Goal: Task Accomplishment & Management: Complete application form

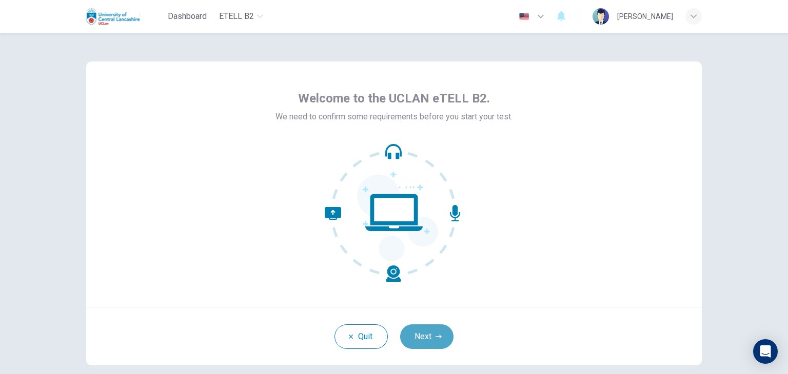
drag, startPoint x: 433, startPoint y: 336, endPoint x: 476, endPoint y: 331, distance: 43.4
click at [435, 337] on icon "button" at bounding box center [438, 337] width 6 height 6
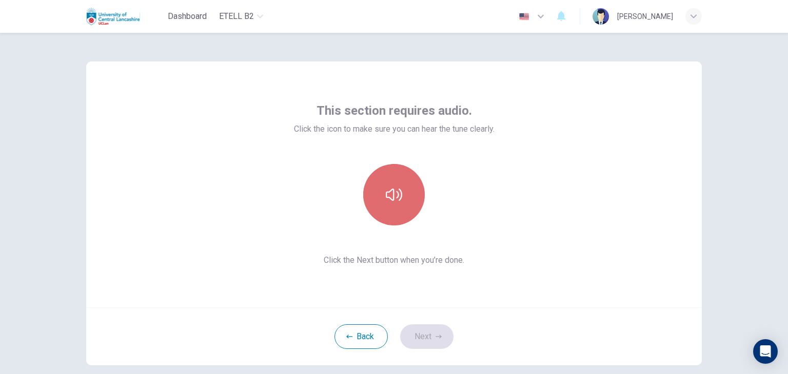
click at [388, 194] on icon "button" at bounding box center [394, 195] width 16 height 16
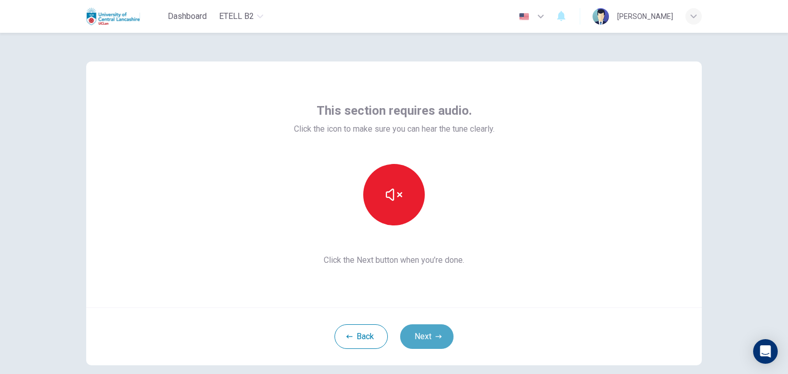
click at [431, 334] on button "Next" at bounding box center [426, 337] width 53 height 25
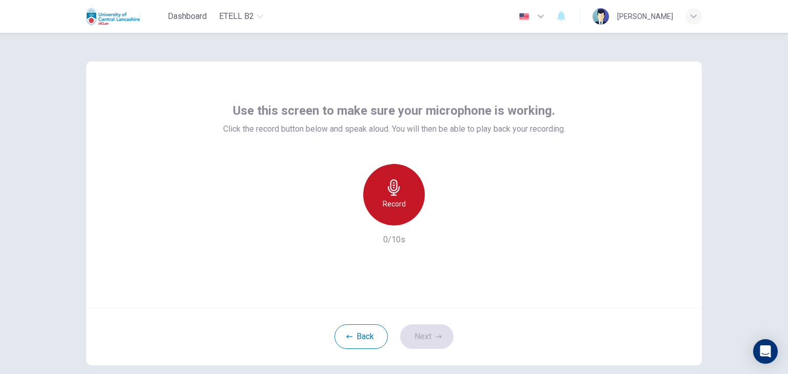
click at [386, 191] on icon "button" at bounding box center [394, 187] width 16 height 16
click at [396, 204] on h6 "Stop" at bounding box center [393, 204] width 15 height 12
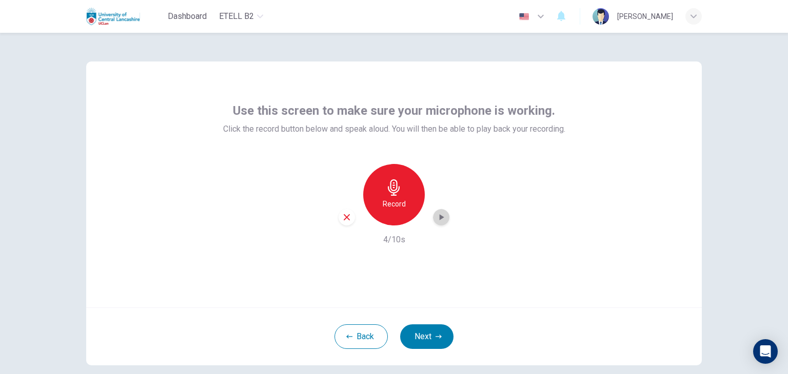
click at [440, 218] on icon "button" at bounding box center [441, 217] width 5 height 6
click at [435, 333] on button "Next" at bounding box center [426, 337] width 53 height 25
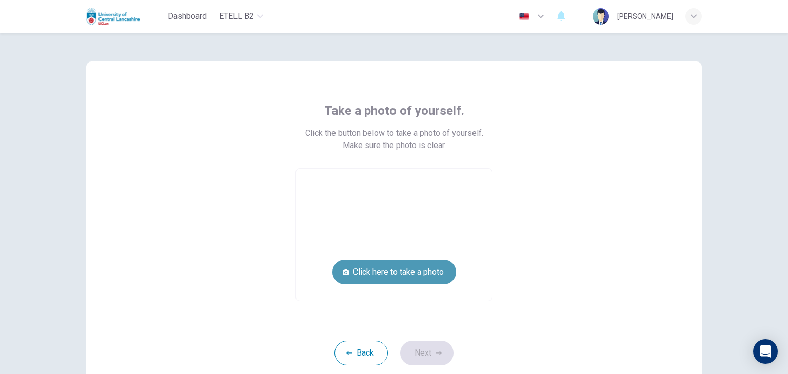
click at [404, 272] on button "Click here to take a photo" at bounding box center [394, 272] width 124 height 25
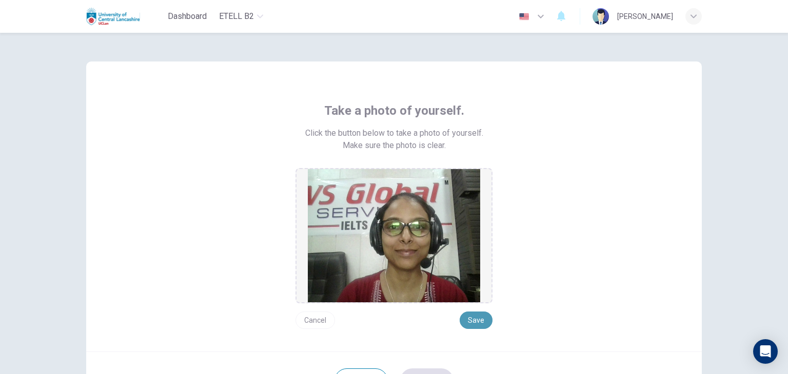
click at [472, 320] on button "Save" at bounding box center [475, 320] width 33 height 17
click at [474, 319] on button "Save" at bounding box center [475, 320] width 33 height 17
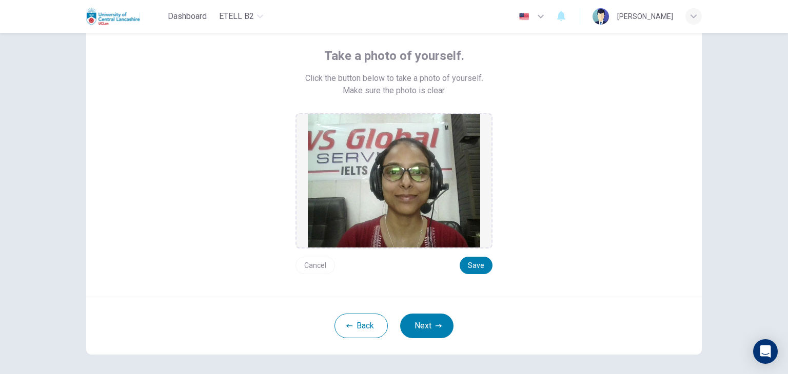
scroll to position [70, 0]
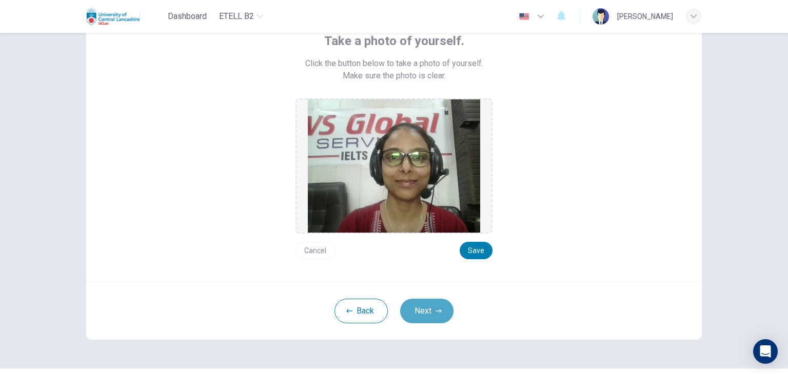
click at [425, 306] on button "Next" at bounding box center [426, 311] width 53 height 25
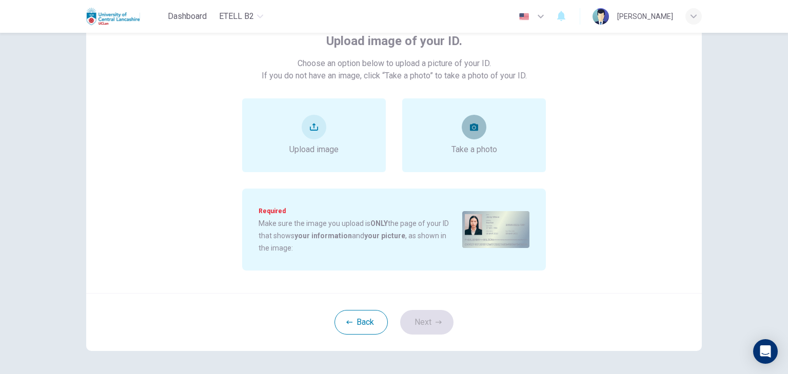
click at [477, 134] on button "take photo" at bounding box center [473, 127] width 25 height 25
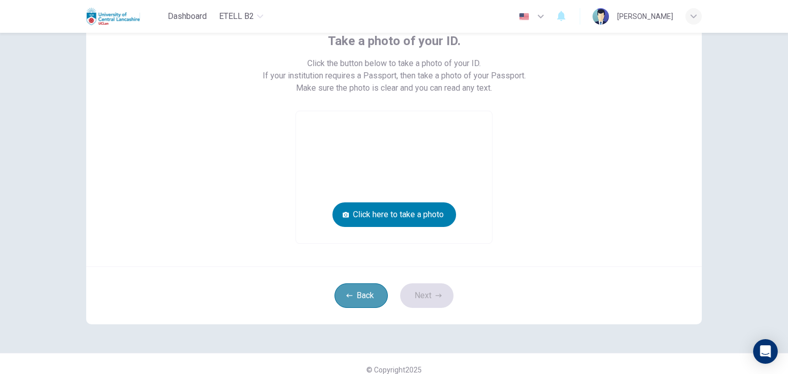
click at [347, 302] on button "Back" at bounding box center [360, 296] width 53 height 25
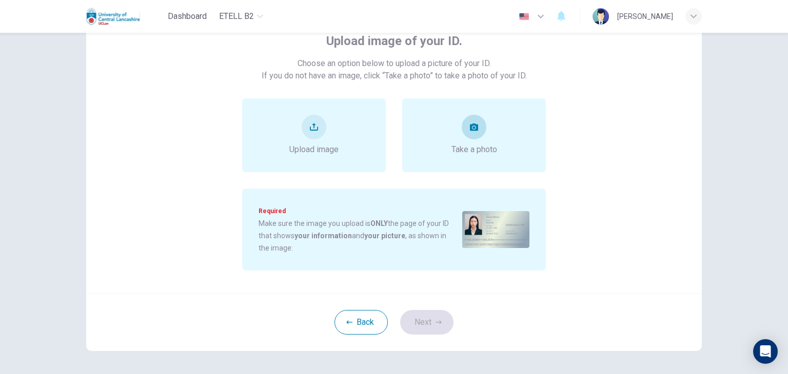
click at [483, 130] on div "Take a photo" at bounding box center [474, 135] width 46 height 41
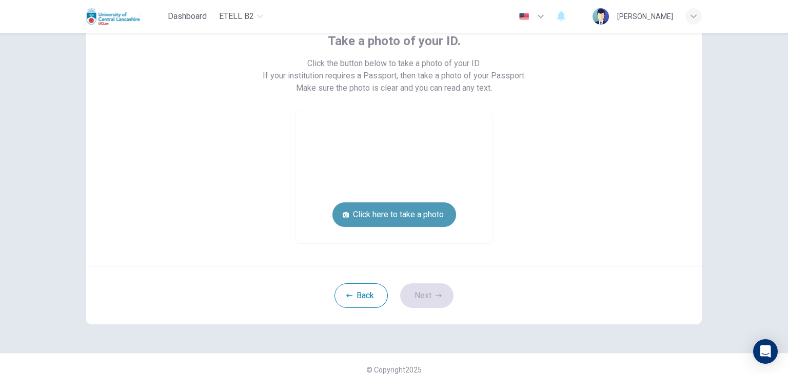
click at [386, 213] on button "Click here to take a photo" at bounding box center [394, 215] width 124 height 25
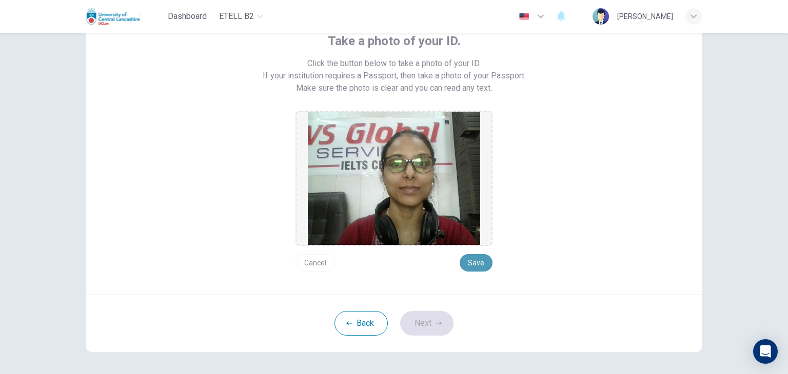
click at [482, 258] on button "Save" at bounding box center [475, 262] width 33 height 17
click at [472, 268] on button "Save" at bounding box center [475, 262] width 33 height 17
click at [422, 327] on button "Next" at bounding box center [426, 323] width 53 height 25
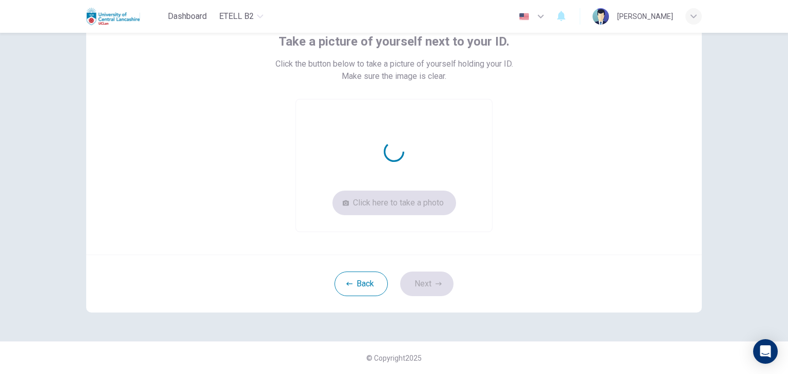
scroll to position [69, 0]
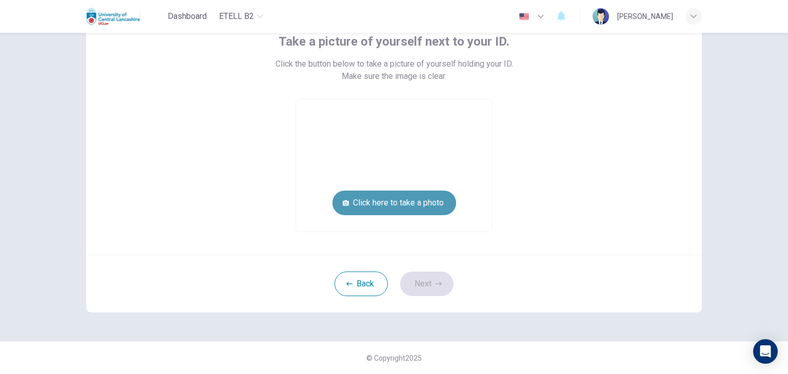
click at [407, 203] on button "Click here to take a photo" at bounding box center [394, 203] width 124 height 25
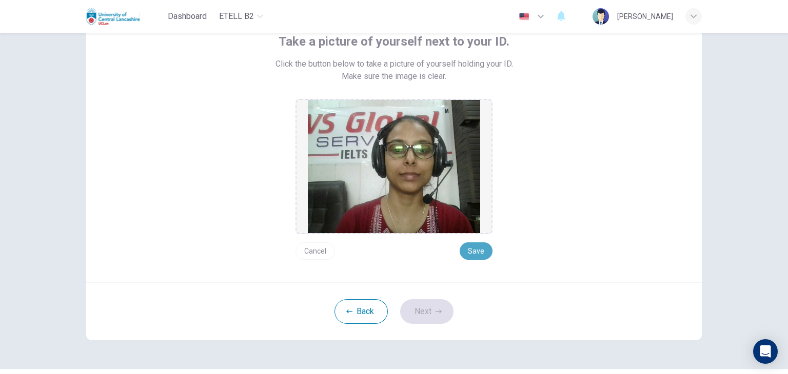
drag, startPoint x: 476, startPoint y: 251, endPoint x: 470, endPoint y: 260, distance: 10.8
click at [476, 253] on button "Save" at bounding box center [475, 251] width 33 height 17
click at [414, 313] on button "Next" at bounding box center [426, 311] width 53 height 25
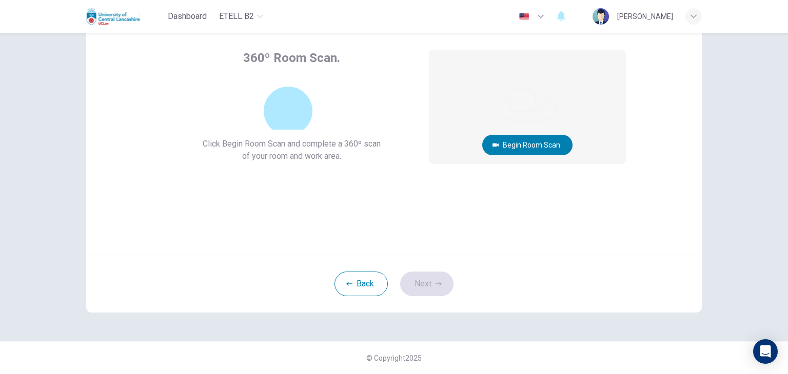
scroll to position [53, 0]
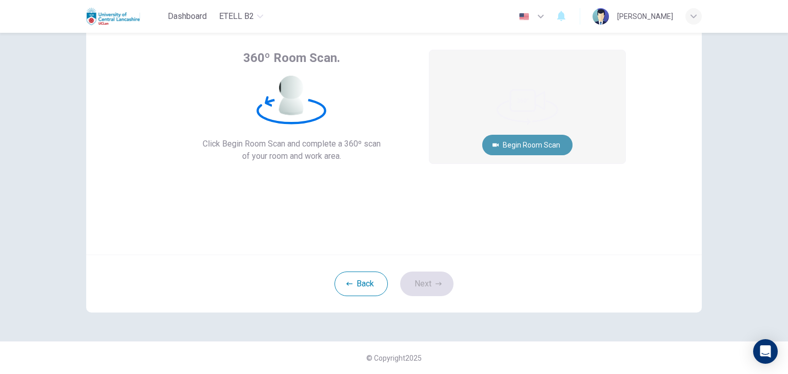
click at [499, 142] on button "Begin Room Scan" at bounding box center [527, 145] width 90 height 21
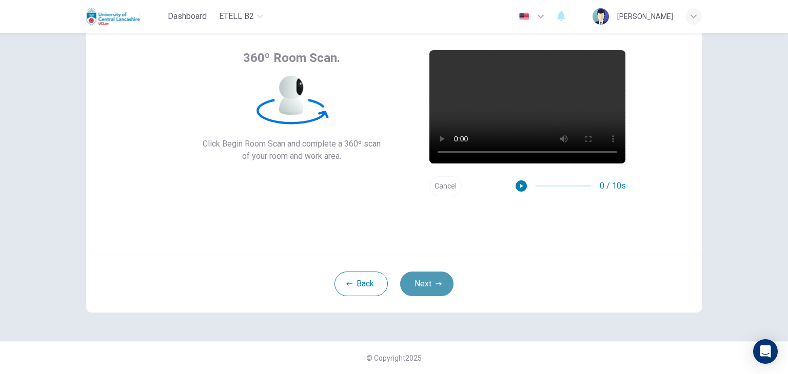
click at [436, 288] on button "Next" at bounding box center [426, 284] width 53 height 25
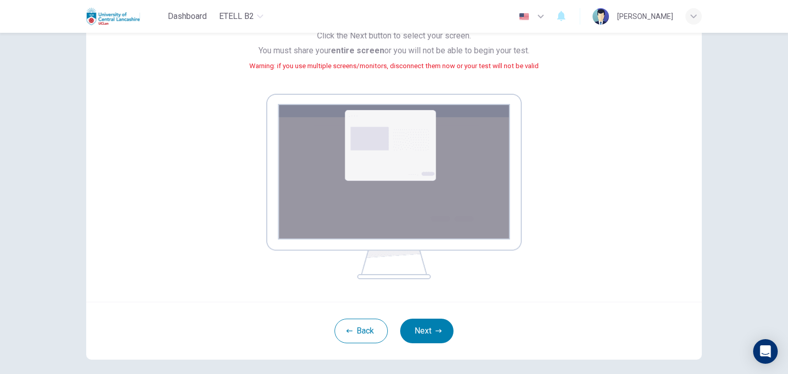
scroll to position [158, 0]
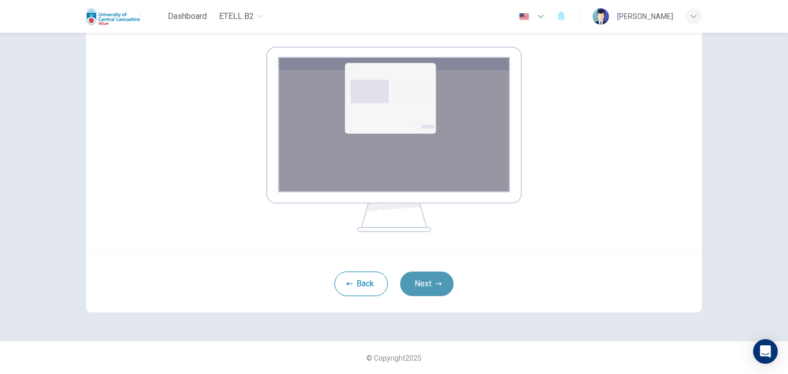
click at [429, 279] on button "Next" at bounding box center [426, 284] width 53 height 25
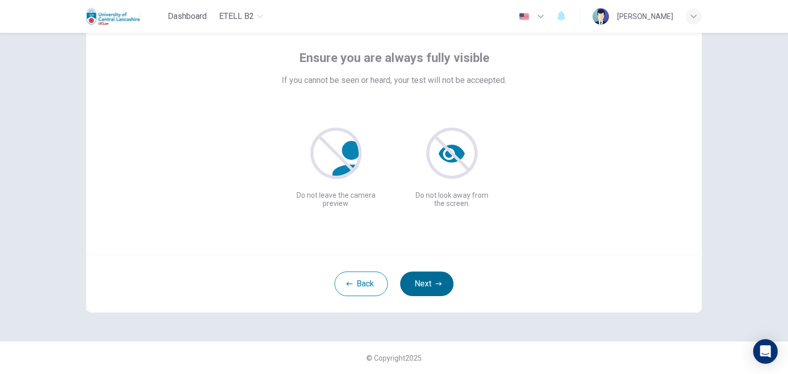
click at [423, 282] on button "Next" at bounding box center [426, 284] width 53 height 25
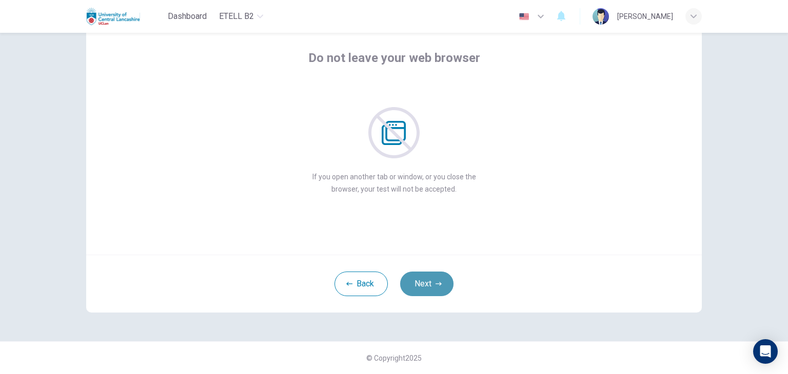
click at [428, 285] on button "Next" at bounding box center [426, 284] width 53 height 25
click at [420, 279] on button "Next" at bounding box center [426, 284] width 53 height 25
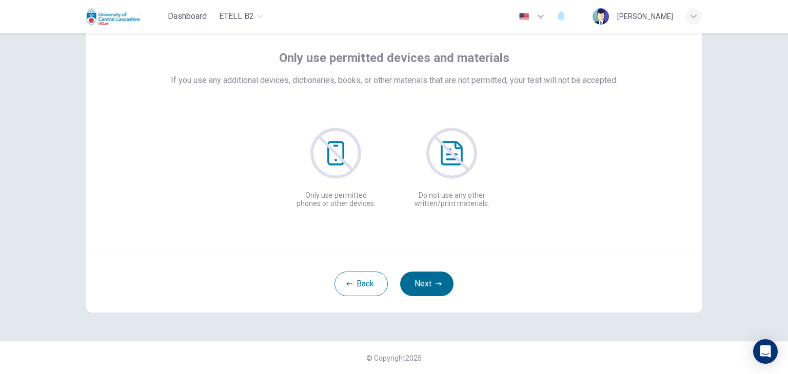
click at [420, 280] on button "Next" at bounding box center [426, 284] width 53 height 25
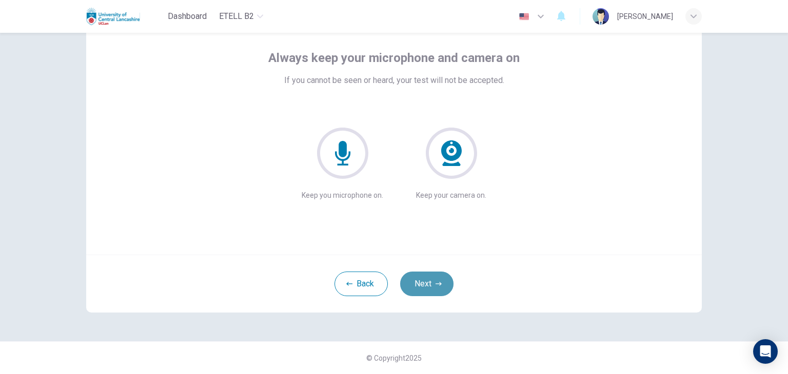
click at [422, 278] on button "Next" at bounding box center [426, 284] width 53 height 25
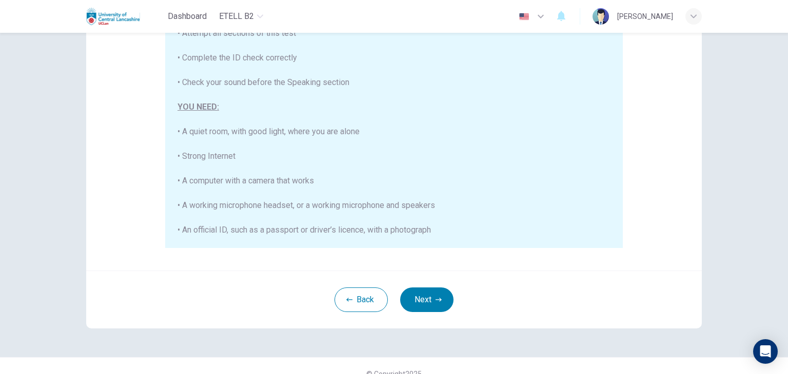
scroll to position [177, 0]
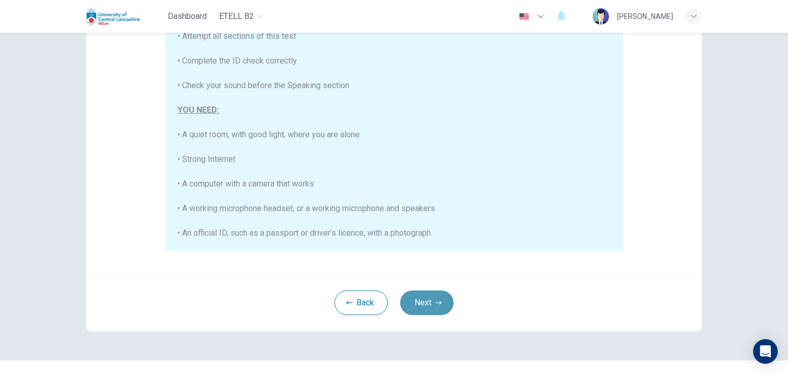
click at [418, 302] on button "Next" at bounding box center [426, 303] width 53 height 25
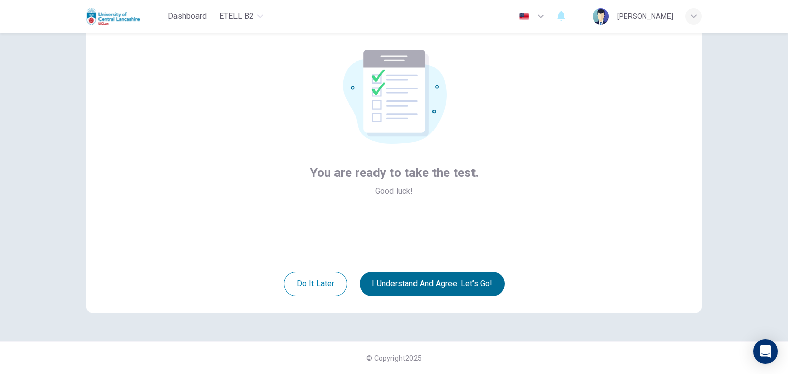
scroll to position [53, 0]
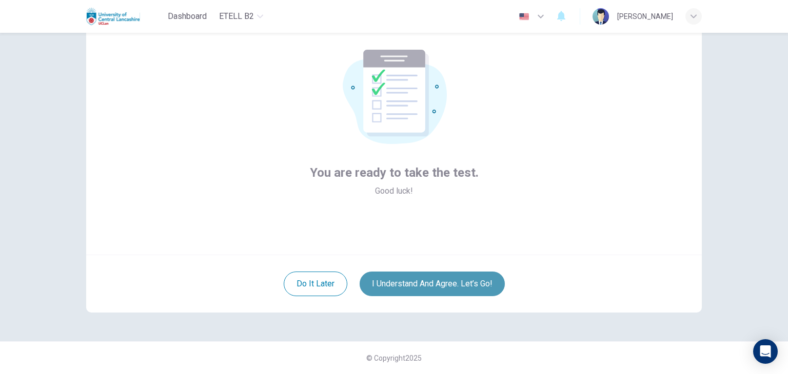
click at [431, 287] on button "I understand and agree. Let’s go!" at bounding box center [431, 284] width 145 height 25
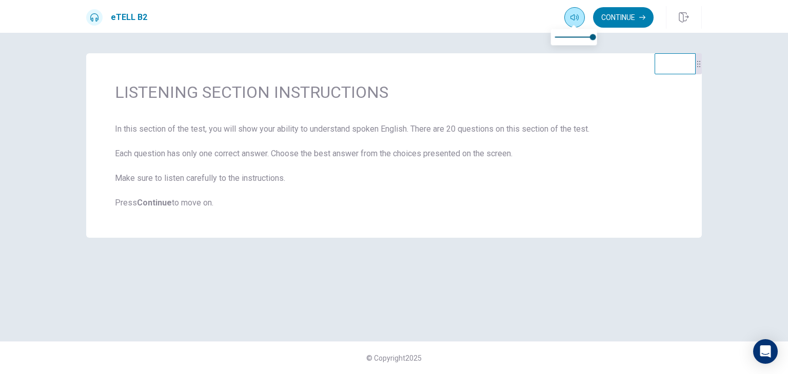
click at [574, 15] on icon "button" at bounding box center [574, 17] width 8 height 8
click at [611, 15] on button "Continue" at bounding box center [623, 17] width 61 height 21
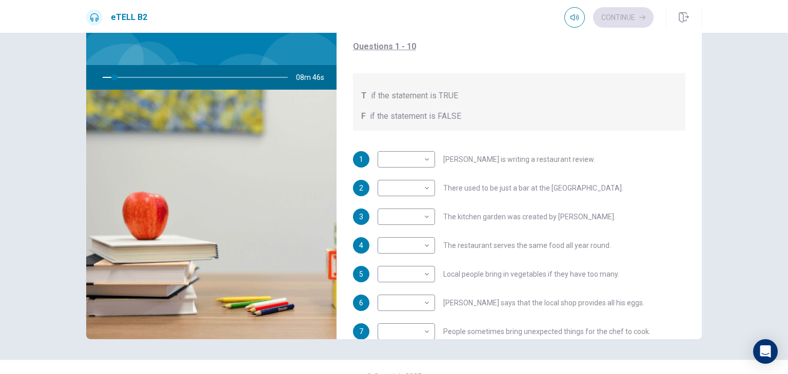
scroll to position [62, 0]
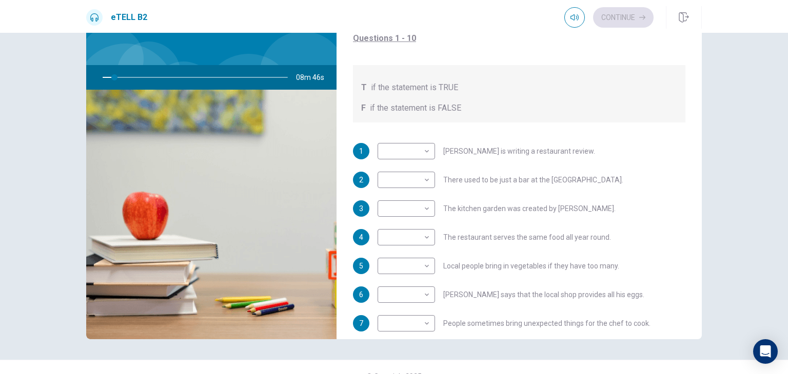
drag, startPoint x: 707, startPoint y: 177, endPoint x: 700, endPoint y: 191, distance: 15.1
click at [706, 191] on div "Question 1 For questions 1 – 10, mark each statement True (T) or False (F). You…" at bounding box center [394, 161] width 648 height 356
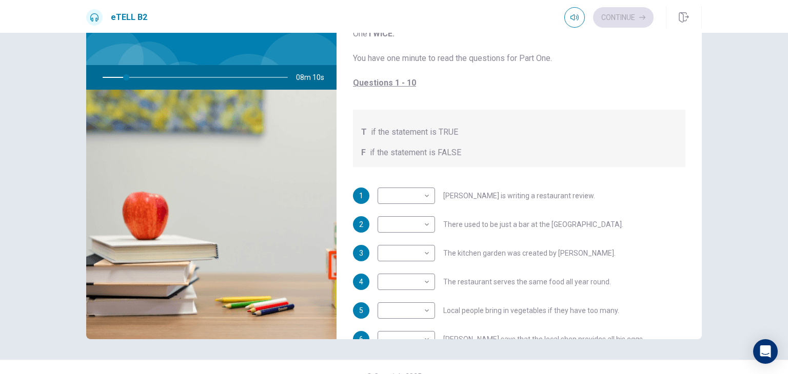
scroll to position [7, 0]
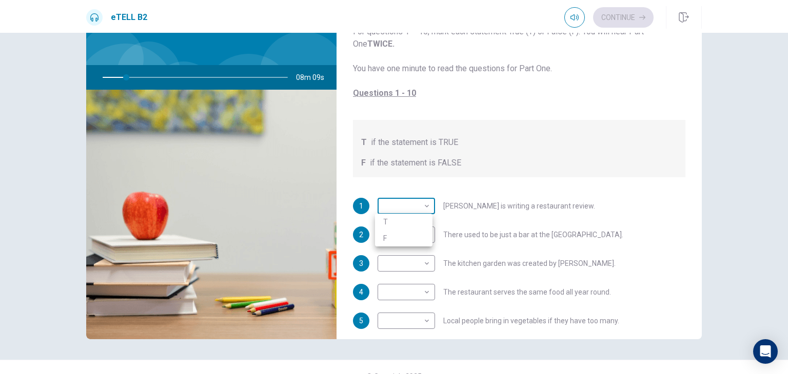
click at [425, 206] on body "This site uses cookies, as explained in our Privacy Policy . If you agree to th…" at bounding box center [394, 187] width 788 height 374
type input "**"
click at [410, 223] on li "T" at bounding box center [403, 222] width 57 height 16
type input "*"
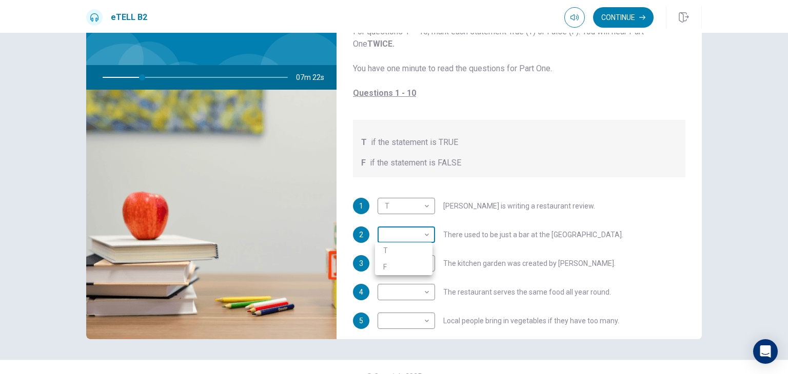
click at [418, 234] on body "This site uses cookies, as explained in our Privacy Policy . If you agree to th…" at bounding box center [394, 187] width 788 height 374
type input "**"
click at [422, 248] on li "T" at bounding box center [403, 251] width 57 height 16
type input "*"
click at [422, 263] on body "This site uses cookies, as explained in our Privacy Policy . If you agree to th…" at bounding box center [394, 187] width 788 height 374
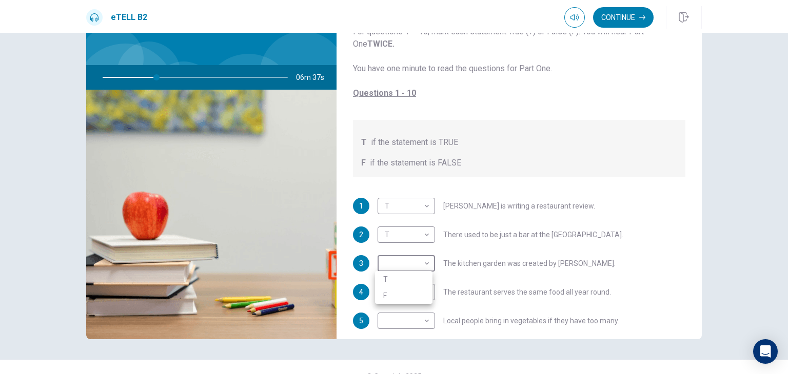
drag, startPoint x: 698, startPoint y: 207, endPoint x: 691, endPoint y: 228, distance: 22.7
click at [692, 231] on div at bounding box center [394, 187] width 788 height 374
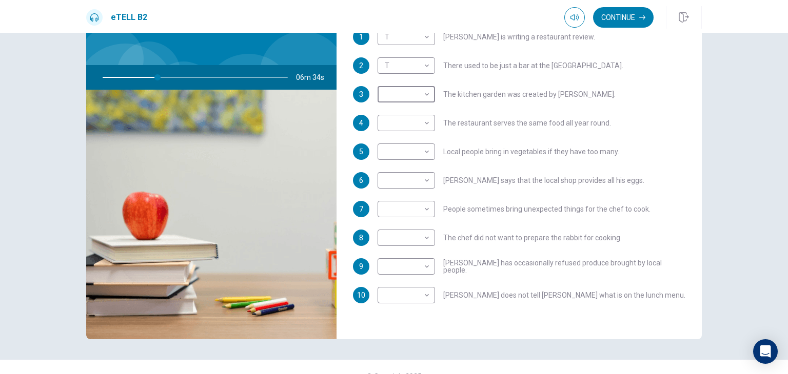
scroll to position [176, 0]
click at [420, 122] on body "This site uses cookies, as explained in our Privacy Policy . If you agree to th…" at bounding box center [394, 187] width 788 height 374
type input "**"
click at [414, 140] on li "T" at bounding box center [403, 138] width 57 height 16
type input "*"
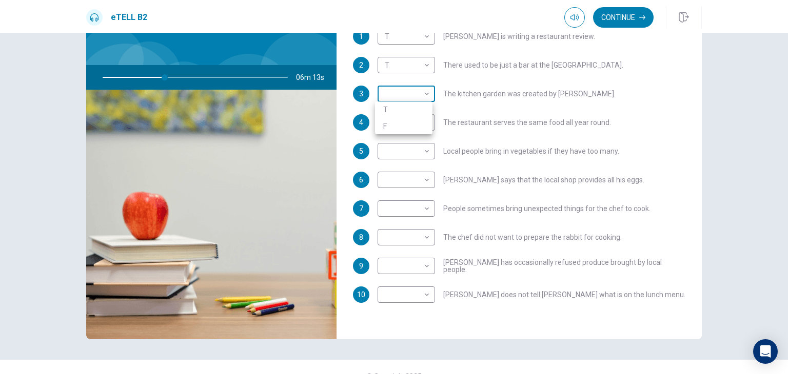
type input "**"
click at [422, 92] on body "This site uses cookies, as explained in our Privacy Policy . If you agree to th…" at bounding box center [394, 187] width 788 height 374
click at [420, 120] on li "F" at bounding box center [403, 126] width 57 height 16
type input "*"
click at [424, 124] on body "This site uses cookies, as explained in our Privacy Policy . If you agree to th…" at bounding box center [394, 187] width 788 height 374
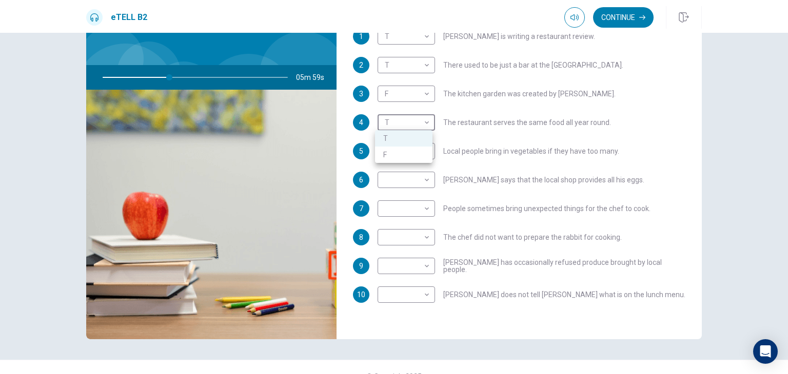
type input "**"
click at [414, 154] on li "F" at bounding box center [403, 155] width 57 height 16
type input "*"
click at [422, 150] on body "This site uses cookies, as explained in our Privacy Policy . If you agree to th…" at bounding box center [394, 187] width 788 height 374
type input "**"
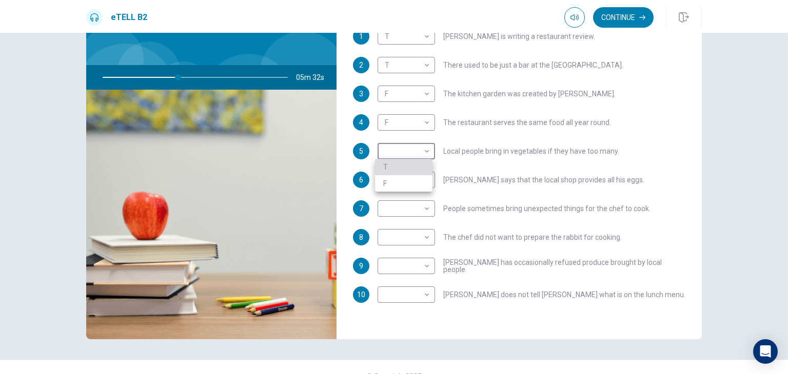
click at [415, 161] on li "T" at bounding box center [403, 167] width 57 height 16
type input "*"
click at [419, 180] on body "This site uses cookies, as explained in our Privacy Policy . If you agree to th…" at bounding box center [394, 187] width 788 height 374
type input "**"
click at [419, 210] on li "F" at bounding box center [403, 212] width 57 height 16
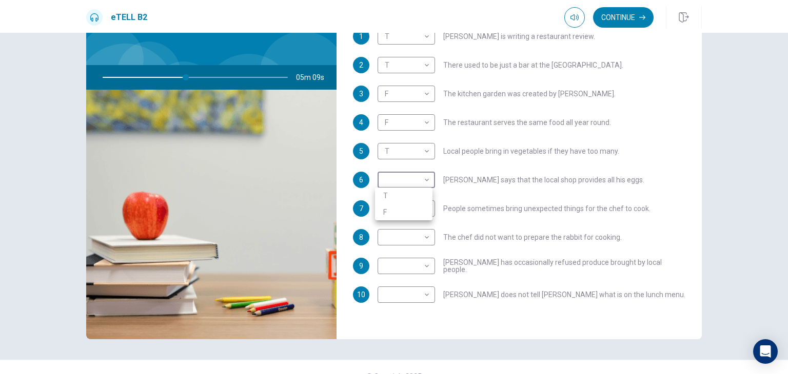
type input "*"
click at [425, 265] on body "This site uses cookies, as explained in our Privacy Policy . If you agree to th…" at bounding box center [394, 187] width 788 height 374
click at [443, 315] on div at bounding box center [394, 187] width 788 height 374
click at [418, 294] on body "This site uses cookies, as explained in our Privacy Policy . If you agree to th…" at bounding box center [394, 187] width 788 height 374
click at [462, 317] on div at bounding box center [394, 187] width 788 height 374
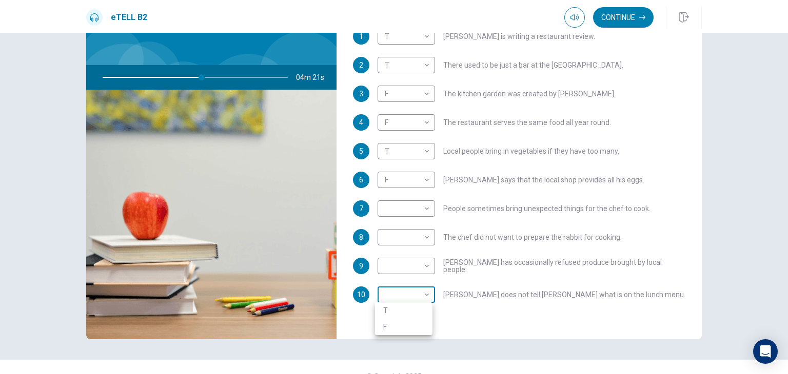
click at [427, 293] on body "This site uses cookies, as explained in our Privacy Policy . If you agree to th…" at bounding box center [394, 187] width 788 height 374
type input "**"
drag, startPoint x: 409, startPoint y: 312, endPoint x: 414, endPoint y: 303, distance: 10.8
click at [409, 312] on li "T" at bounding box center [403, 311] width 57 height 16
type input "*"
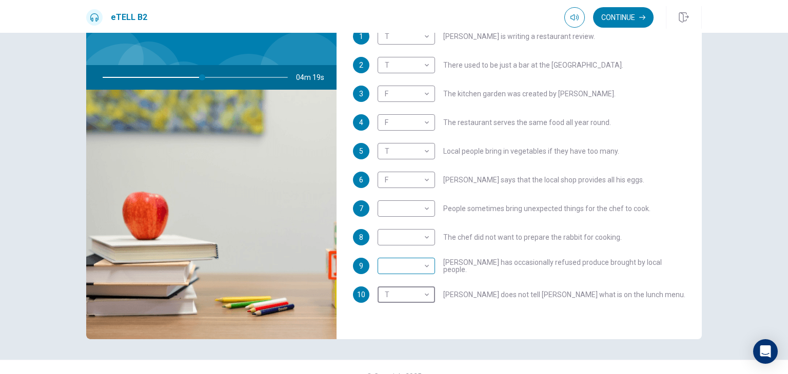
click at [424, 266] on body "This site uses cookies, as explained in our Privacy Policy . If you agree to th…" at bounding box center [394, 187] width 788 height 374
drag, startPoint x: 693, startPoint y: 241, endPoint x: 694, endPoint y: 175, distance: 66.1
click at [694, 174] on div at bounding box center [394, 187] width 788 height 374
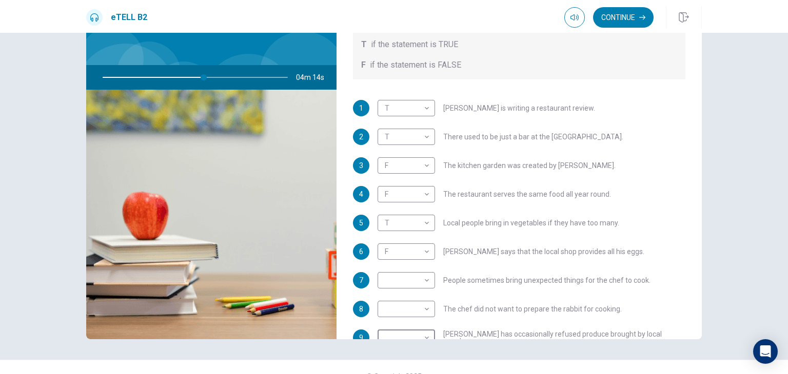
scroll to position [106, 0]
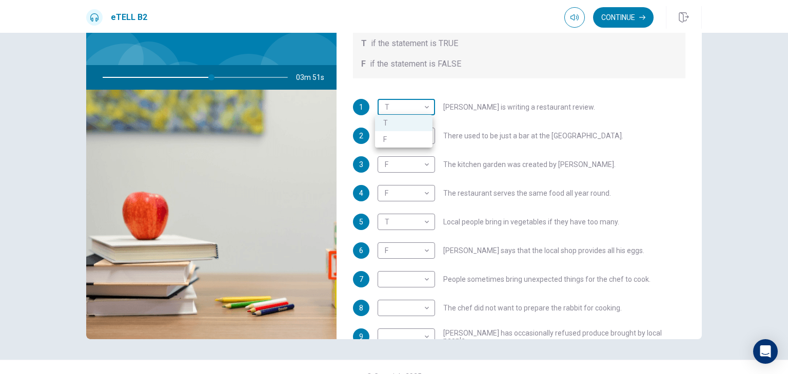
click at [424, 107] on body "This site uses cookies, as explained in our Privacy Policy . If you agree to th…" at bounding box center [394, 187] width 788 height 374
type input "**"
click at [419, 136] on li "F" at bounding box center [403, 139] width 57 height 16
type input "*"
click at [422, 106] on body "This site uses cookies, as explained in our Privacy Policy . If you agree to th…" at bounding box center [394, 187] width 788 height 374
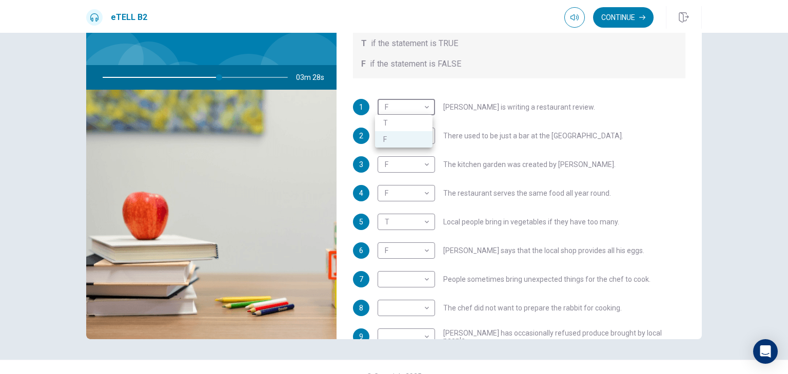
type input "**"
drag, startPoint x: 417, startPoint y: 119, endPoint x: 424, endPoint y: 136, distance: 18.4
click at [417, 119] on li "T" at bounding box center [403, 123] width 57 height 16
type input "*"
click at [423, 136] on body "This site uses cookies, as explained in our Privacy Policy . If you agree to th…" at bounding box center [394, 187] width 788 height 374
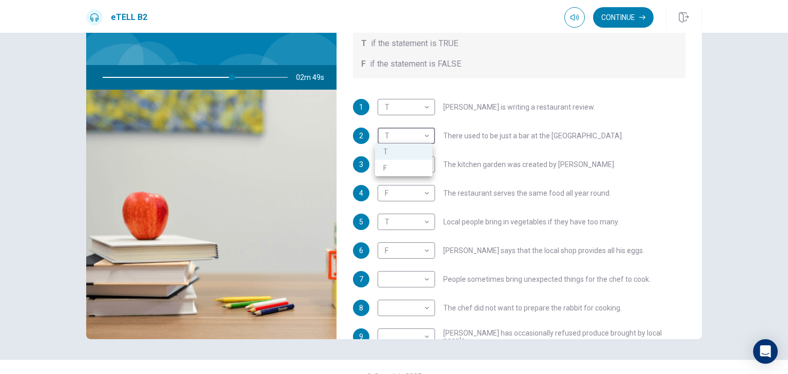
click at [449, 146] on div at bounding box center [394, 187] width 788 height 374
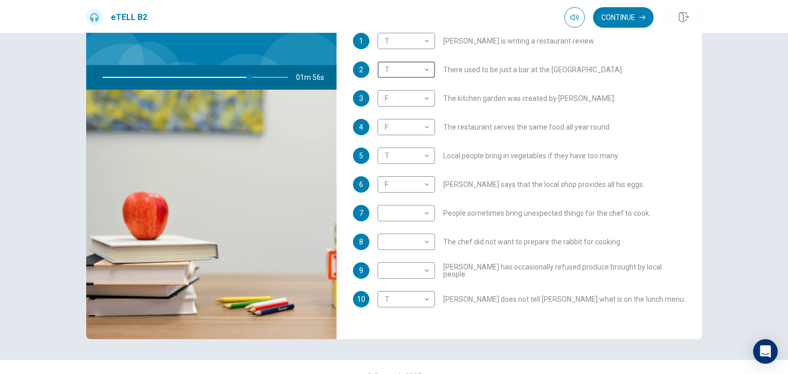
scroll to position [180, 0]
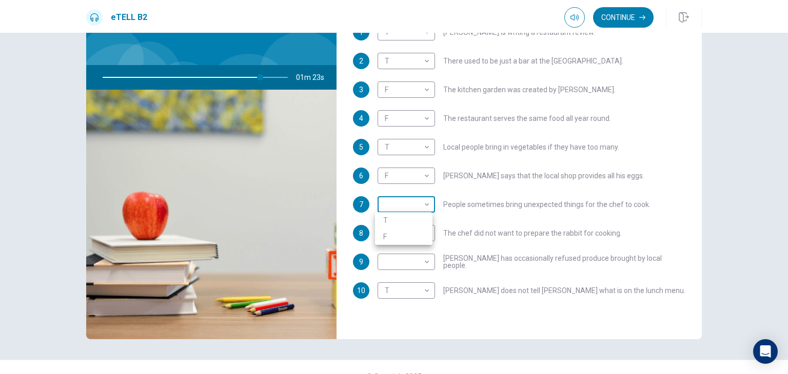
click at [421, 204] on body "This site uses cookies, as explained in our Privacy Policy . If you agree to th…" at bounding box center [394, 187] width 788 height 374
type input "**"
click at [417, 221] on li "T" at bounding box center [403, 220] width 57 height 16
type input "*"
click at [422, 233] on body "This site uses cookies, as explained in our Privacy Policy . If you agree to th…" at bounding box center [394, 187] width 788 height 374
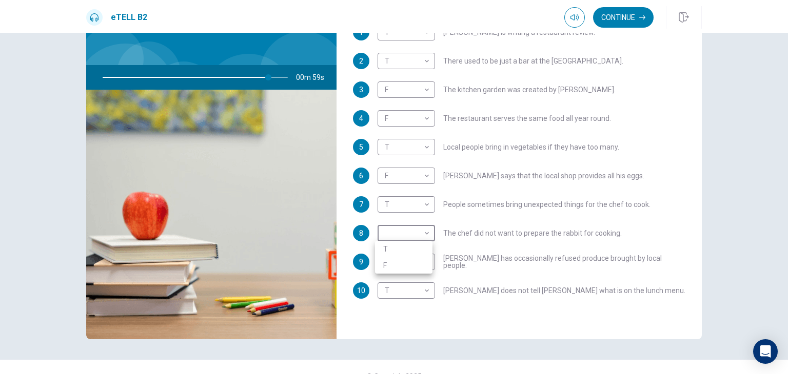
click at [460, 248] on div at bounding box center [394, 187] width 788 height 374
click at [412, 265] on body "This site uses cookies, as explained in our Privacy Policy . If you agree to th…" at bounding box center [394, 187] width 788 height 374
type input "**"
click at [415, 291] on li "F" at bounding box center [403, 294] width 57 height 16
type input "*"
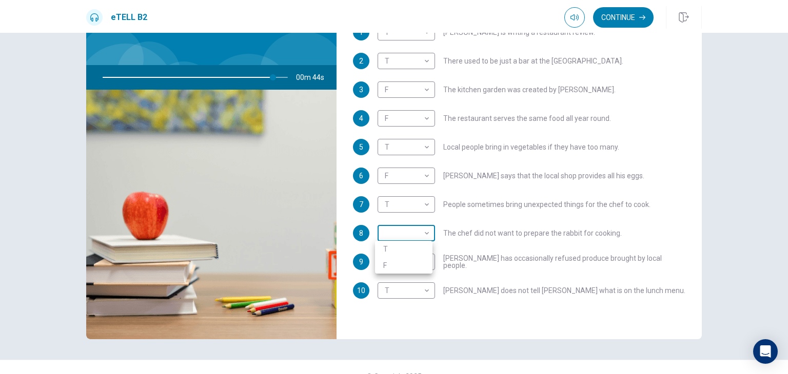
click at [416, 237] on body "This site uses cookies, as explained in our Privacy Policy . If you agree to th…" at bounding box center [394, 187] width 788 height 374
type input "**"
click at [415, 252] on li "T" at bounding box center [403, 249] width 57 height 16
type input "*"
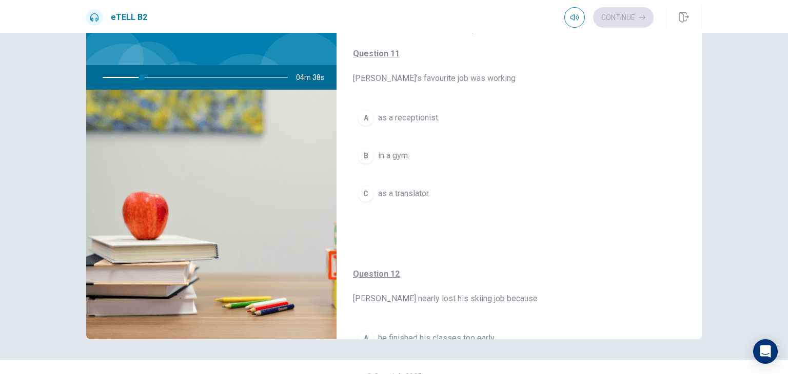
scroll to position [0, 0]
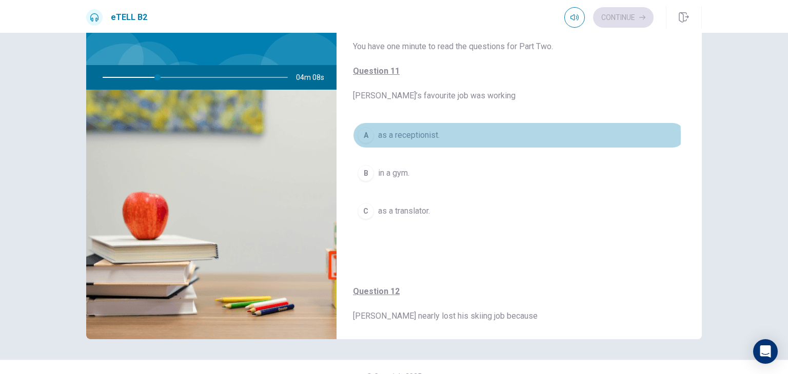
click at [365, 136] on div "A" at bounding box center [365, 135] width 16 height 16
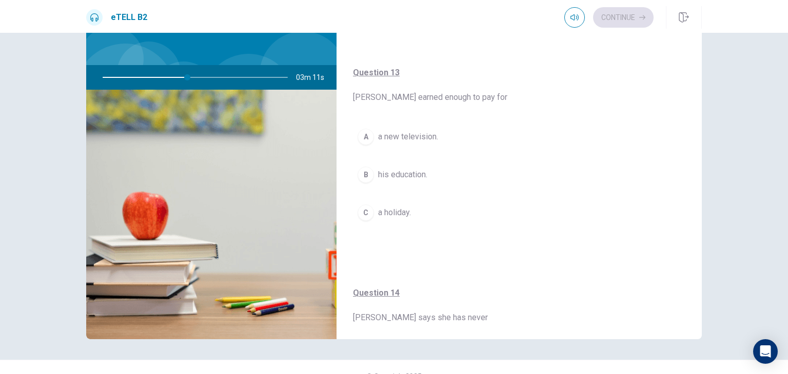
scroll to position [447, 0]
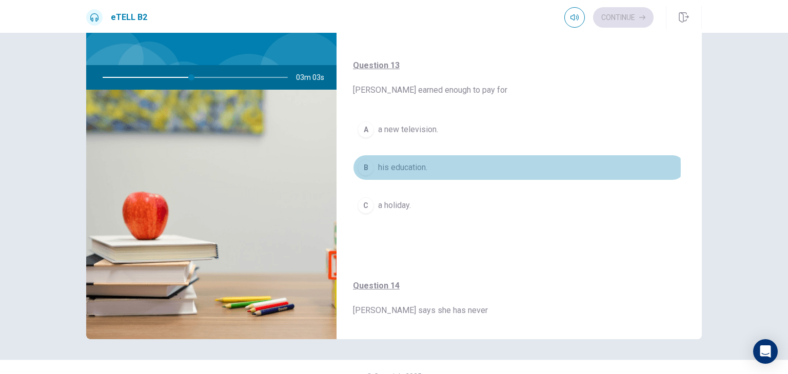
click at [363, 165] on div "B" at bounding box center [365, 167] width 16 height 16
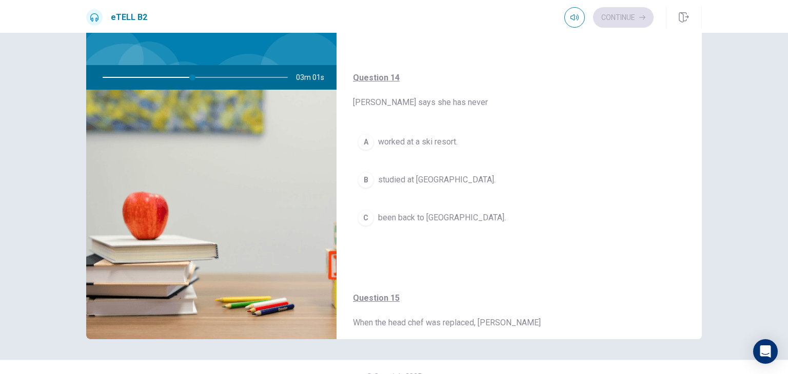
scroll to position [660, 0]
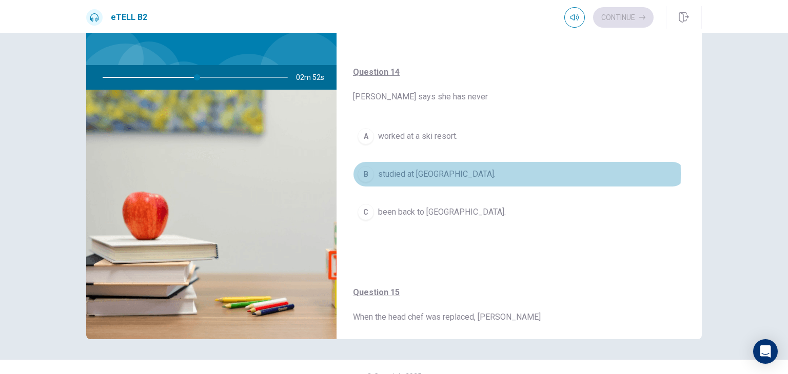
click at [364, 171] on div "B" at bounding box center [365, 174] width 16 height 16
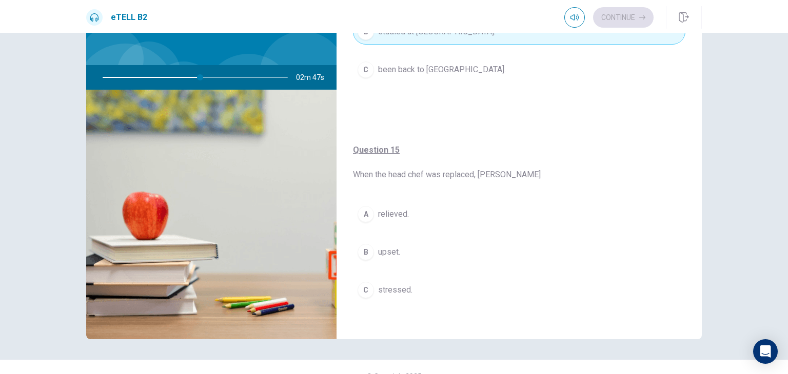
scroll to position [804, 0]
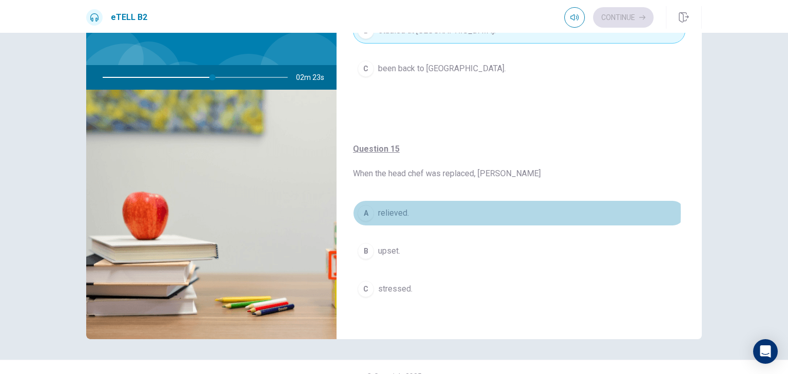
click at [364, 211] on div "A" at bounding box center [365, 213] width 16 height 16
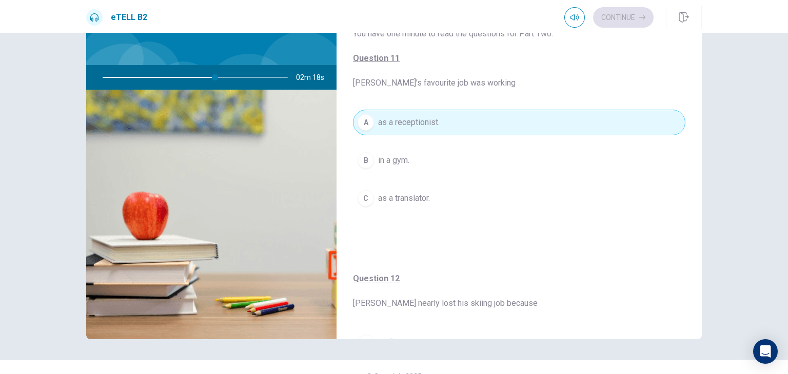
scroll to position [0, 0]
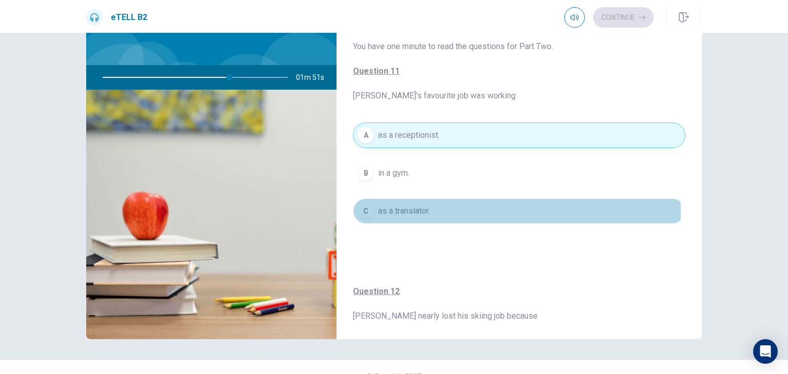
click at [408, 211] on span "as a translator." at bounding box center [404, 211] width 52 height 12
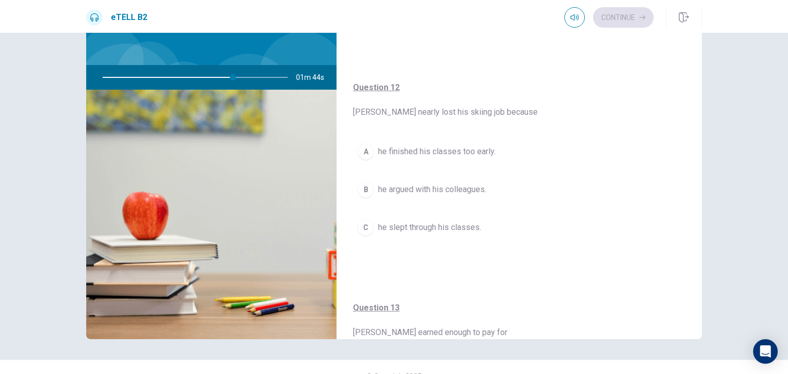
scroll to position [205, 0]
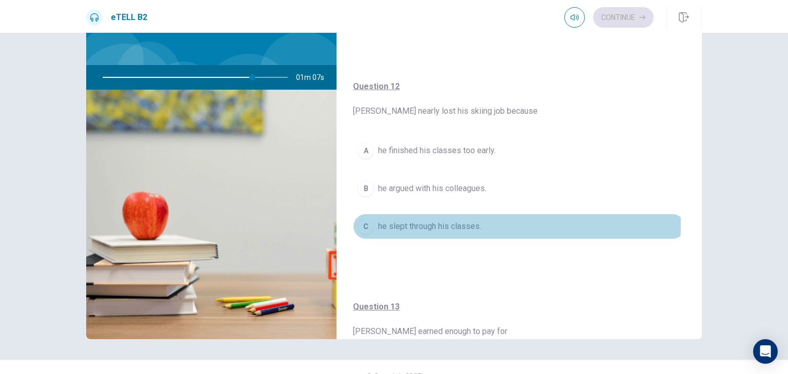
click at [364, 224] on div "C" at bounding box center [365, 226] width 16 height 16
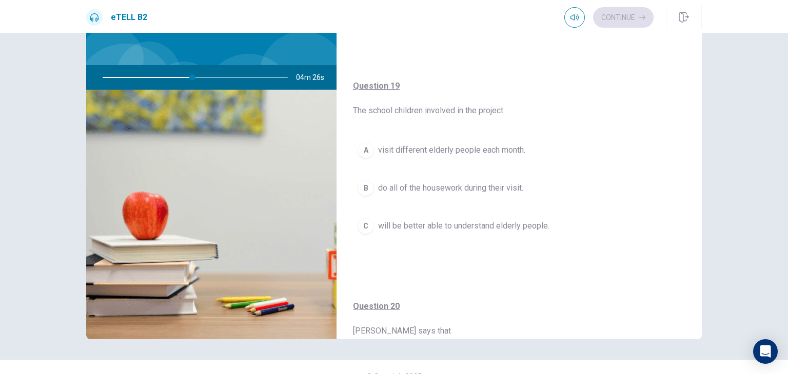
scroll to position [623, 0]
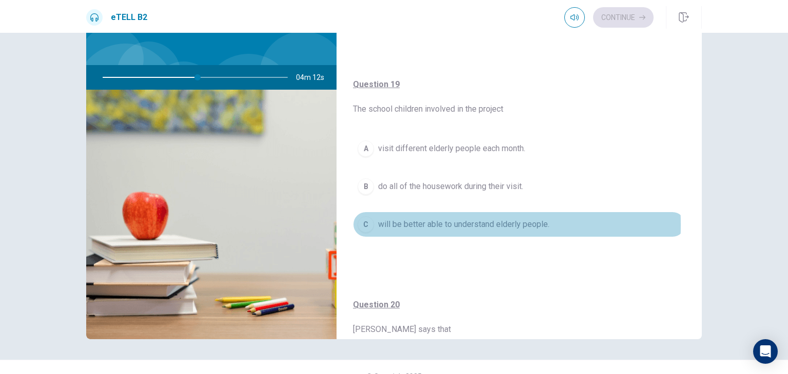
drag, startPoint x: 365, startPoint y: 222, endPoint x: 400, endPoint y: 233, distance: 37.1
click at [365, 223] on div "C" at bounding box center [365, 224] width 16 height 16
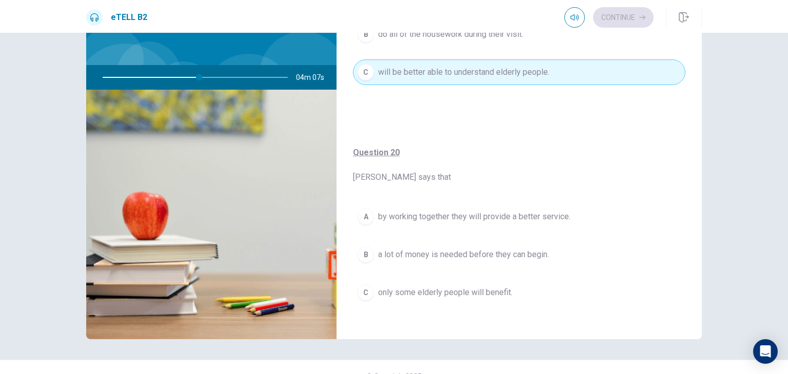
scroll to position [779, 0]
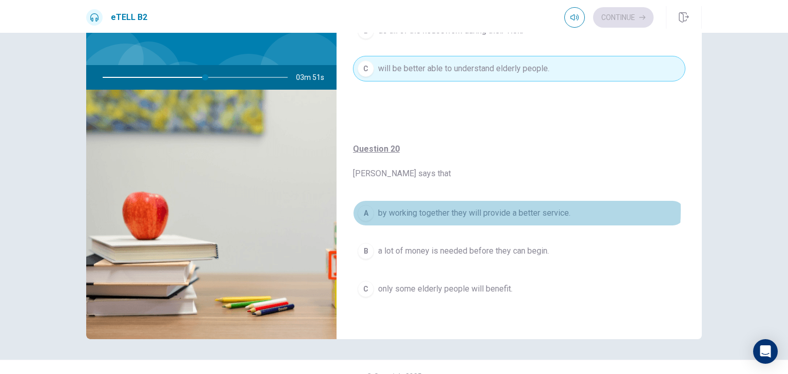
click at [465, 207] on span "by working together they will provide a better service." at bounding box center [474, 213] width 192 height 12
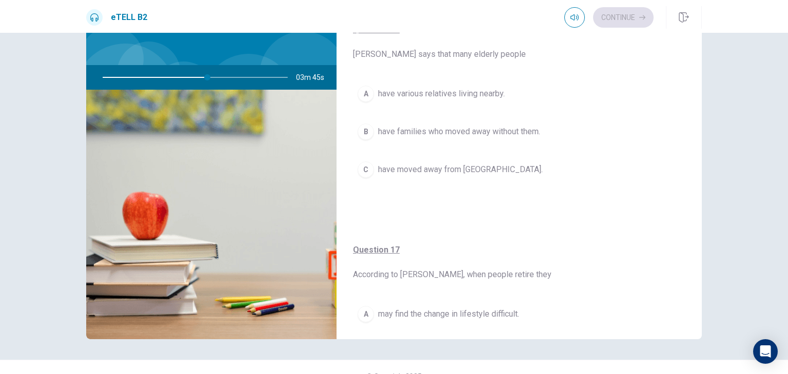
scroll to position [0, 0]
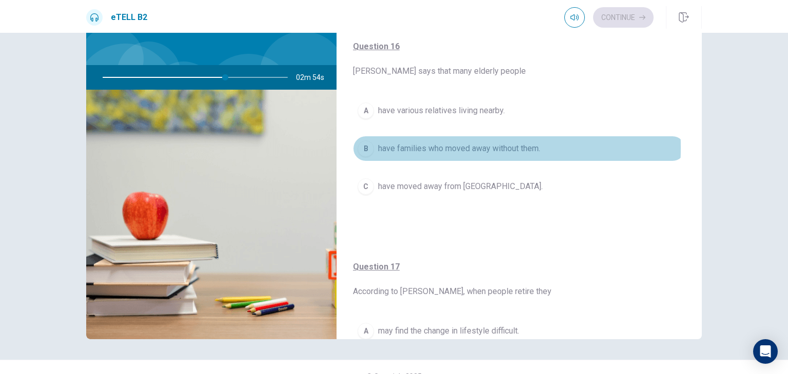
click at [363, 148] on div "B" at bounding box center [365, 148] width 16 height 16
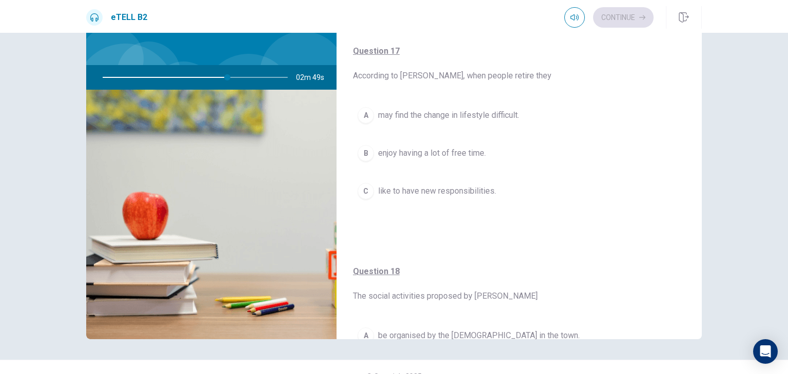
scroll to position [217, 0]
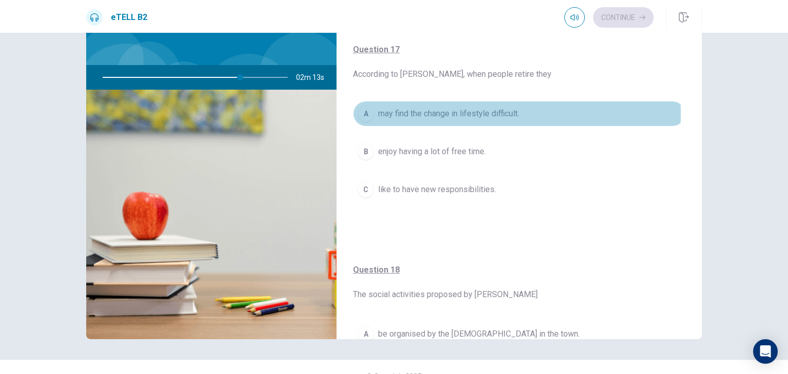
click at [360, 112] on div "A" at bounding box center [365, 114] width 16 height 16
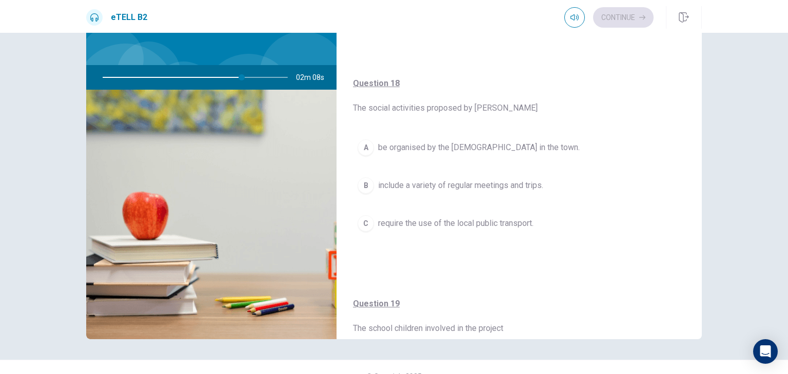
scroll to position [405, 0]
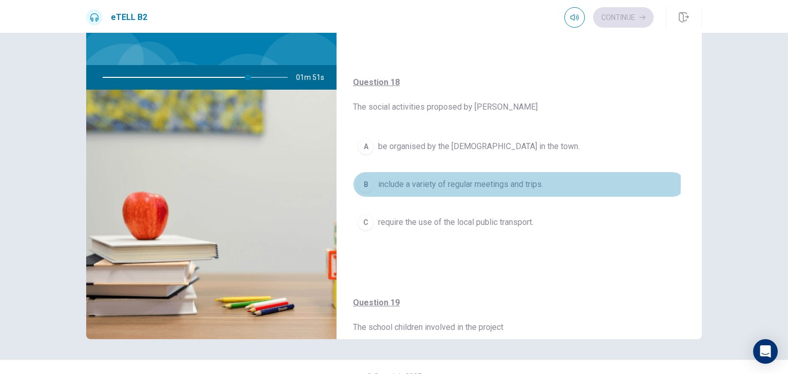
click at [364, 180] on div "B" at bounding box center [365, 184] width 16 height 16
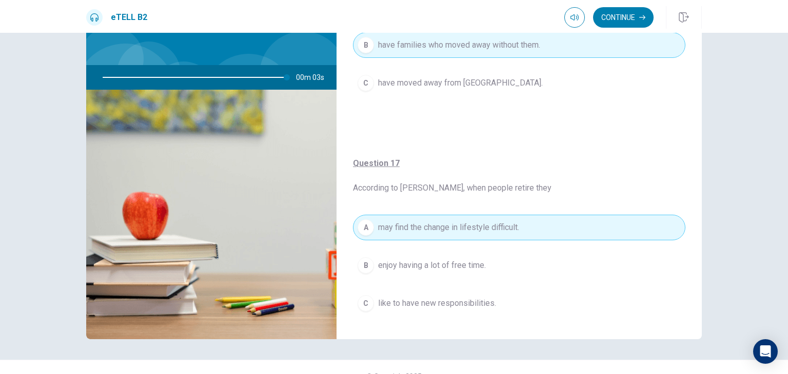
scroll to position [95, 0]
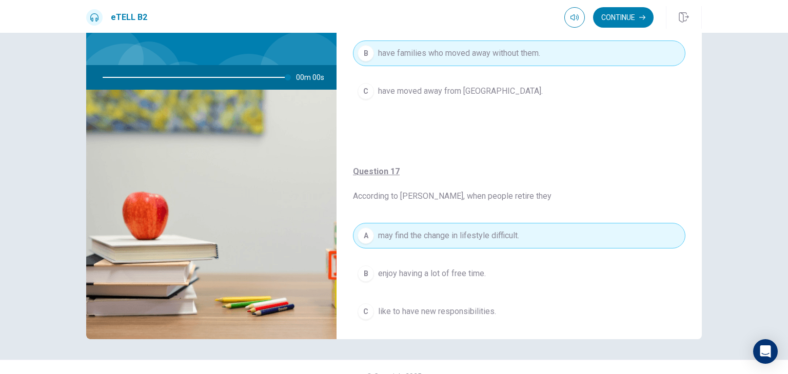
type input "*"
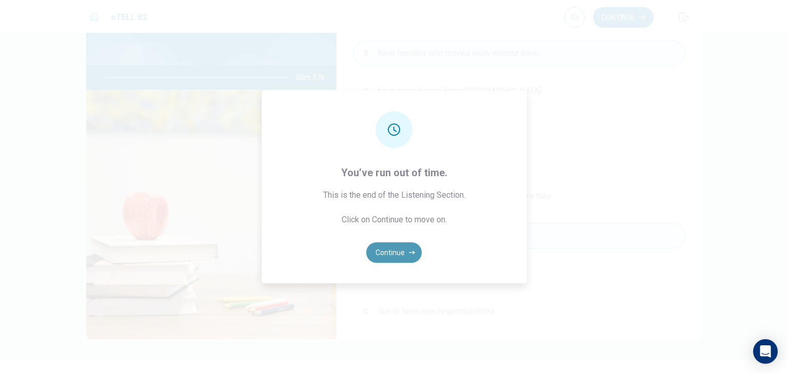
click at [397, 252] on button "Continue" at bounding box center [393, 253] width 55 height 21
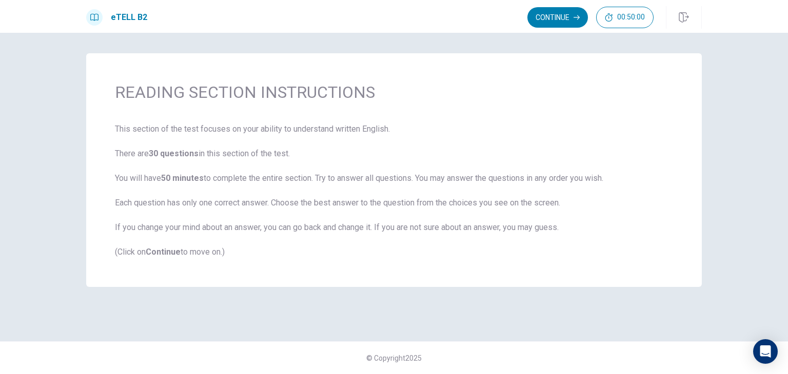
scroll to position [0, 0]
drag, startPoint x: 695, startPoint y: 117, endPoint x: 716, endPoint y: 66, distance: 55.2
click at [551, 14] on button "Continue" at bounding box center [557, 17] width 61 height 21
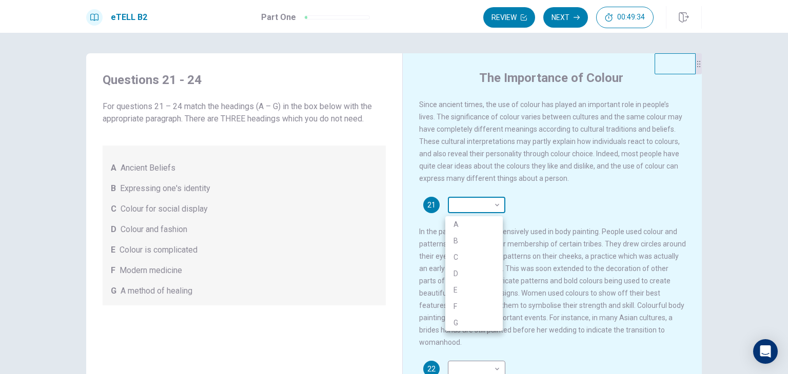
click at [489, 209] on body "This site uses cookies, as explained in our Privacy Policy . If you agree to th…" at bounding box center [394, 187] width 788 height 374
click at [623, 207] on div at bounding box center [394, 187] width 788 height 374
click at [494, 206] on body "This site uses cookies, as explained in our Privacy Policy . If you agree to th…" at bounding box center [394, 187] width 788 height 374
click at [485, 239] on li "B" at bounding box center [473, 241] width 57 height 16
type input "*"
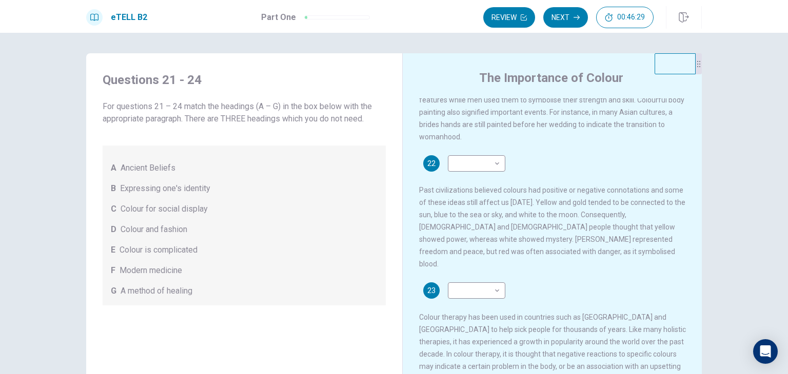
scroll to position [207, 0]
click at [477, 284] on body "This site uses cookies, as explained in our Privacy Policy . If you agree to th…" at bounding box center [394, 187] width 788 height 374
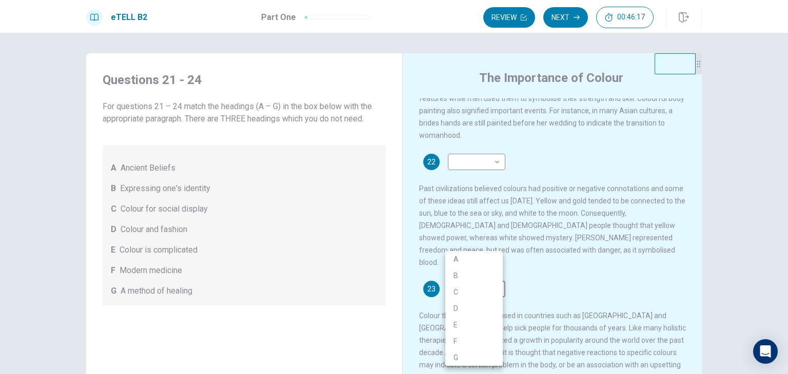
click at [480, 251] on div "A B C D E F G" at bounding box center [394, 187] width 788 height 374
click at [480, 251] on li "A" at bounding box center [473, 259] width 57 height 16
type input "*"
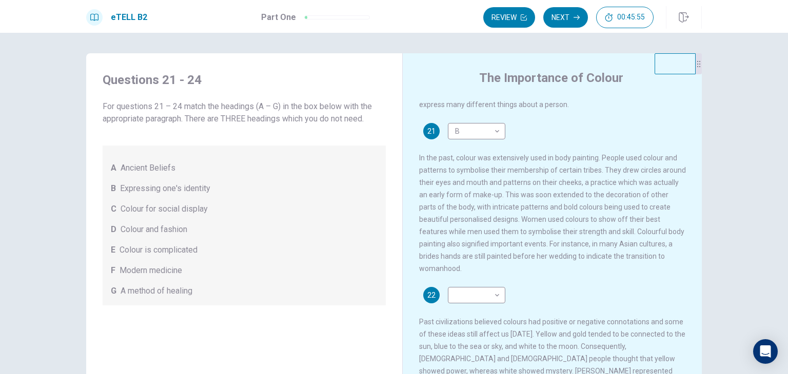
scroll to position [71, 0]
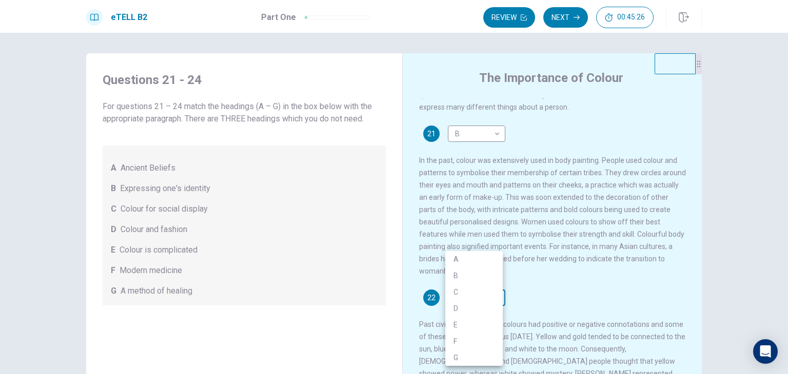
click at [485, 306] on body "This site uses cookies, as explained in our Privacy Policy . If you agree to th…" at bounding box center [394, 187] width 788 height 374
click at [484, 308] on li "D" at bounding box center [473, 308] width 57 height 16
type input "*"
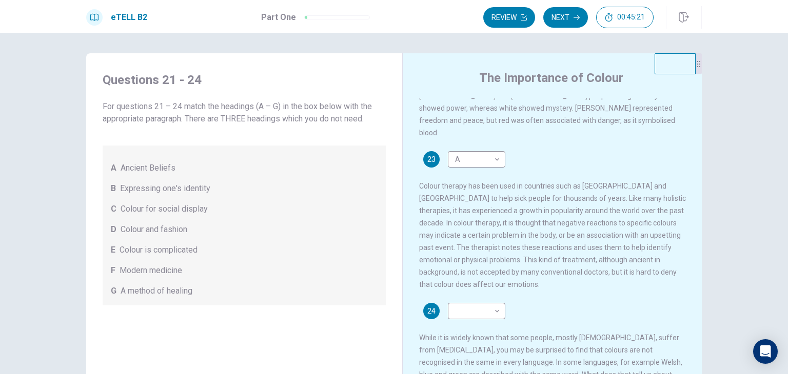
scroll to position [337, 0]
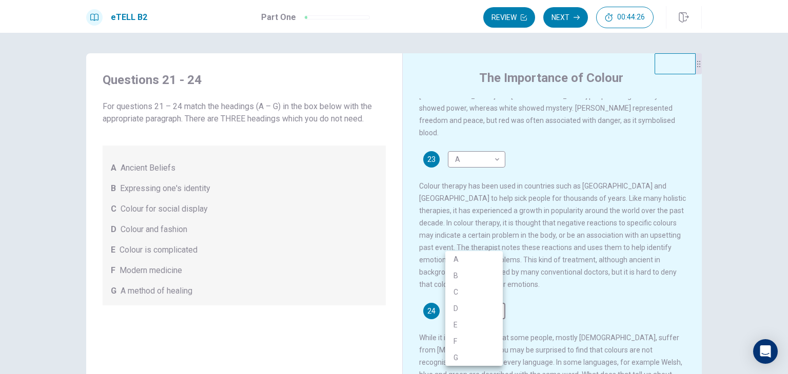
click at [480, 300] on body "This site uses cookies, as explained in our Privacy Policy . If you agree to th…" at bounding box center [394, 187] width 788 height 374
drag, startPoint x: 785, startPoint y: 216, endPoint x: 775, endPoint y: 240, distance: 26.0
click at [779, 249] on div at bounding box center [394, 187] width 788 height 374
click at [493, 303] on body "This site uses cookies, as explained in our Privacy Policy . If you agree to th…" at bounding box center [394, 187] width 788 height 374
click at [465, 354] on li "G" at bounding box center [473, 358] width 57 height 16
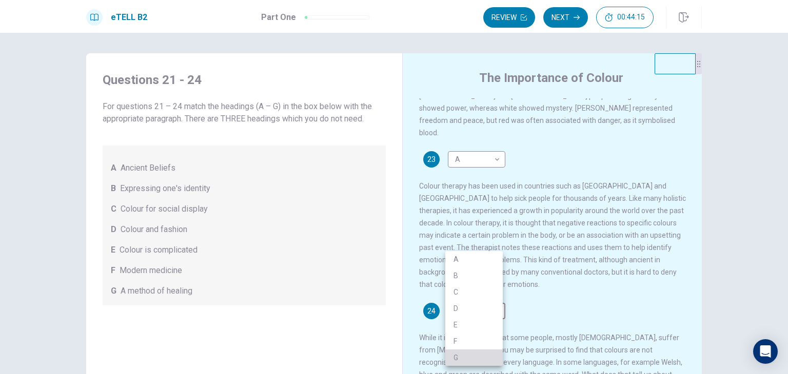
type input "*"
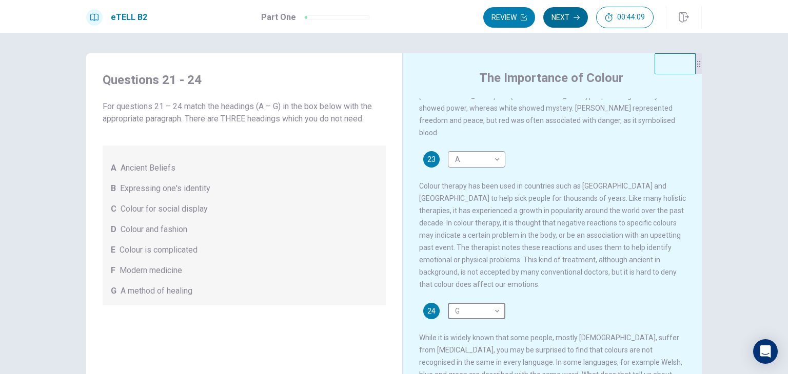
click at [561, 14] on button "Next" at bounding box center [565, 17] width 45 height 21
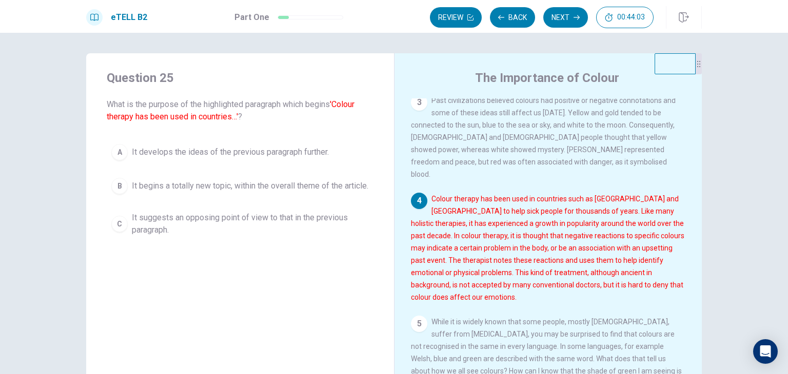
scroll to position [237, 0]
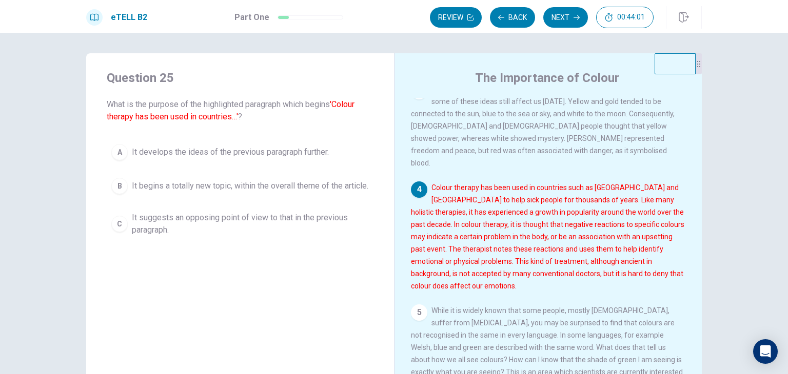
click at [502, 197] on font "Colour therapy has been used in countries such as [GEOGRAPHIC_DATA] and [GEOGRA…" at bounding box center [547, 237] width 273 height 107
drag, startPoint x: 696, startPoint y: 294, endPoint x: 695, endPoint y: 281, distance: 12.9
click at [694, 280] on div "The Importance of Colour 1 Since ancient times, the use of colour has played an…" at bounding box center [548, 231] width 308 height 356
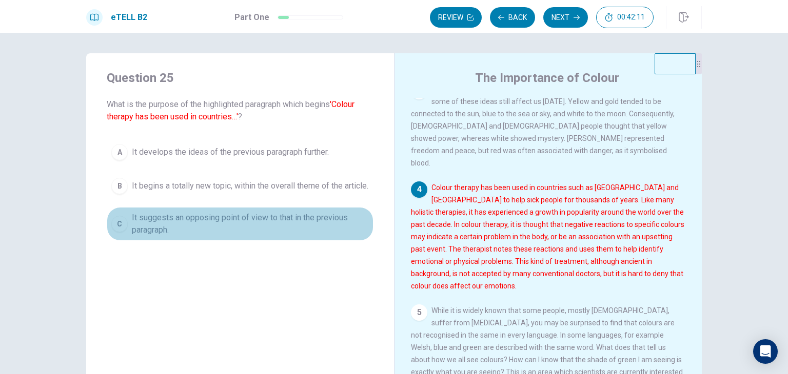
click at [293, 224] on span "It suggests an opposing point of view to that in the previous paragraph." at bounding box center [250, 224] width 237 height 25
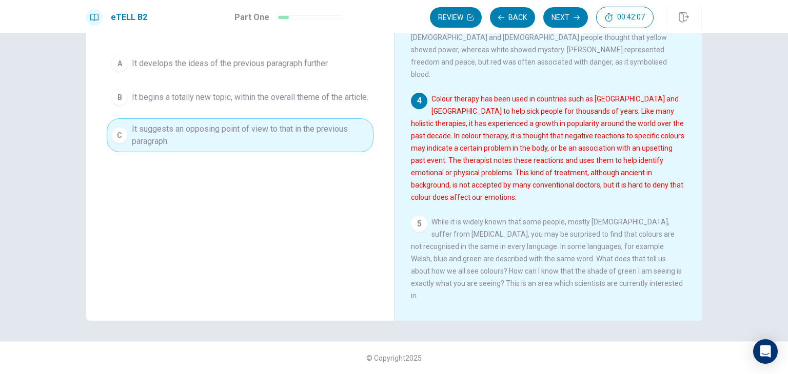
scroll to position [0, 0]
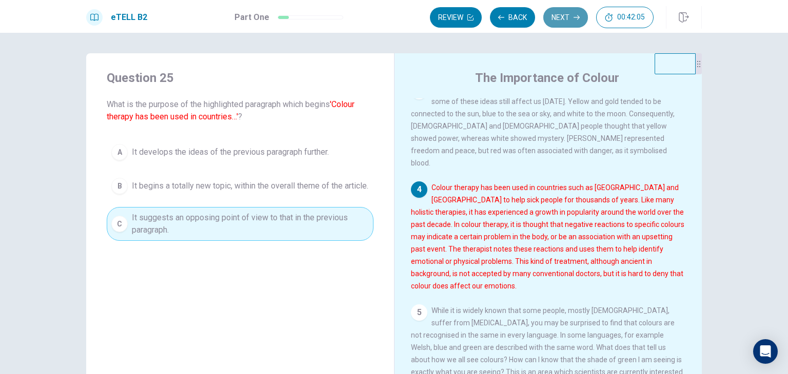
click at [558, 17] on button "Next" at bounding box center [565, 17] width 45 height 21
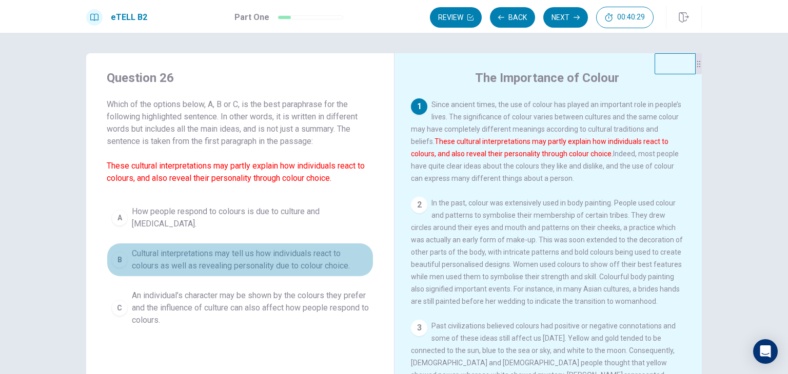
click at [261, 263] on span "Cultural interpretations may tell us how individuals react to colours as well a…" at bounding box center [250, 260] width 237 height 25
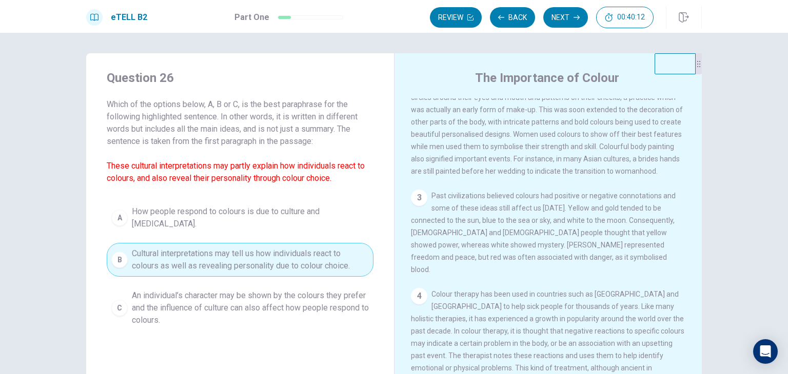
scroll to position [237, 0]
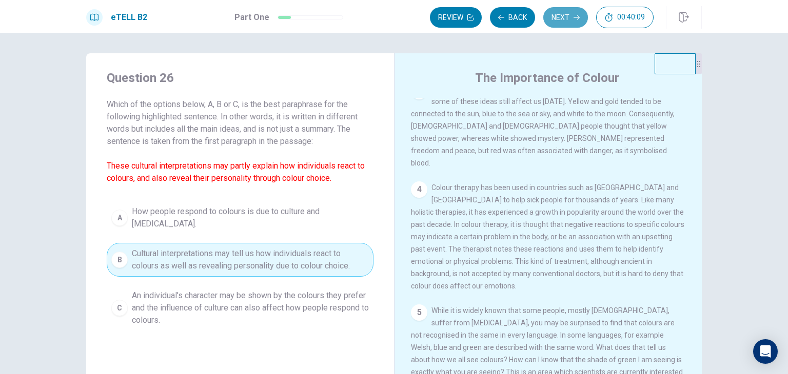
click at [576, 23] on button "Next" at bounding box center [565, 17] width 45 height 21
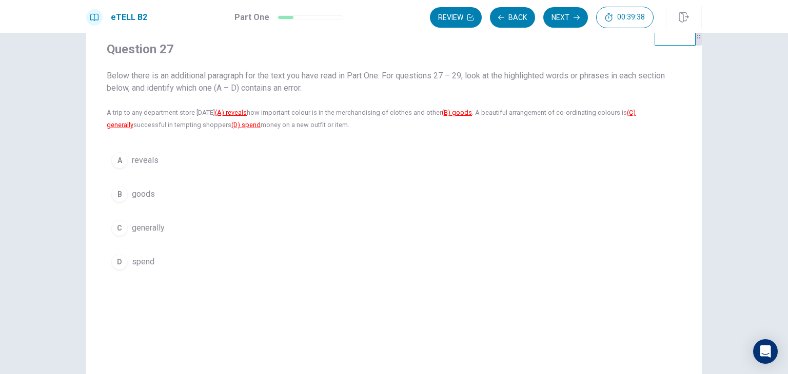
scroll to position [0, 0]
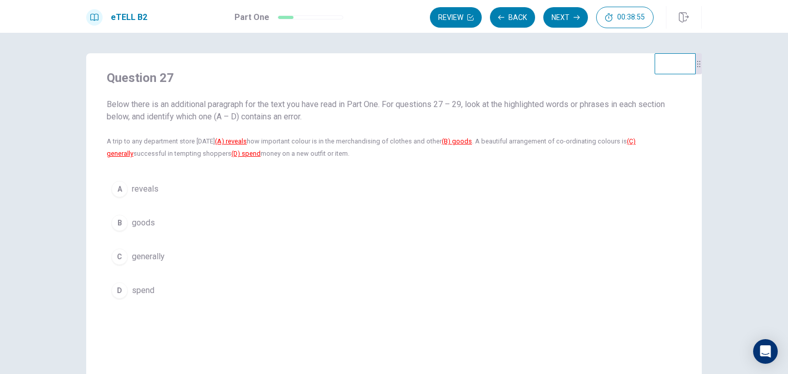
click at [238, 142] on u "(A) reveals" at bounding box center [231, 141] width 32 height 8
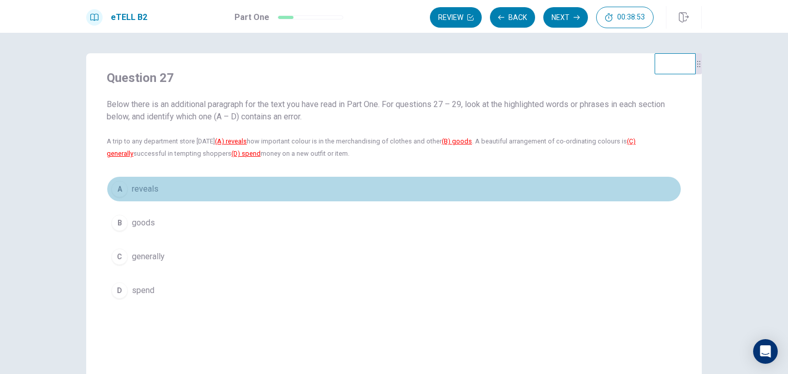
click at [144, 189] on span "reveals" at bounding box center [145, 189] width 27 height 12
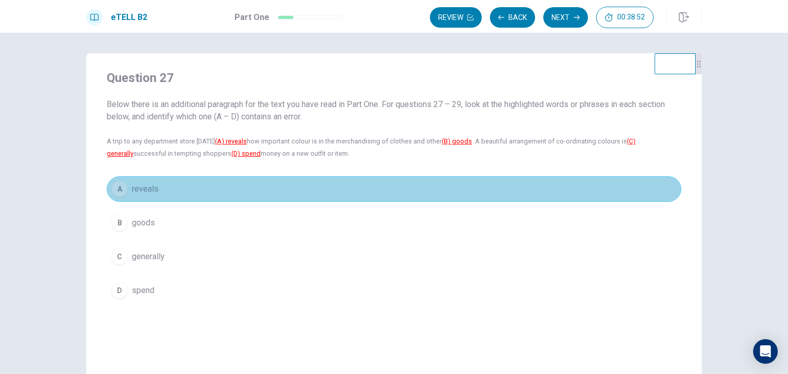
click at [143, 190] on span "reveals" at bounding box center [145, 189] width 27 height 12
click at [224, 190] on button "A reveals" at bounding box center [394, 189] width 574 height 26
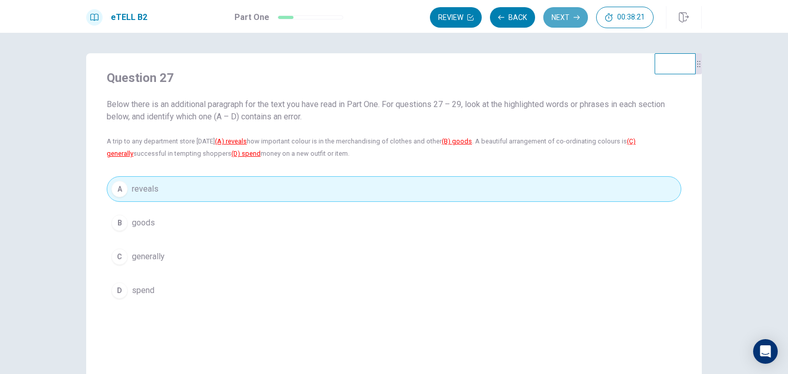
click at [562, 19] on button "Next" at bounding box center [565, 17] width 45 height 21
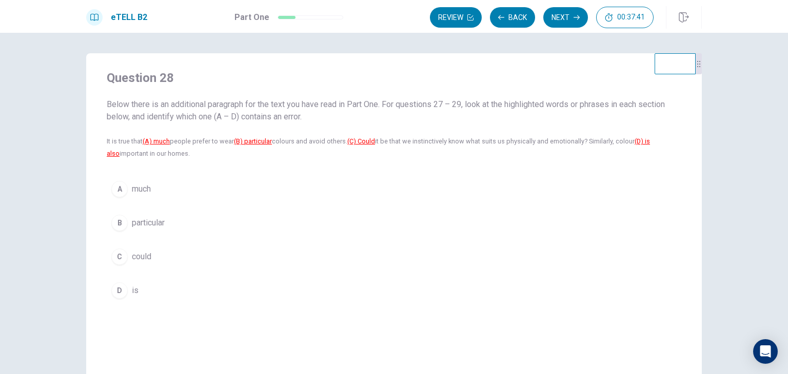
click at [140, 259] on span "could" at bounding box center [141, 257] width 19 height 12
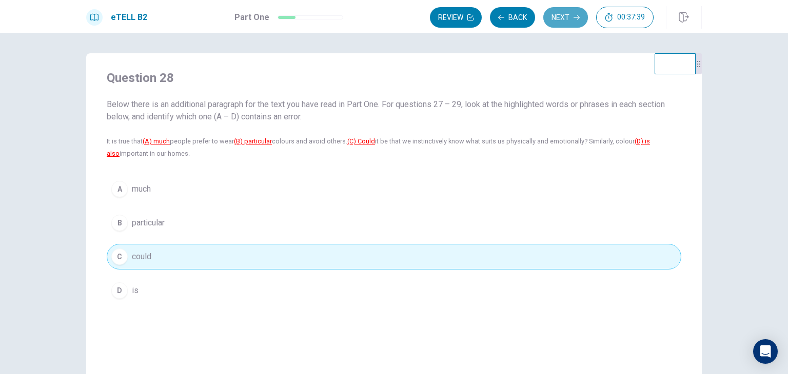
click at [568, 25] on button "Next" at bounding box center [565, 17] width 45 height 21
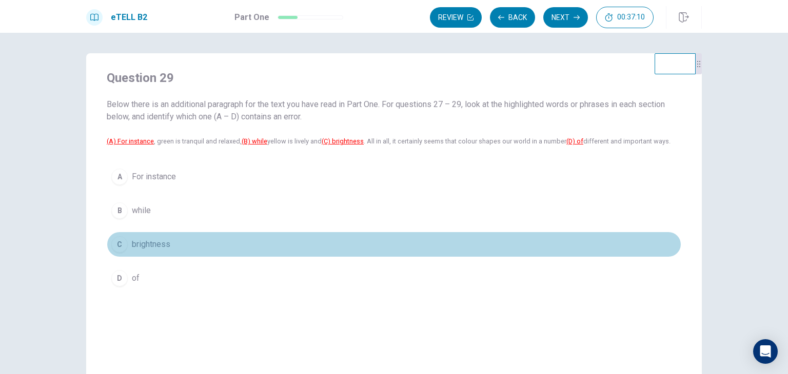
drag, startPoint x: 138, startPoint y: 240, endPoint x: 154, endPoint y: 253, distance: 20.5
click at [138, 242] on span "brightness" at bounding box center [151, 244] width 38 height 12
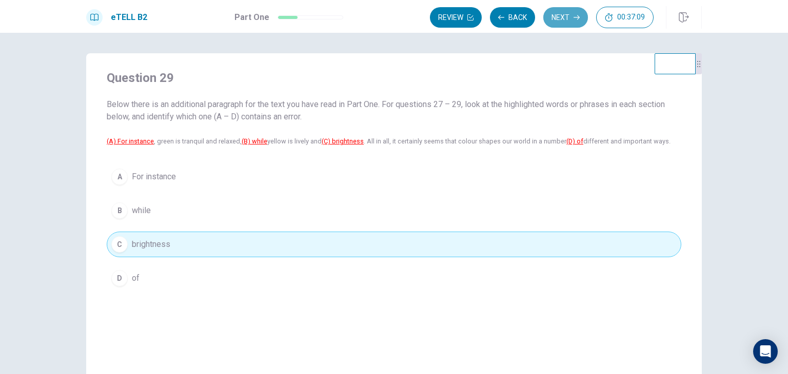
click at [565, 14] on button "Next" at bounding box center [565, 17] width 45 height 21
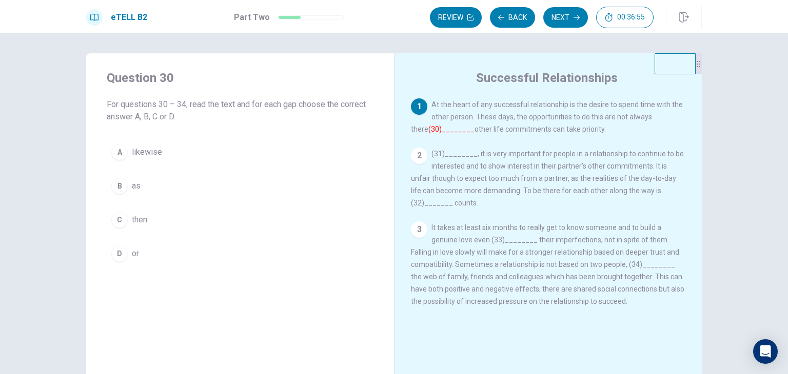
click at [461, 154] on span "(31)________, it is very important for people in a relationship to continue to …" at bounding box center [547, 178] width 273 height 57
drag, startPoint x: 446, startPoint y: 150, endPoint x: 439, endPoint y: 159, distance: 11.0
click at [446, 151] on span "(31)________, it is very important for people in a relationship to continue to …" at bounding box center [547, 178] width 273 height 57
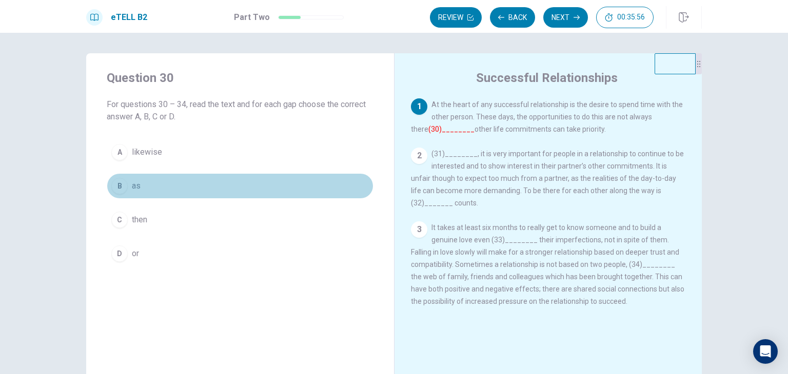
click at [136, 187] on span "as" at bounding box center [136, 186] width 9 height 12
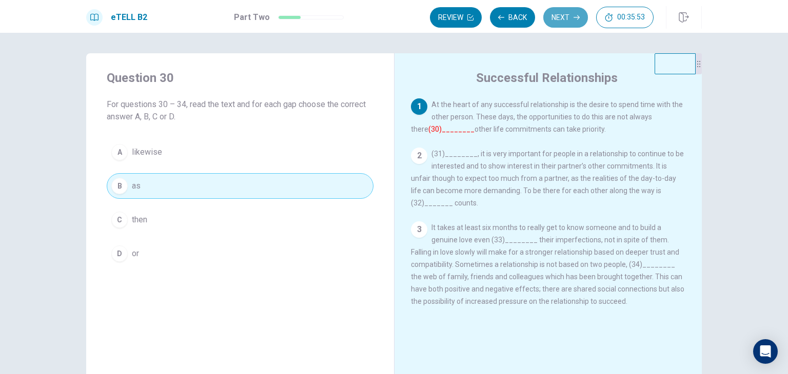
click at [557, 17] on button "Next" at bounding box center [565, 17] width 45 height 21
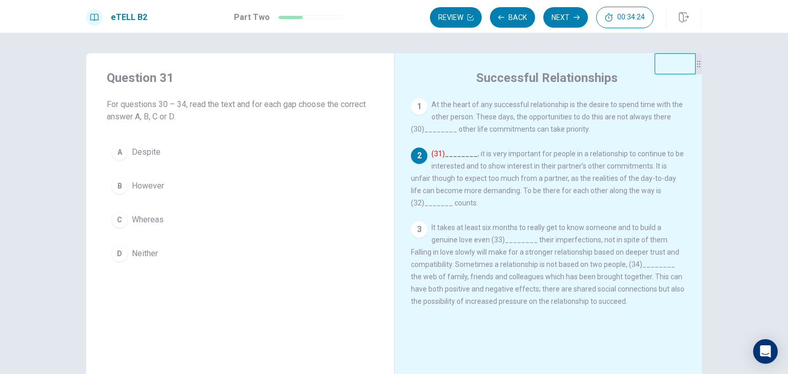
click at [451, 150] on div "2 (31)________ , it is very important for people in a relationship to continue …" at bounding box center [548, 179] width 275 height 62
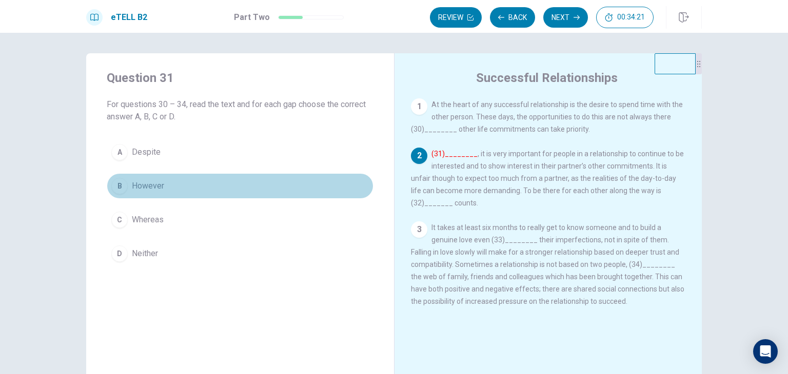
click at [143, 187] on span "However" at bounding box center [148, 186] width 32 height 12
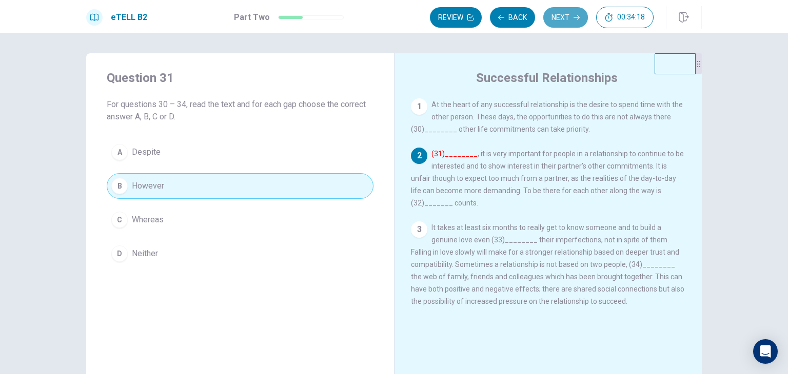
click at [559, 10] on button "Next" at bounding box center [565, 17] width 45 height 21
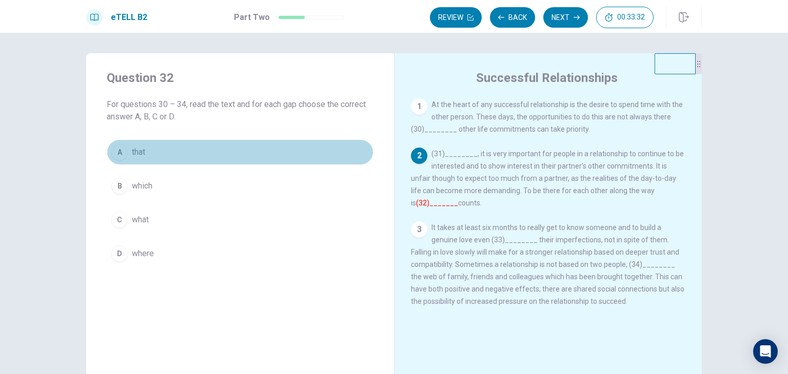
click at [139, 154] on span "that" at bounding box center [138, 152] width 13 height 12
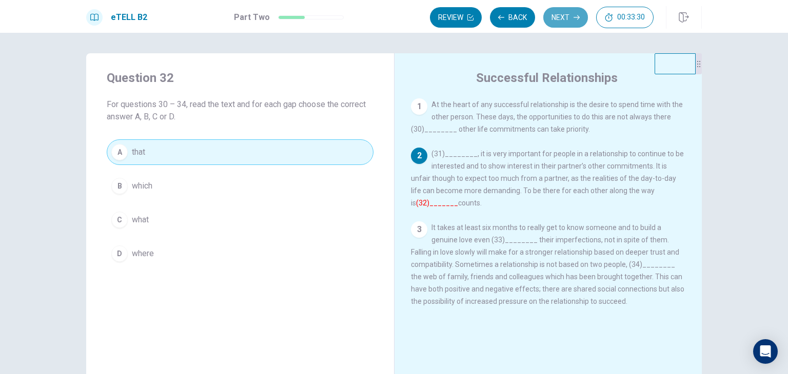
click at [566, 17] on button "Next" at bounding box center [565, 17] width 45 height 21
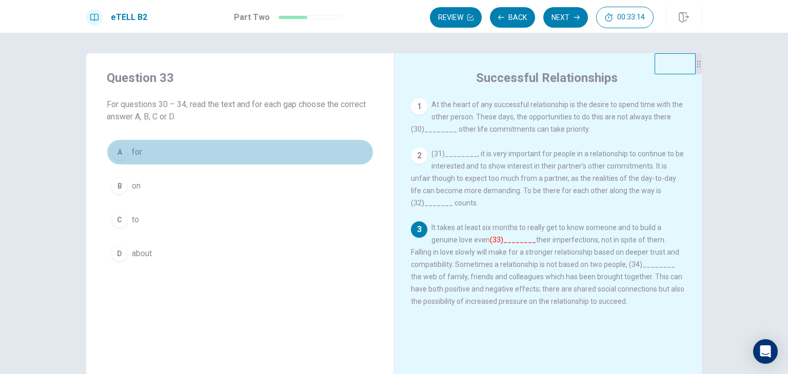
click at [140, 155] on button "A for" at bounding box center [240, 152] width 267 height 26
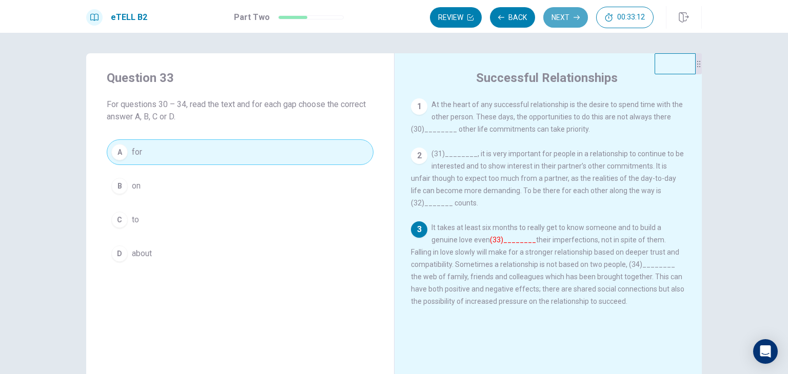
click at [553, 15] on button "Next" at bounding box center [565, 17] width 45 height 21
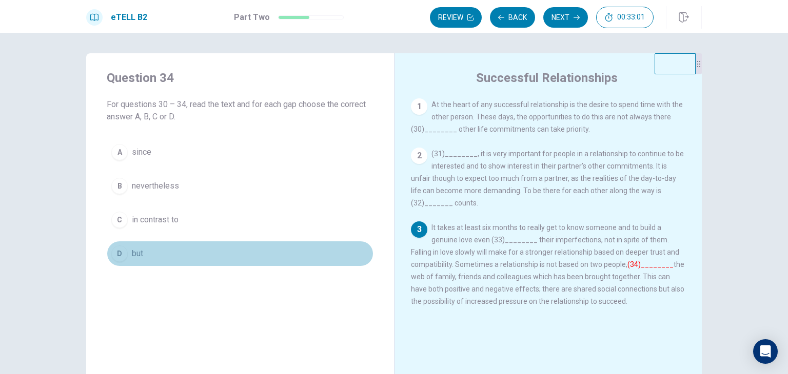
click at [132, 253] on span "but" at bounding box center [137, 254] width 11 height 12
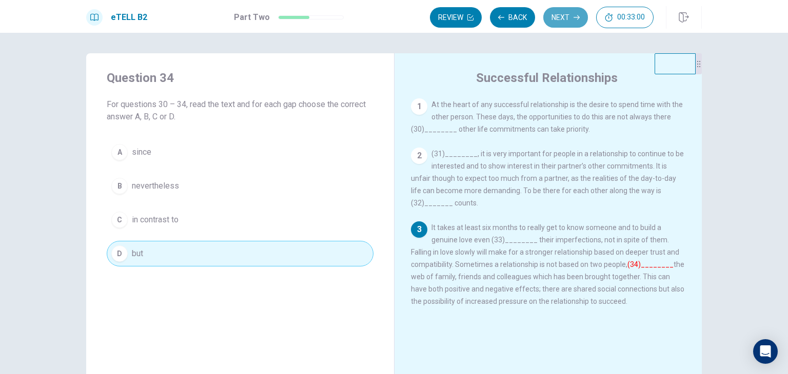
drag, startPoint x: 558, startPoint y: 12, endPoint x: 555, endPoint y: 25, distance: 13.7
click at [559, 13] on button "Next" at bounding box center [565, 17] width 45 height 21
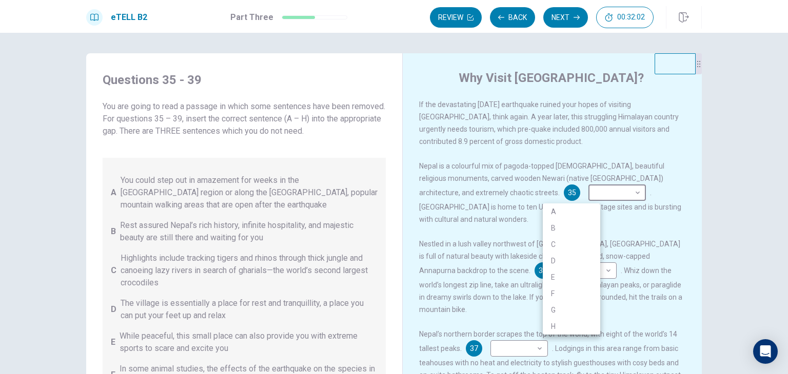
click at [592, 195] on body "This site uses cookies, as explained in our Privacy Policy . If you agree to th…" at bounding box center [394, 187] width 788 height 374
drag, startPoint x: 388, startPoint y: 202, endPoint x: 387, endPoint y: 235, distance: 33.3
click at [389, 236] on div at bounding box center [394, 187] width 788 height 374
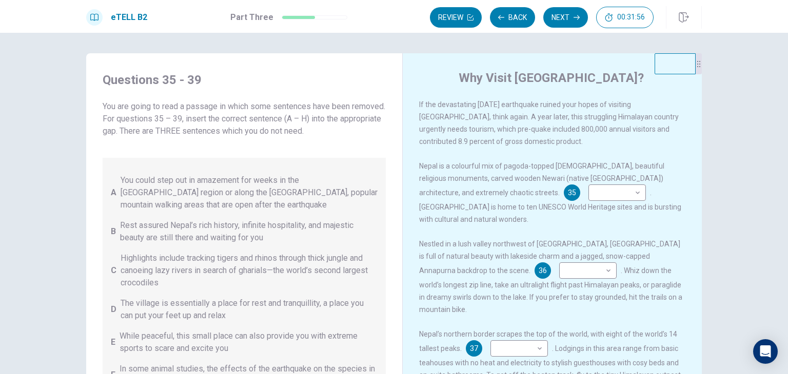
drag, startPoint x: 390, startPoint y: 230, endPoint x: 388, endPoint y: 251, distance: 20.6
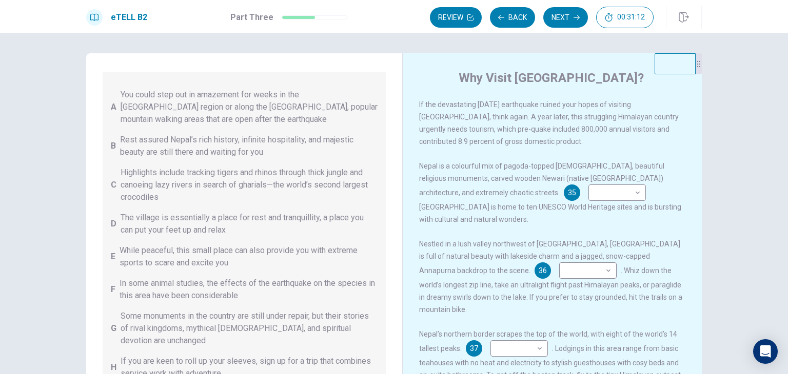
scroll to position [113, 0]
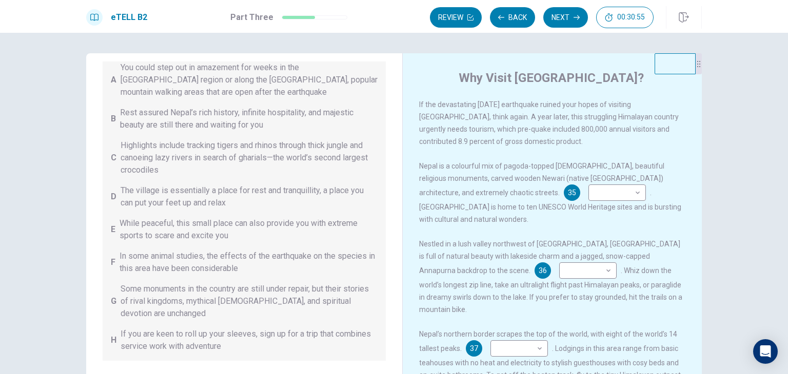
drag, startPoint x: 392, startPoint y: 199, endPoint x: 388, endPoint y: 175, distance: 23.9
click at [388, 175] on div "Questions 35 - 39 You are going to read a passage in which some sentences have …" at bounding box center [393, 231] width 615 height 356
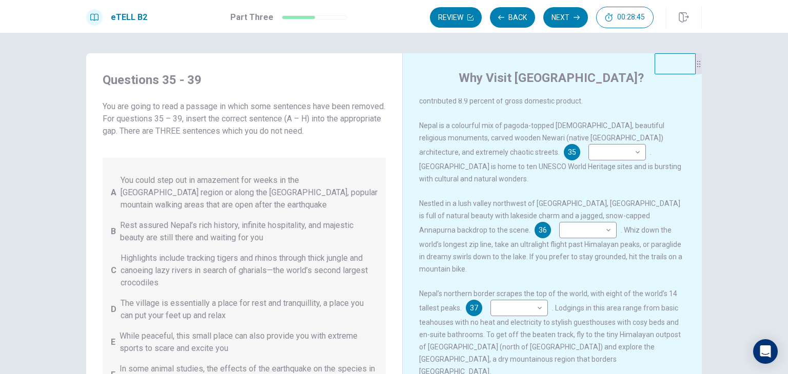
scroll to position [0, 0]
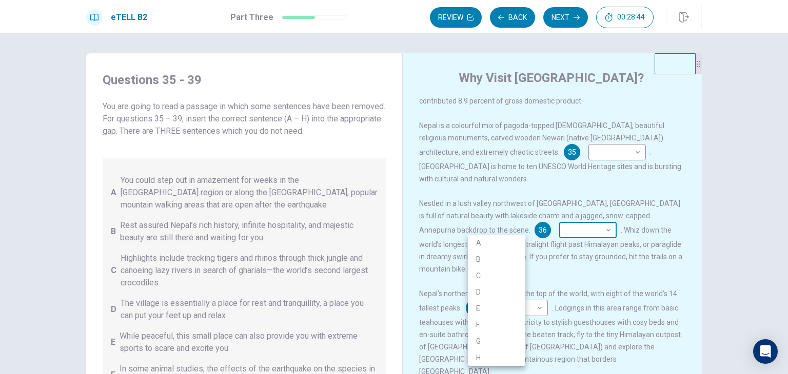
click at [512, 233] on body "This site uses cookies, as explained in our Privacy Policy . If you agree to th…" at bounding box center [394, 187] width 788 height 374
click at [490, 238] on li "A" at bounding box center [496, 243] width 57 height 16
type input "*"
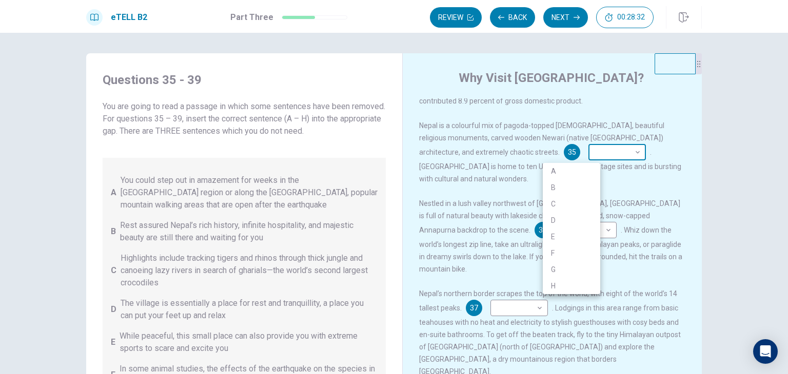
click at [592, 156] on body "This site uses cookies, as explained in our Privacy Policy . If you agree to th…" at bounding box center [394, 187] width 788 height 374
click at [574, 183] on li "B" at bounding box center [570, 187] width 57 height 16
type input "*"
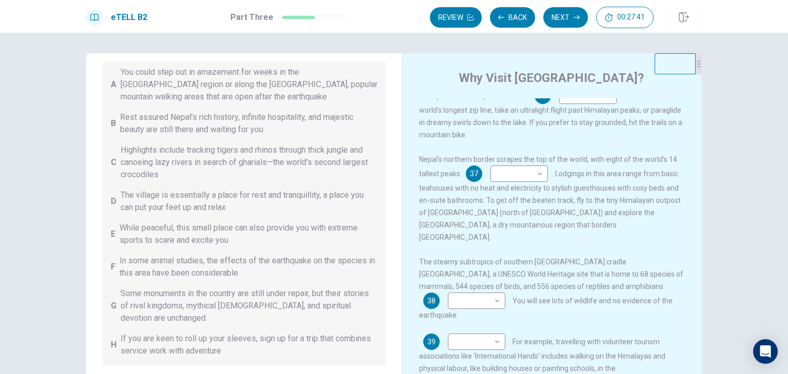
scroll to position [113, 0]
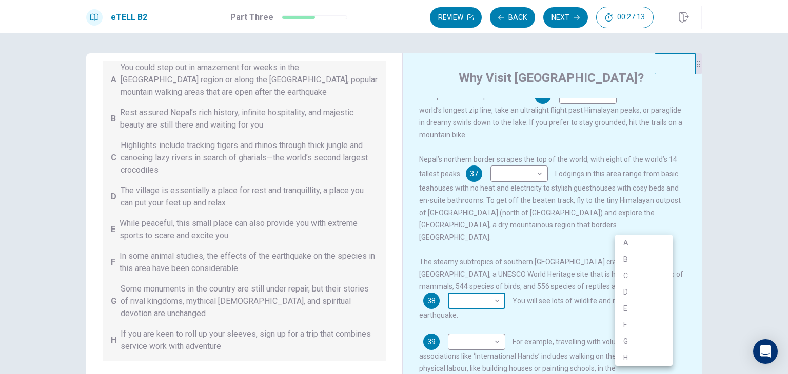
click at [640, 272] on body "This site uses cookies, as explained in our Privacy Policy . If you agree to th…" at bounding box center [394, 187] width 788 height 374
click at [635, 275] on li "C" at bounding box center [643, 276] width 57 height 16
type input "*"
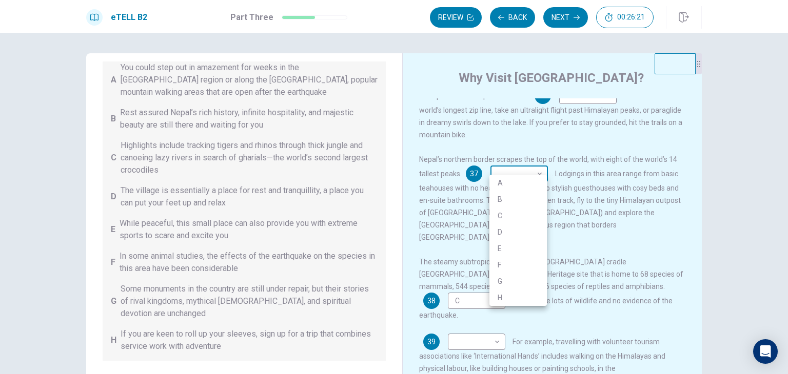
click at [539, 160] on body "This site uses cookies, as explained in our Privacy Policy . If you agree to th…" at bounding box center [394, 187] width 788 height 374
click at [514, 232] on li "D" at bounding box center [517, 232] width 57 height 16
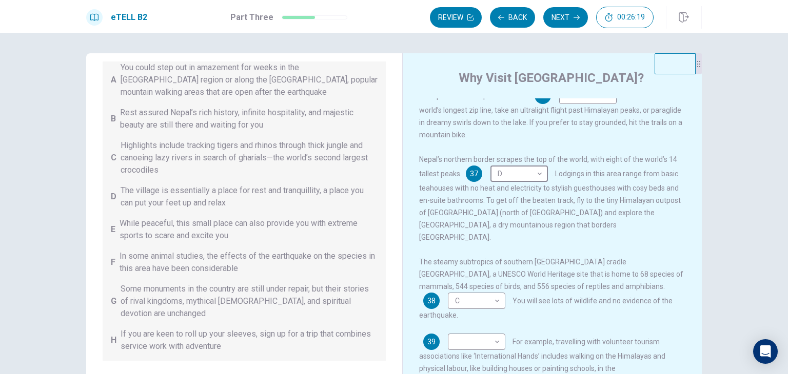
type input "*"
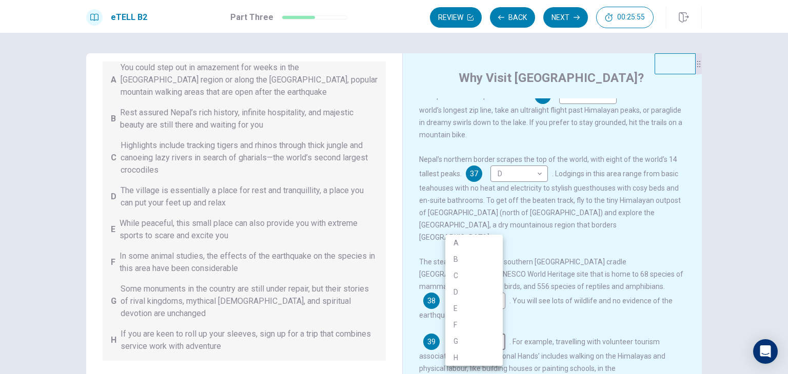
click at [476, 310] on body "This site uses cookies, as explained in our Privacy Policy . If you agree to th…" at bounding box center [394, 187] width 788 height 374
click at [461, 340] on li "G" at bounding box center [473, 341] width 57 height 16
type input "*"
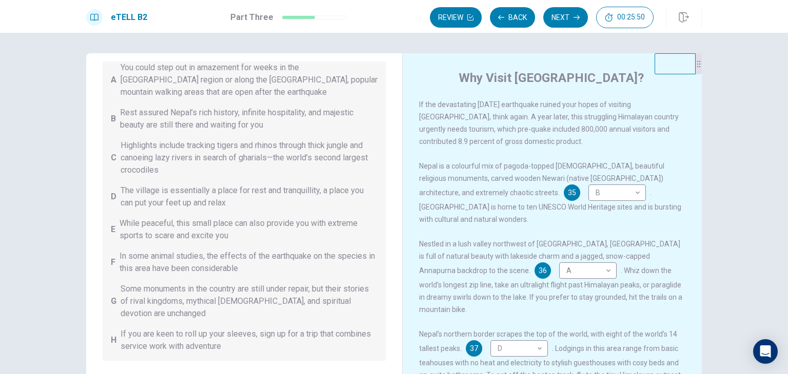
scroll to position [0, 0]
click at [553, 17] on button "Next" at bounding box center [565, 17] width 45 height 21
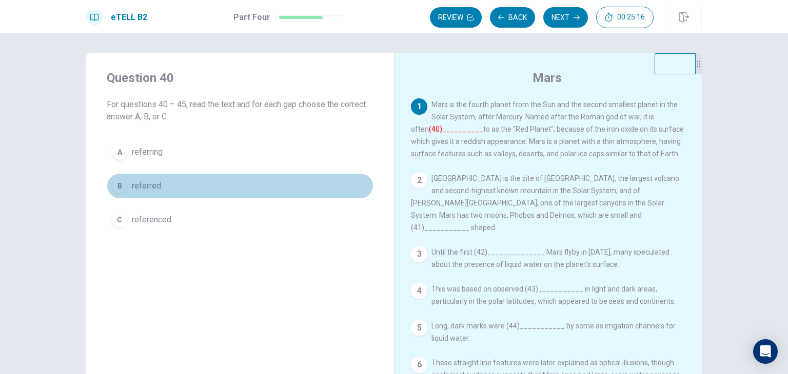
click at [140, 190] on span "referred" at bounding box center [146, 186] width 29 height 12
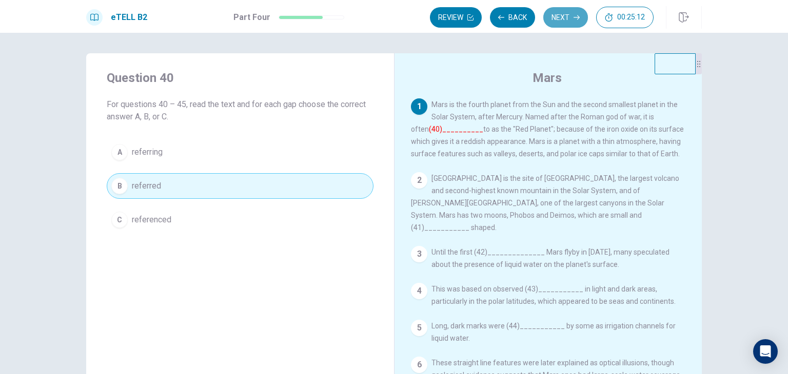
drag, startPoint x: 558, startPoint y: 9, endPoint x: 547, endPoint y: 21, distance: 17.0
click at [558, 10] on button "Next" at bounding box center [565, 17] width 45 height 21
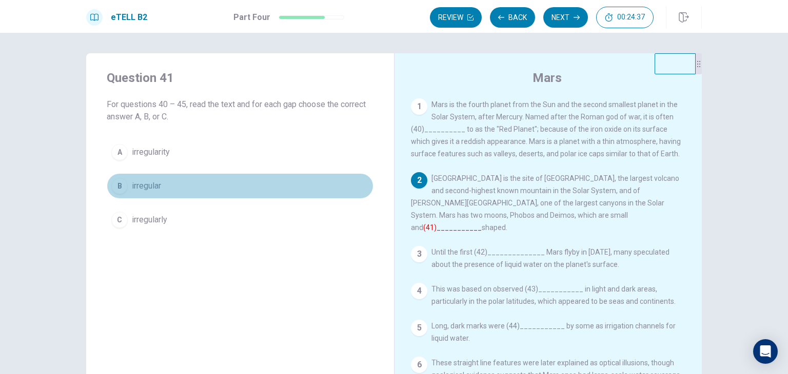
drag, startPoint x: 138, startPoint y: 185, endPoint x: 140, endPoint y: 190, distance: 5.4
click at [139, 187] on span "irregular" at bounding box center [146, 186] width 29 height 12
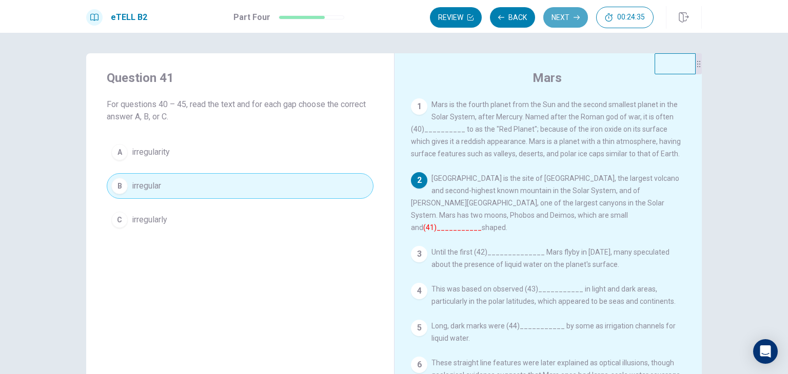
click at [568, 17] on button "Next" at bounding box center [565, 17] width 45 height 21
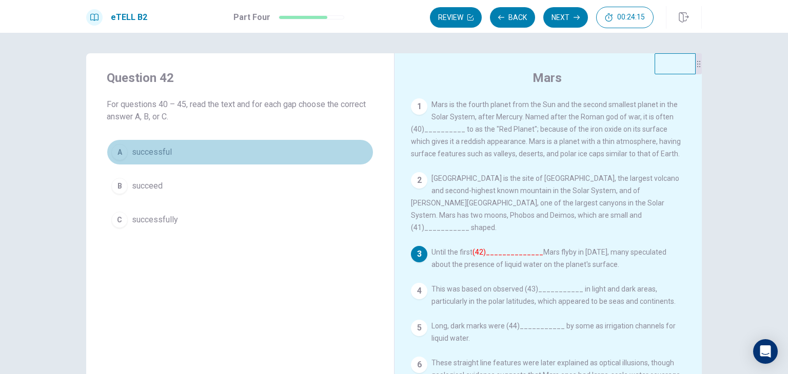
drag, startPoint x: 133, startPoint y: 149, endPoint x: 138, endPoint y: 153, distance: 6.6
click at [137, 152] on span "successful" at bounding box center [152, 152] width 40 height 12
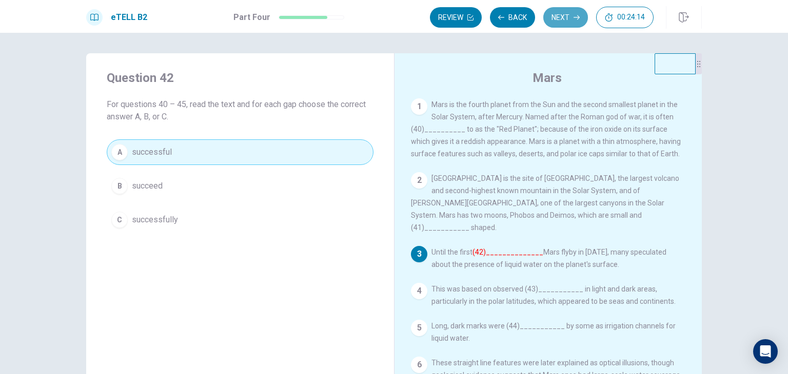
click at [566, 13] on button "Next" at bounding box center [565, 17] width 45 height 21
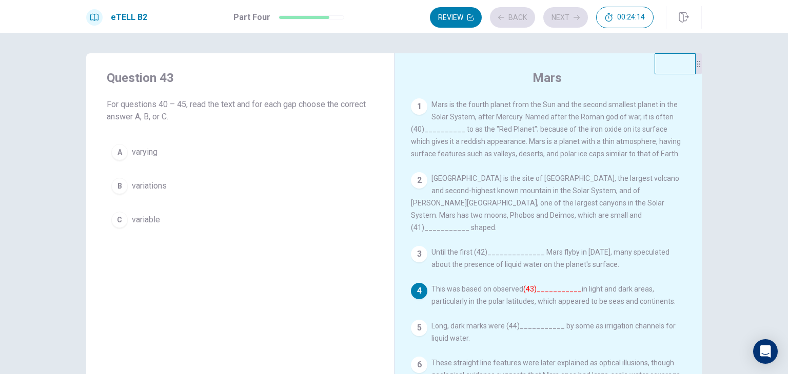
scroll to position [10, 0]
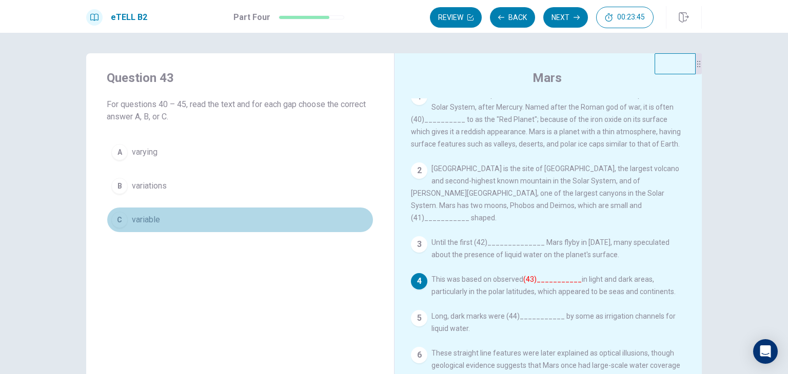
click at [148, 220] on span "variable" at bounding box center [146, 220] width 28 height 12
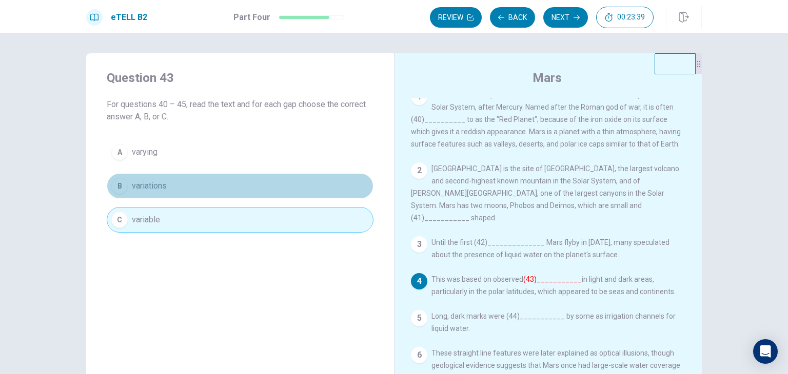
click at [163, 180] on button "B variations" at bounding box center [240, 186] width 267 height 26
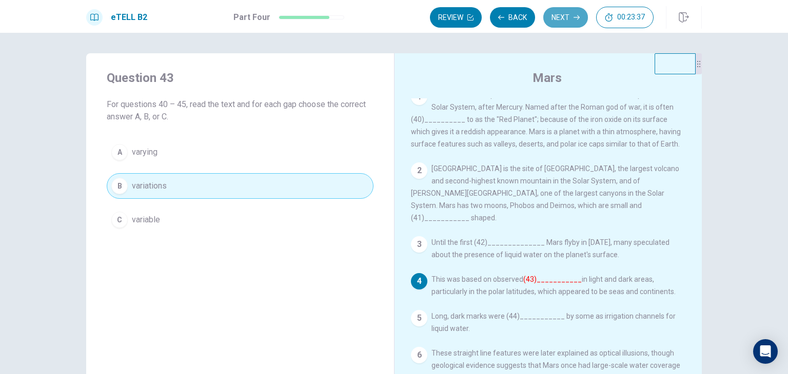
click at [566, 11] on button "Next" at bounding box center [565, 17] width 45 height 21
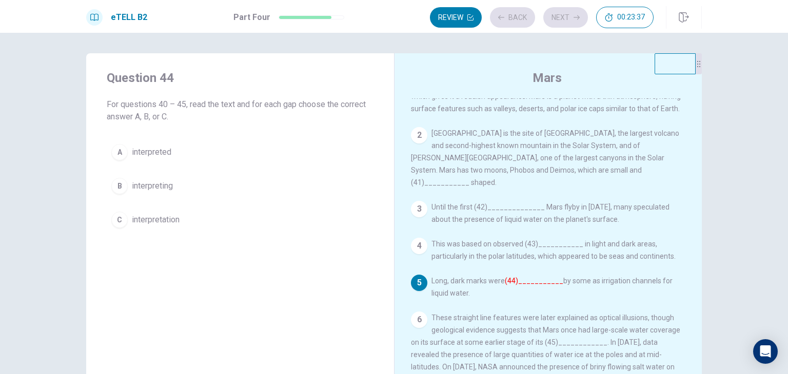
scroll to position [46, 0]
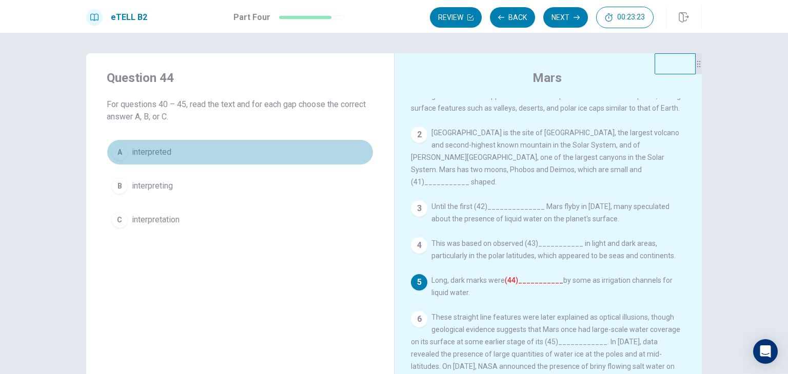
click at [166, 154] on span "interpreted" at bounding box center [151, 152] width 39 height 12
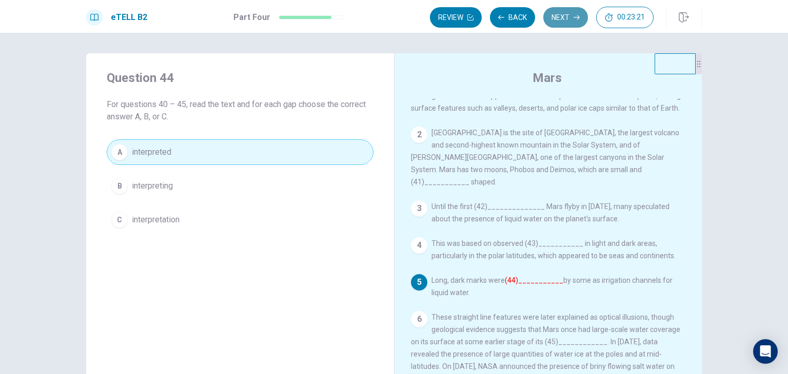
click at [558, 18] on button "Next" at bounding box center [565, 17] width 45 height 21
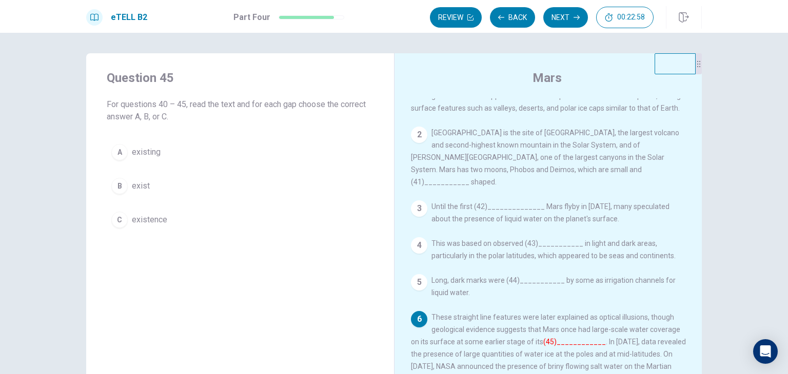
click at [156, 220] on span "existence" at bounding box center [149, 220] width 35 height 12
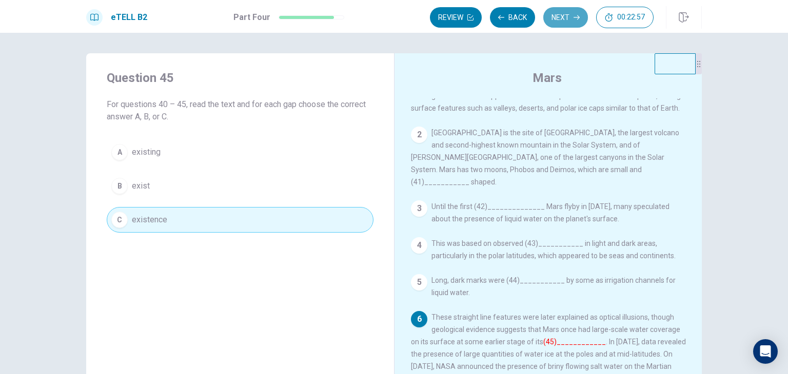
click at [571, 20] on button "Next" at bounding box center [565, 17] width 45 height 21
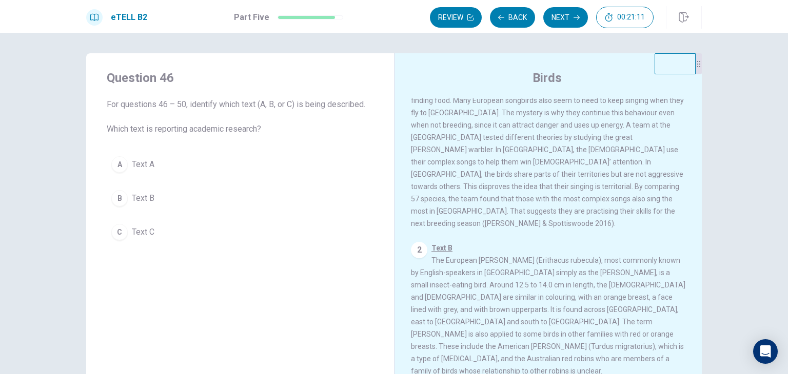
scroll to position [0, 0]
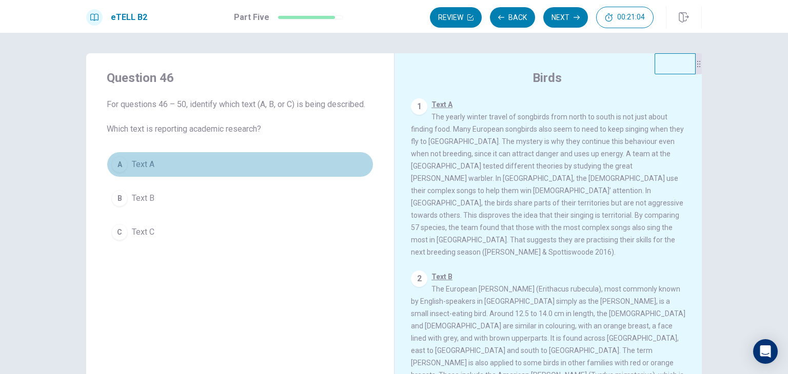
click at [136, 167] on span "Text A" at bounding box center [143, 164] width 23 height 12
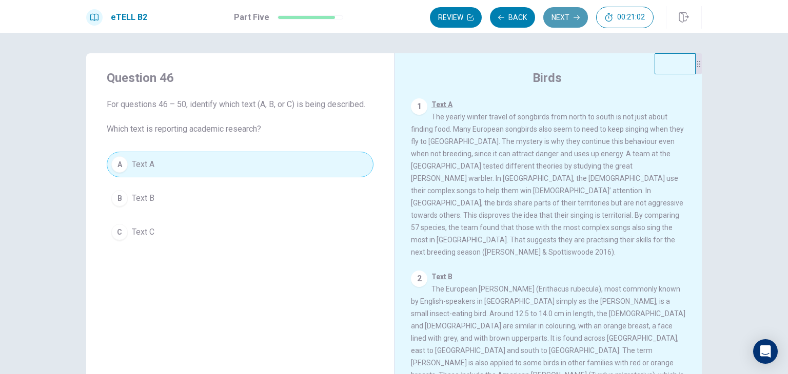
click at [566, 12] on button "Next" at bounding box center [565, 17] width 45 height 21
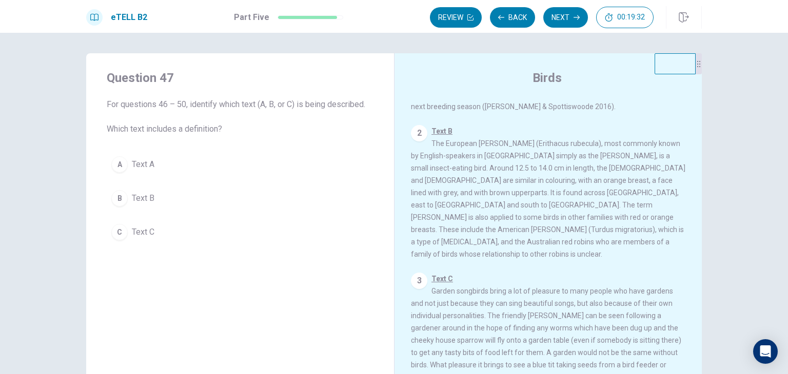
scroll to position [162, 0]
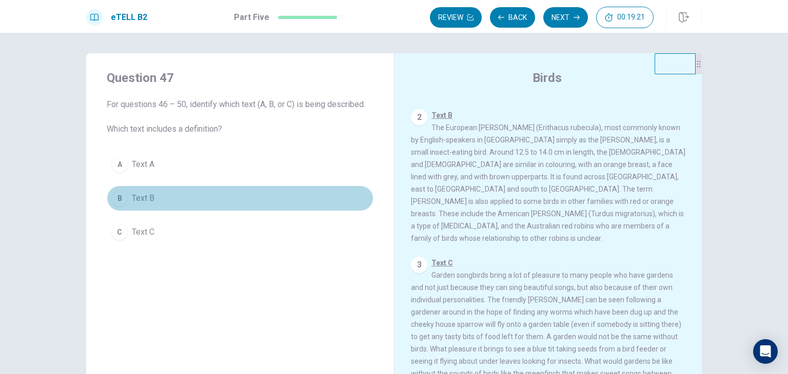
click at [163, 200] on button "B Text B" at bounding box center [240, 199] width 267 height 26
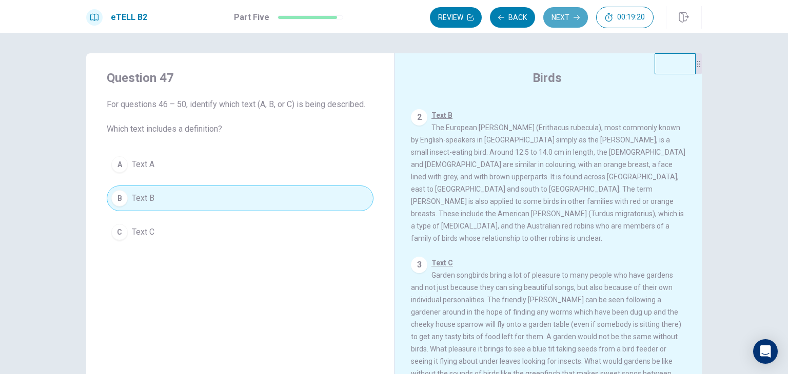
click at [571, 11] on button "Next" at bounding box center [565, 17] width 45 height 21
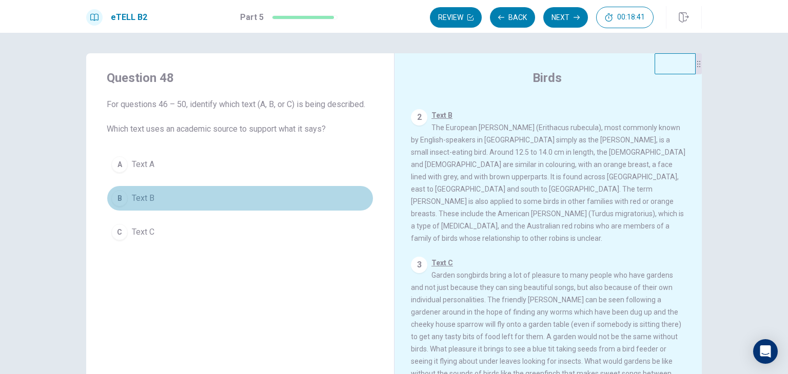
click at [144, 195] on span "Text B" at bounding box center [143, 198] width 23 height 12
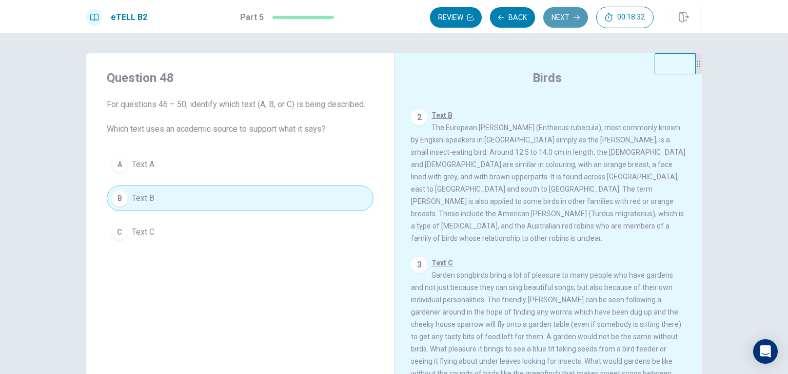
click at [562, 19] on button "Next" at bounding box center [565, 17] width 45 height 21
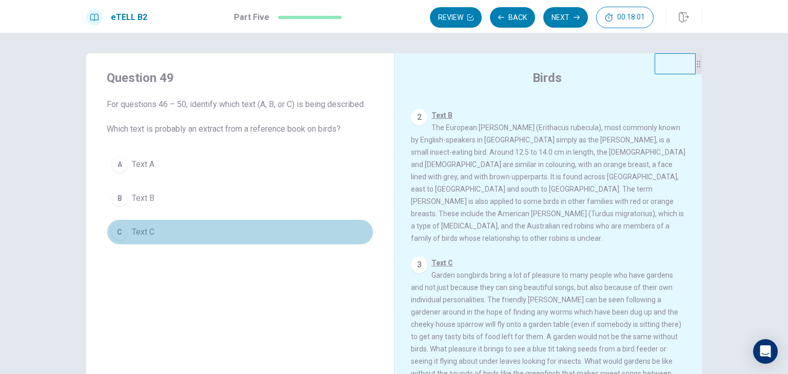
click at [139, 235] on span "Text C" at bounding box center [143, 232] width 23 height 12
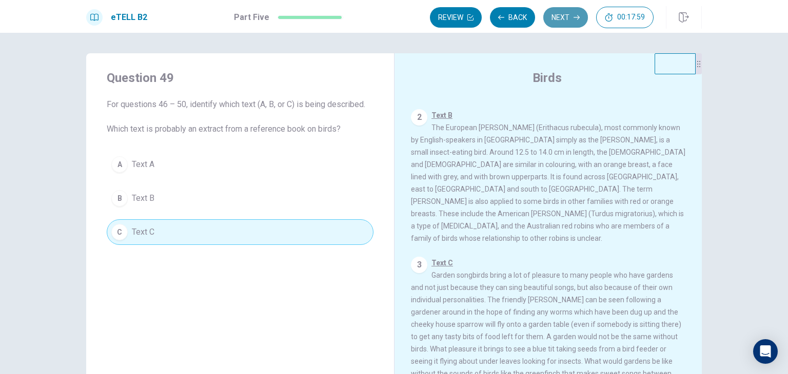
click at [566, 18] on button "Next" at bounding box center [565, 17] width 45 height 21
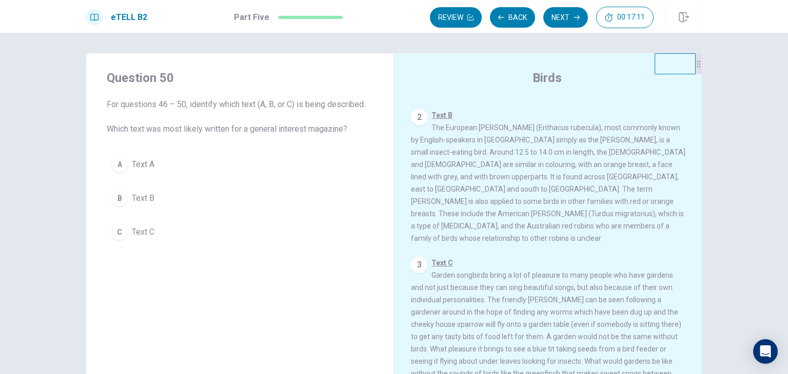
click at [138, 236] on span "Text C" at bounding box center [143, 232] width 23 height 12
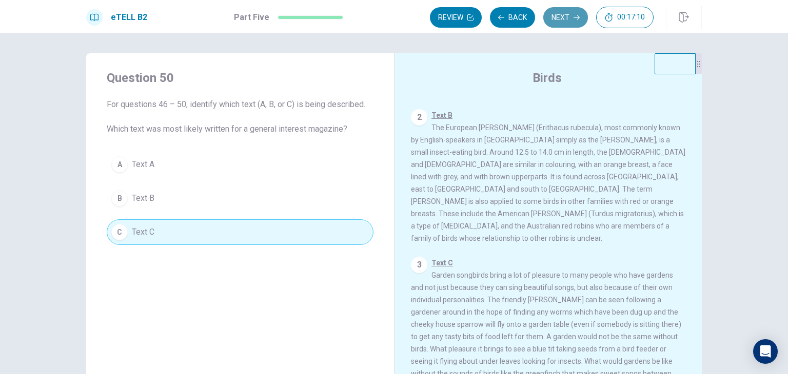
click at [575, 14] on button "Next" at bounding box center [565, 17] width 45 height 21
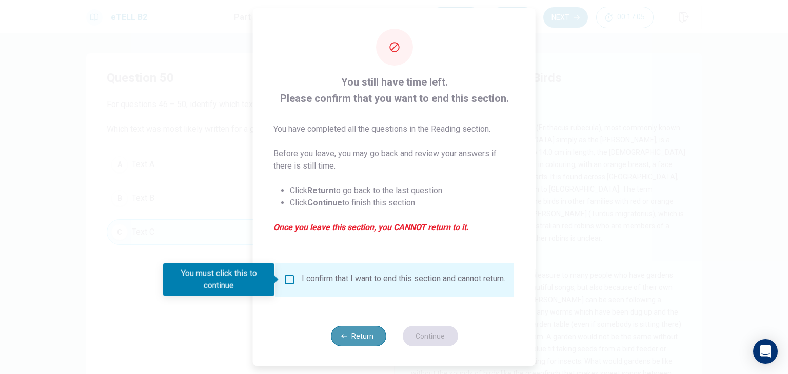
click at [351, 343] on button "Return" at bounding box center [357, 336] width 55 height 21
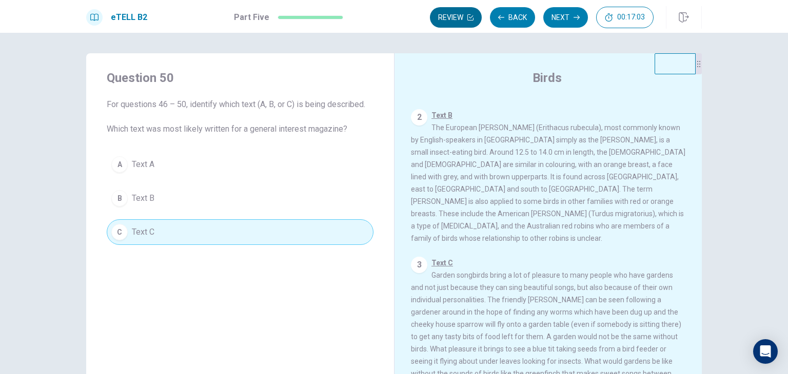
click at [455, 11] on button "Review" at bounding box center [456, 17] width 52 height 21
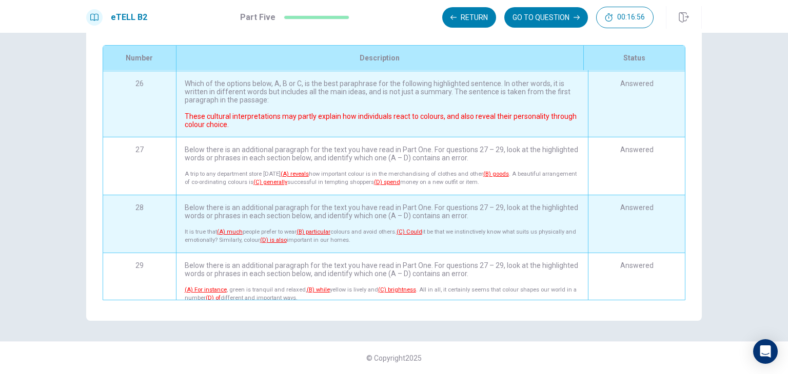
scroll to position [0, 0]
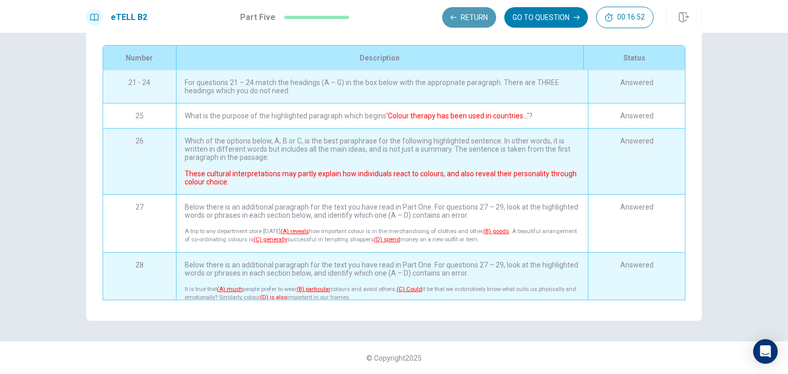
click at [478, 21] on button "Return" at bounding box center [469, 17] width 54 height 21
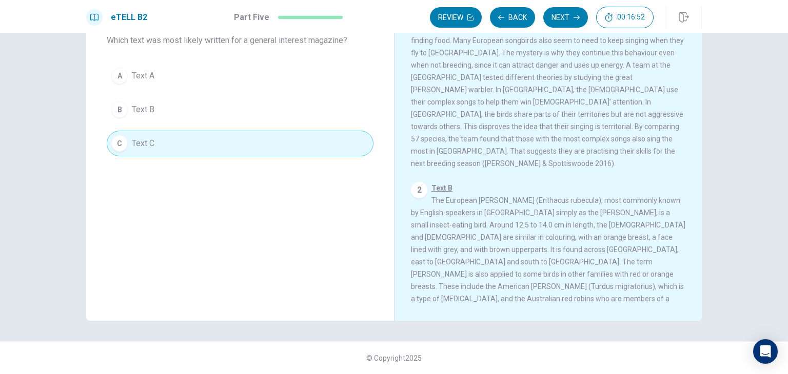
scroll to position [89, 0]
click at [515, 17] on button "Back" at bounding box center [512, 17] width 45 height 21
click at [515, 18] on button "Back" at bounding box center [512, 17] width 45 height 21
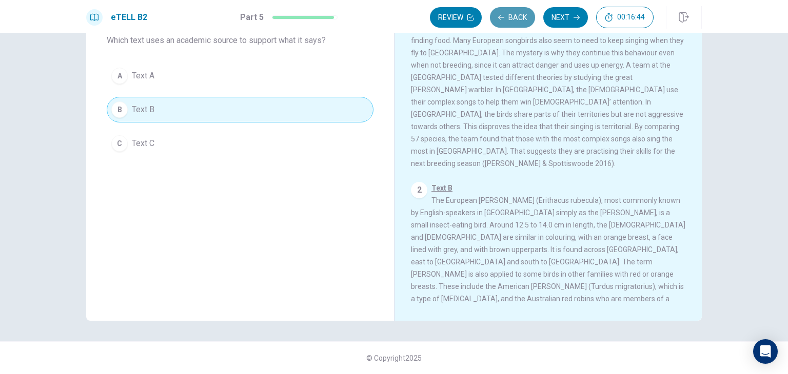
click at [515, 18] on button "Back" at bounding box center [512, 17] width 45 height 21
click at [515, 17] on button "Back" at bounding box center [512, 17] width 45 height 21
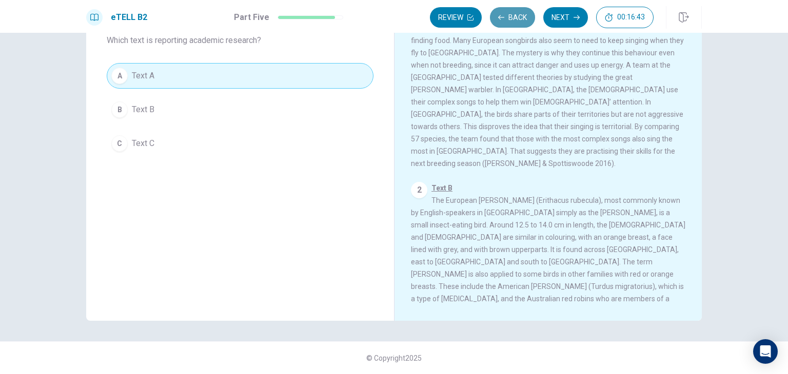
click at [515, 18] on button "Back" at bounding box center [512, 17] width 45 height 21
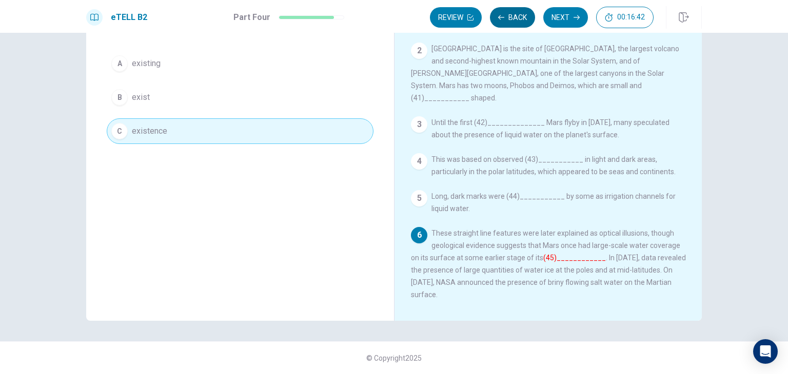
scroll to position [46, 0]
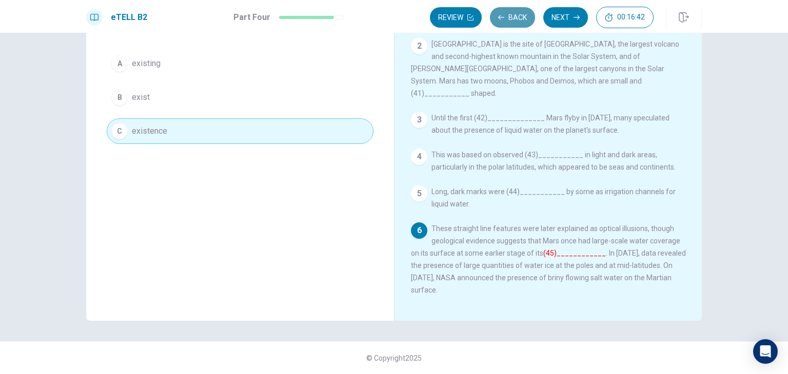
click at [515, 18] on button "Back" at bounding box center [512, 17] width 45 height 21
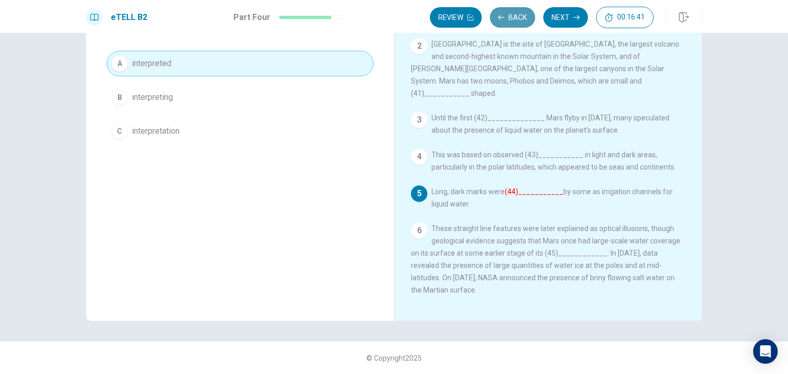
click at [515, 17] on button "Back" at bounding box center [512, 17] width 45 height 21
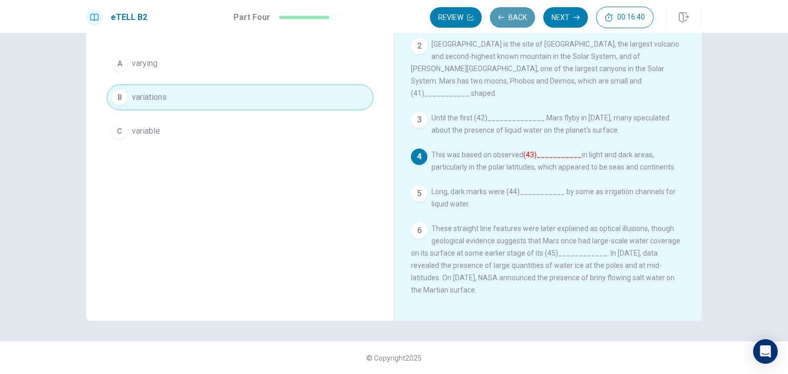
click at [515, 18] on button "Back" at bounding box center [512, 17] width 45 height 21
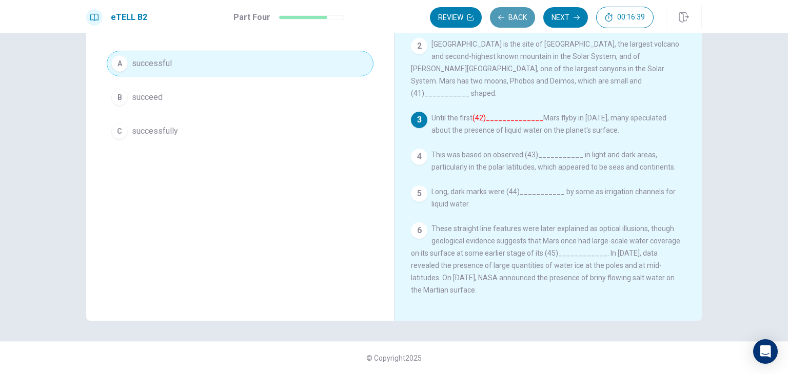
click at [515, 18] on button "Back" at bounding box center [512, 17] width 45 height 21
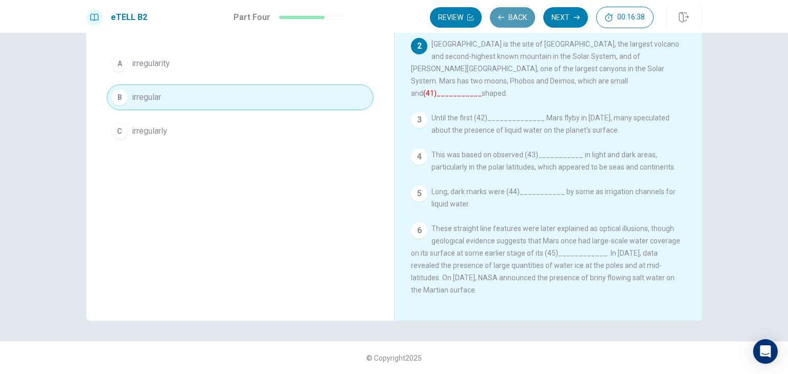
click at [515, 19] on button "Back" at bounding box center [512, 17] width 45 height 21
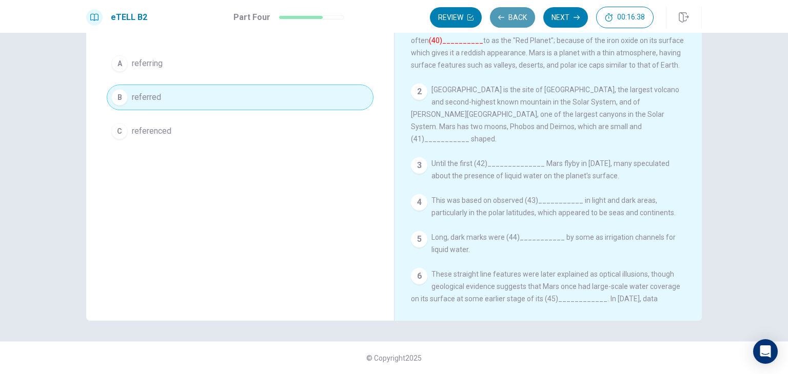
click at [515, 19] on button "Back" at bounding box center [512, 17] width 45 height 21
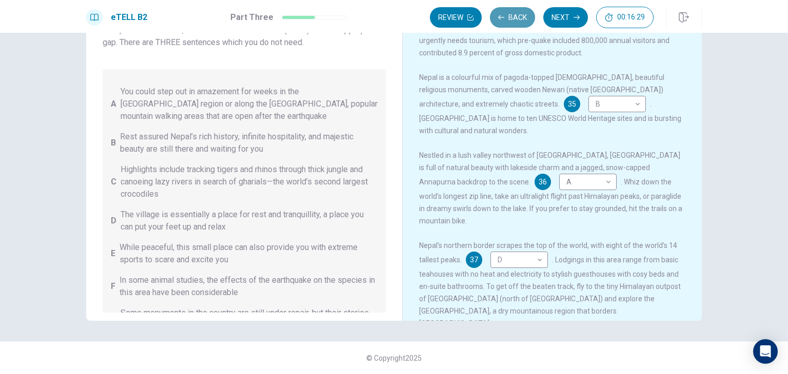
click at [509, 17] on button "Back" at bounding box center [512, 17] width 45 height 21
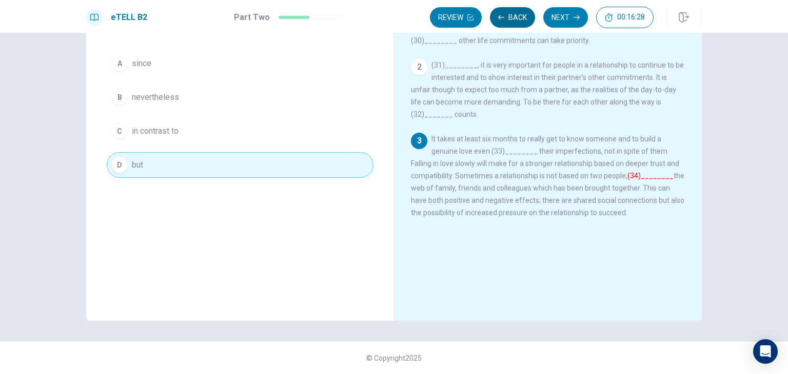
click at [511, 11] on button "Back" at bounding box center [512, 17] width 45 height 21
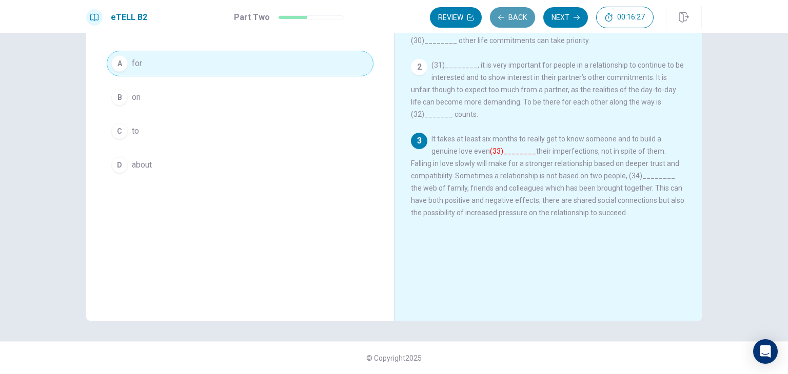
click at [511, 11] on button "Back" at bounding box center [512, 17] width 45 height 21
click at [511, 10] on button "Back" at bounding box center [512, 17] width 45 height 21
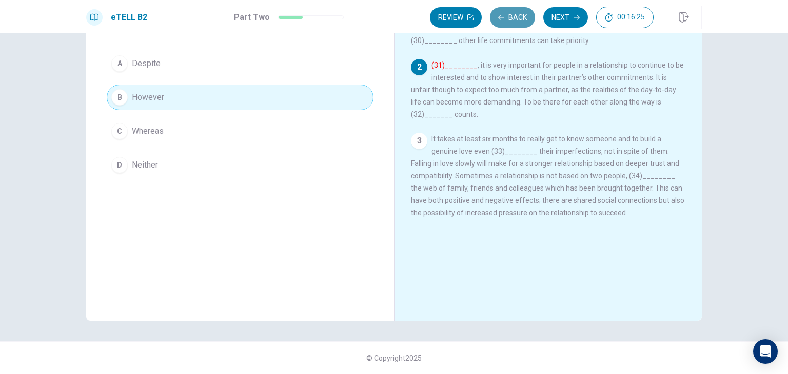
click at [511, 11] on button "Back" at bounding box center [512, 17] width 45 height 21
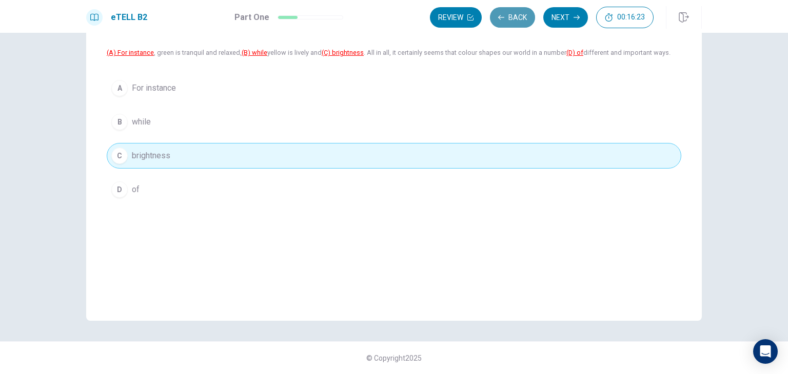
click at [511, 11] on button "Back" at bounding box center [512, 17] width 45 height 21
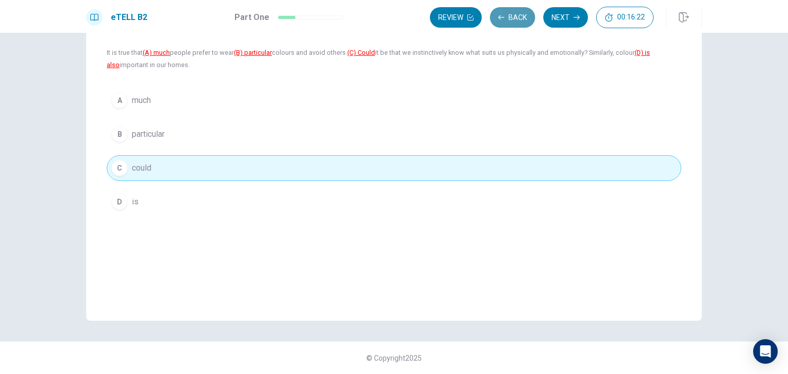
click at [511, 11] on button "Back" at bounding box center [512, 17] width 45 height 21
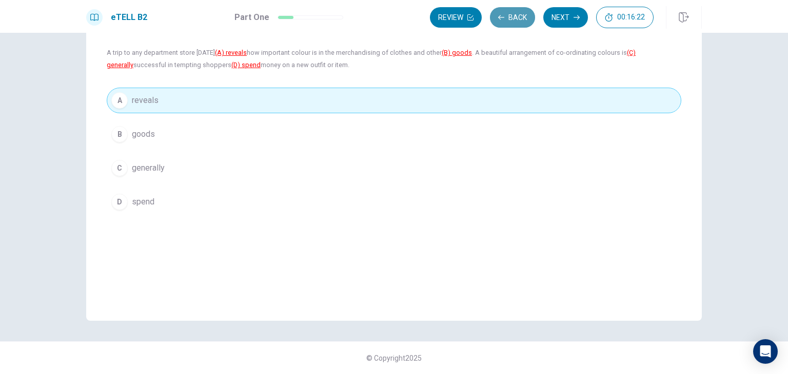
click at [511, 11] on button "Back" at bounding box center [512, 17] width 45 height 21
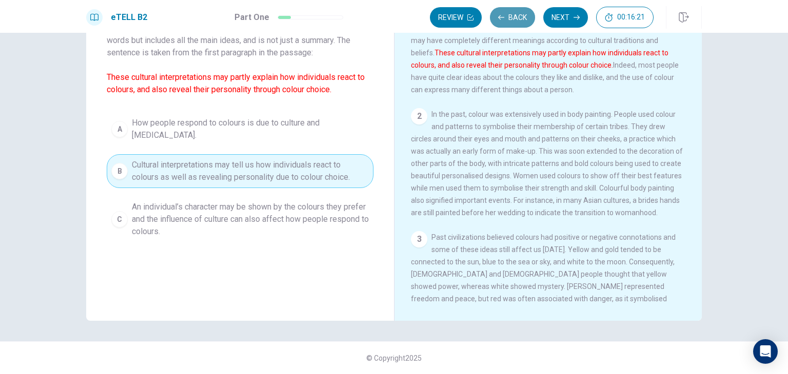
click at [511, 11] on button "Back" at bounding box center [512, 17] width 45 height 21
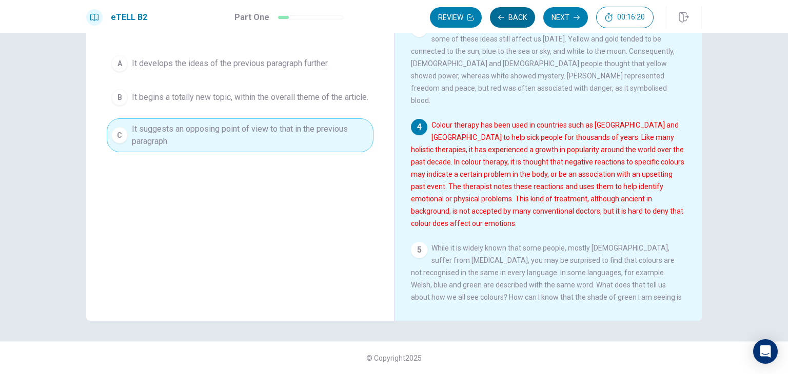
scroll to position [237, 0]
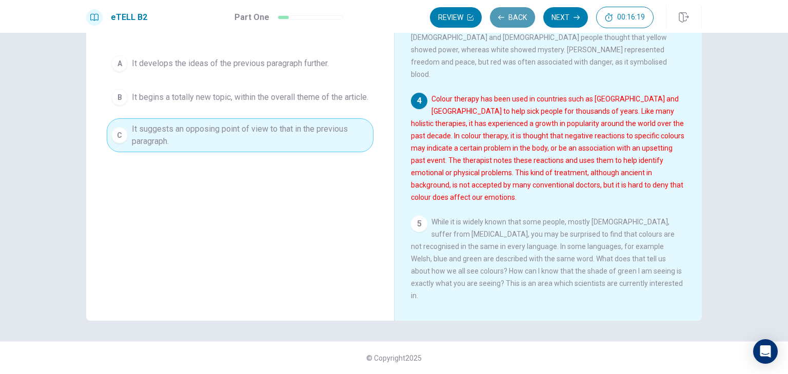
click at [511, 10] on button "Back" at bounding box center [512, 17] width 45 height 21
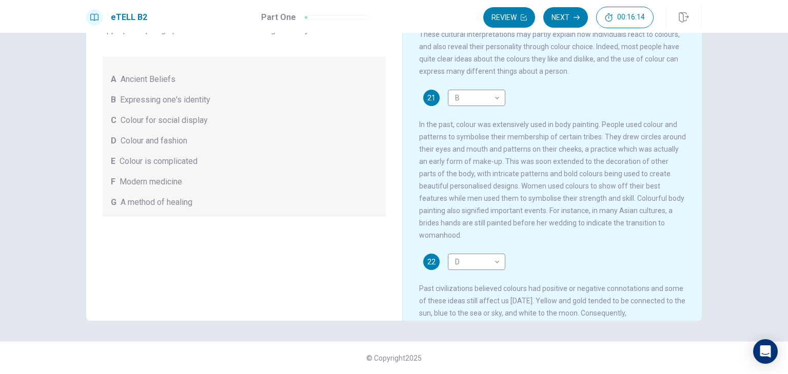
scroll to position [0, 0]
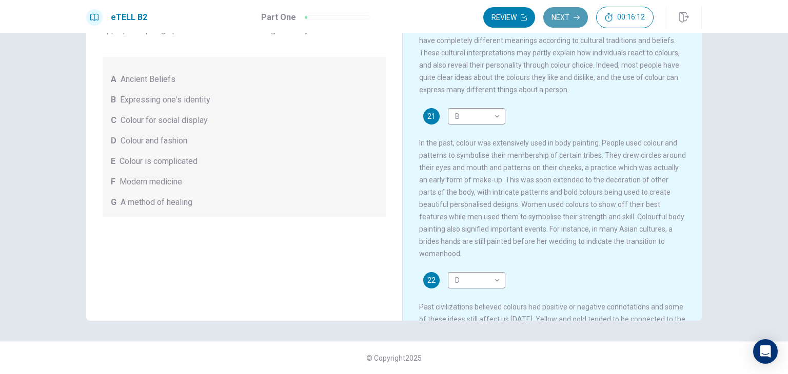
click at [575, 14] on icon "button" at bounding box center [576, 17] width 6 height 6
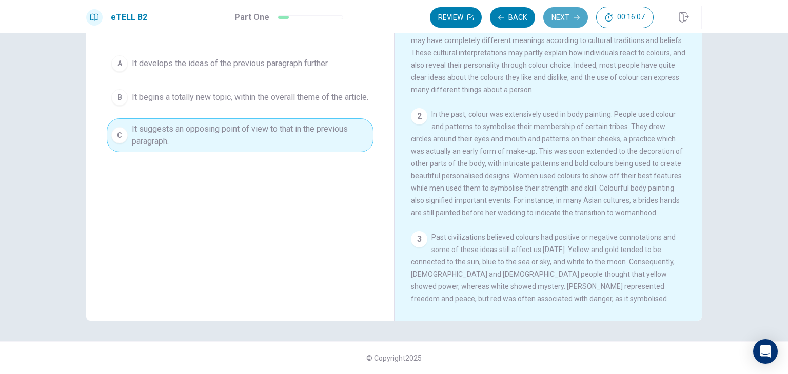
click at [556, 16] on button "Next" at bounding box center [565, 17] width 45 height 21
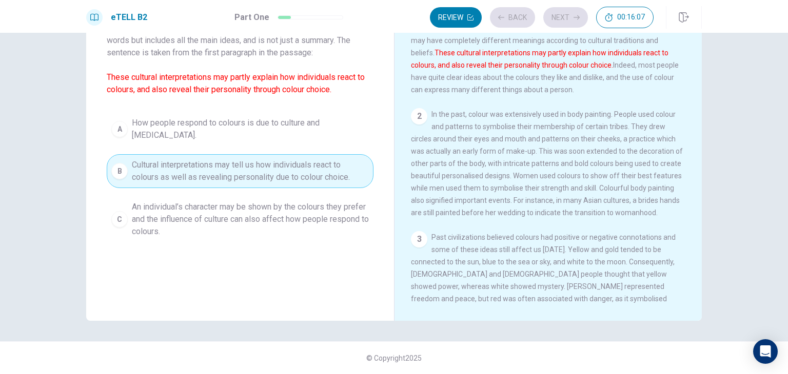
click at [568, 19] on div "Review Back Next 00:16:07" at bounding box center [542, 18] width 224 height 22
click at [569, 19] on button "Next" at bounding box center [565, 17] width 45 height 21
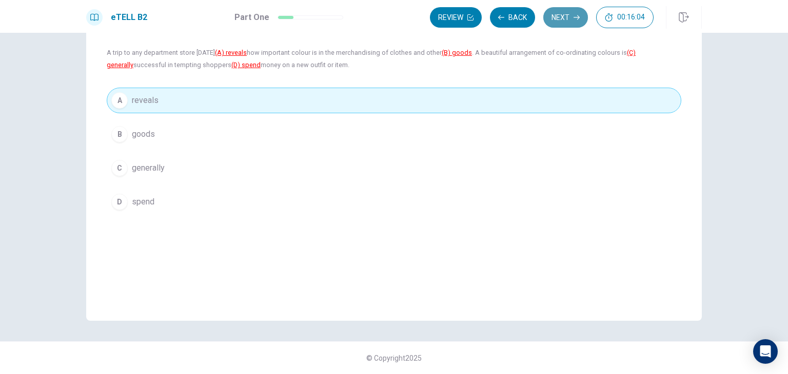
click at [569, 19] on button "Next" at bounding box center [565, 17] width 45 height 21
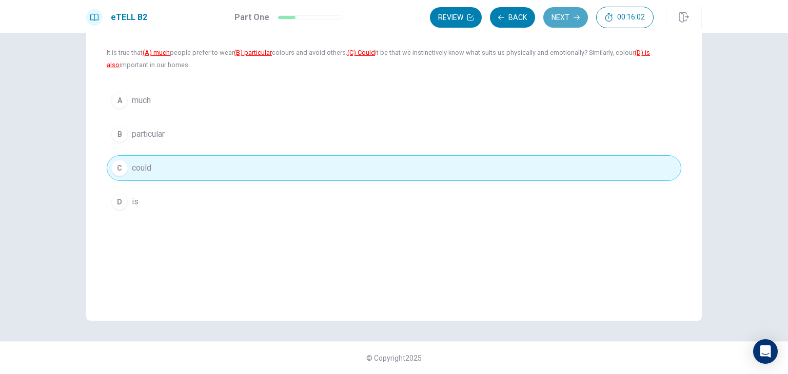
click at [569, 19] on button "Next" at bounding box center [565, 17] width 45 height 21
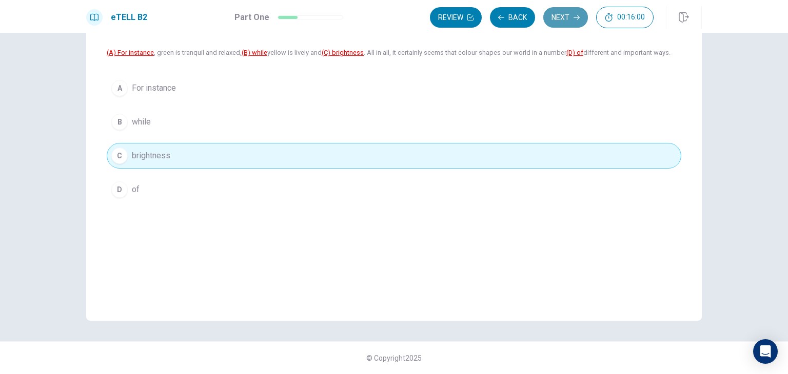
click at [569, 19] on button "Next" at bounding box center [565, 17] width 45 height 21
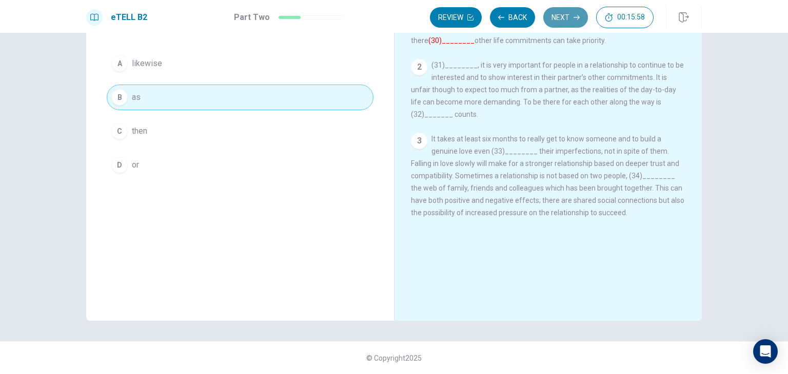
click at [569, 19] on button "Next" at bounding box center [565, 17] width 45 height 21
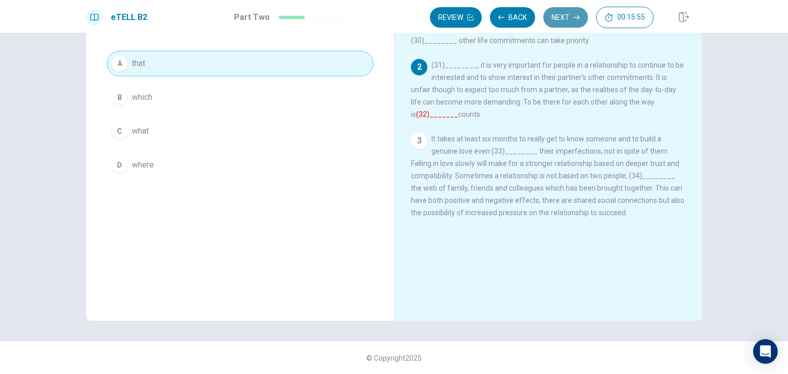
click at [569, 19] on button "Next" at bounding box center [565, 17] width 45 height 21
click at [568, 19] on button "Next" at bounding box center [565, 17] width 45 height 21
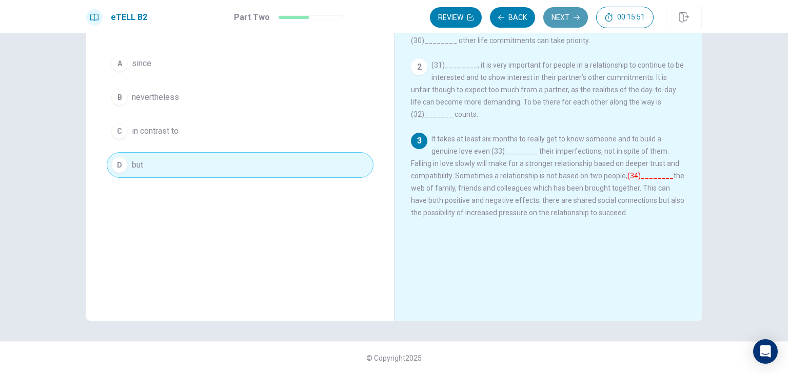
click at [568, 19] on button "Next" at bounding box center [565, 17] width 45 height 21
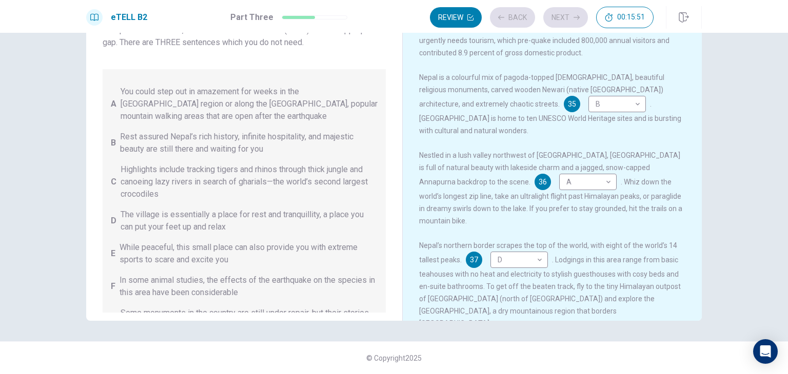
click at [568, 19] on div "Review Back Next 00:15:51" at bounding box center [542, 18] width 224 height 22
click at [568, 19] on button "Next" at bounding box center [565, 17] width 45 height 21
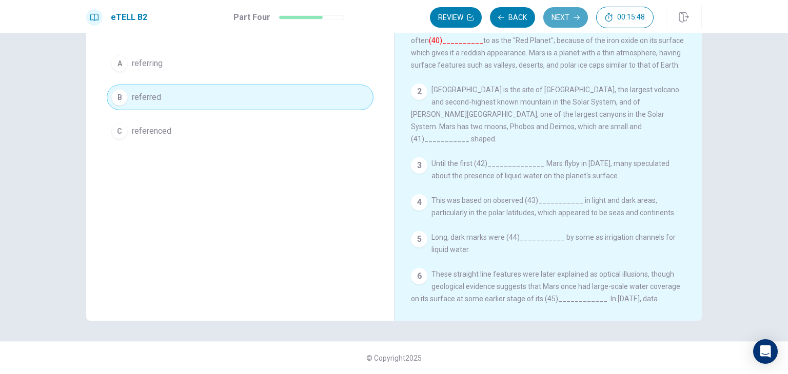
click at [568, 19] on button "Next" at bounding box center [565, 17] width 45 height 21
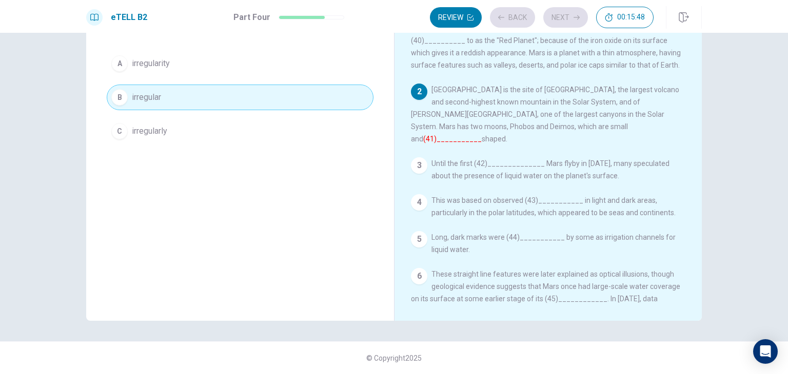
scroll to position [46, 0]
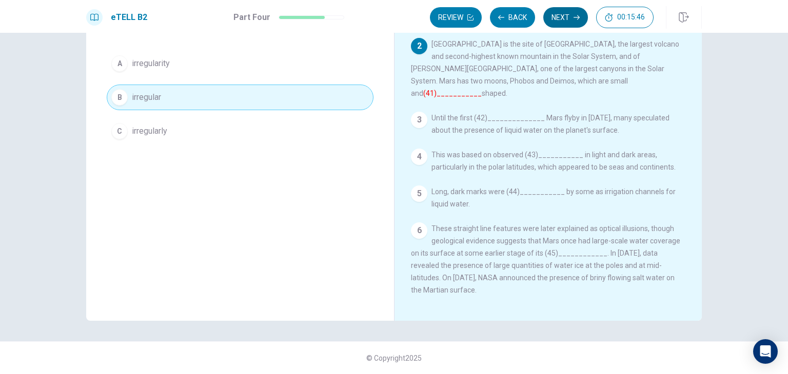
click at [575, 18] on icon "button" at bounding box center [576, 17] width 6 height 6
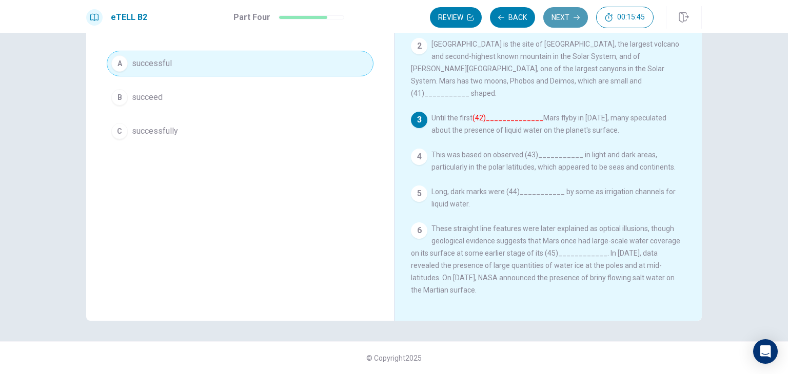
click at [575, 17] on icon "button" at bounding box center [576, 17] width 6 height 6
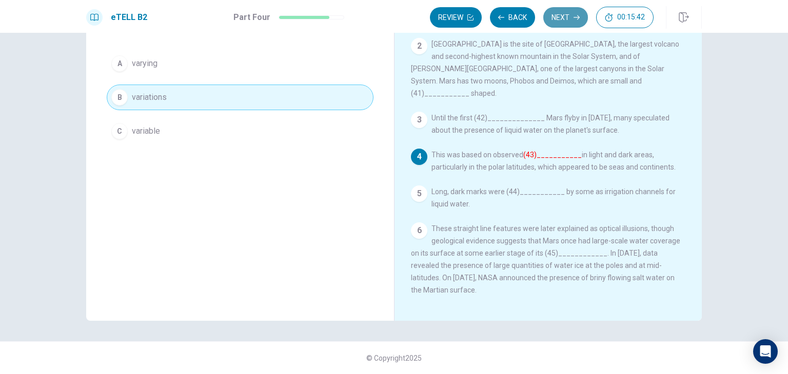
click at [575, 17] on icon "button" at bounding box center [576, 17] width 6 height 6
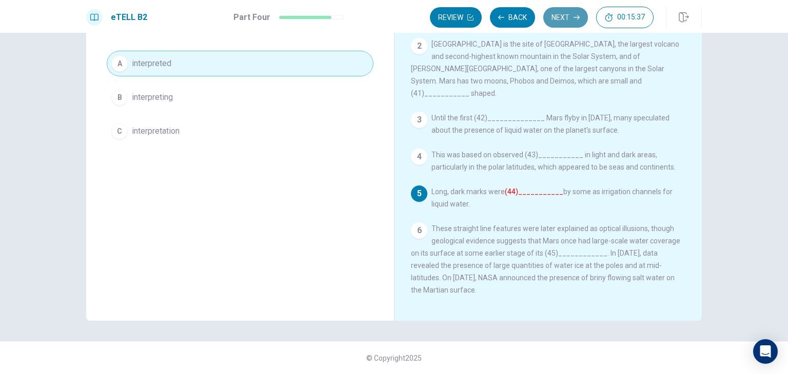
click at [575, 17] on icon "button" at bounding box center [576, 17] width 6 height 6
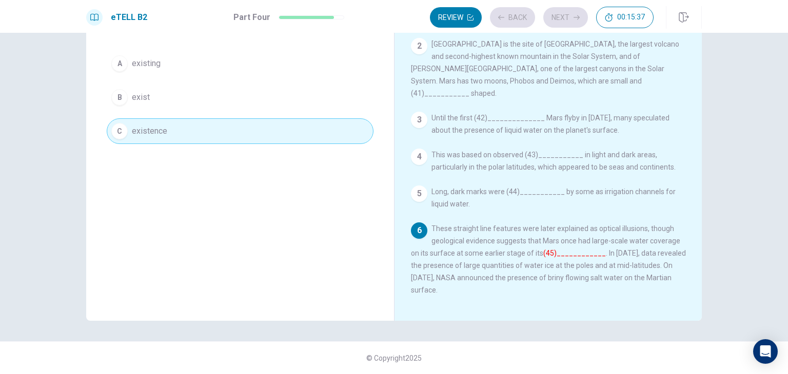
click at [575, 17] on div "Review Back Next 00:15:37" at bounding box center [542, 18] width 224 height 22
click at [575, 17] on icon "button" at bounding box center [576, 17] width 6 height 6
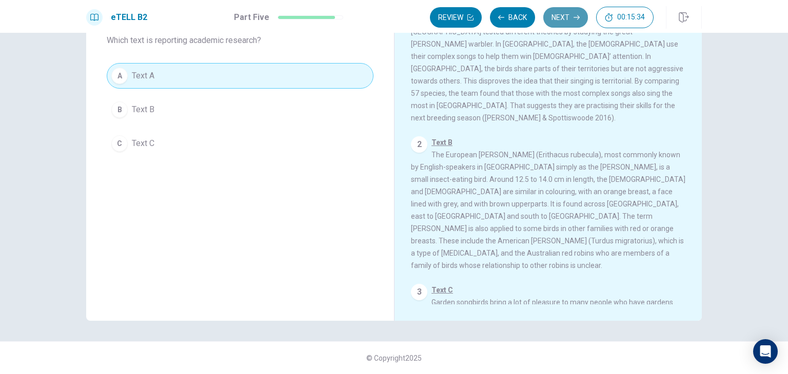
click at [575, 18] on icon "button" at bounding box center [576, 17] width 6 height 6
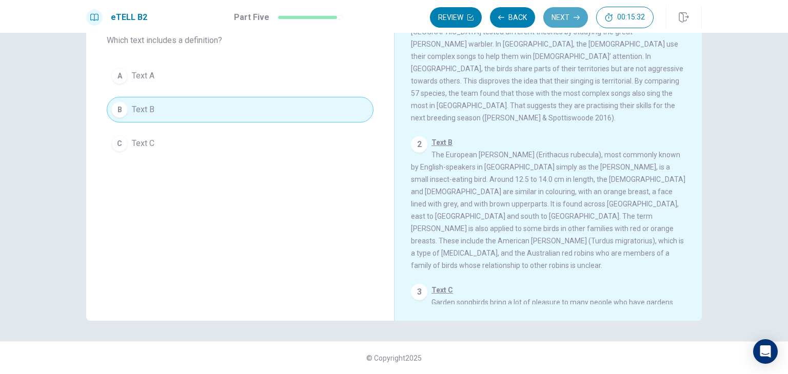
click at [575, 18] on icon "button" at bounding box center [576, 17] width 6 height 6
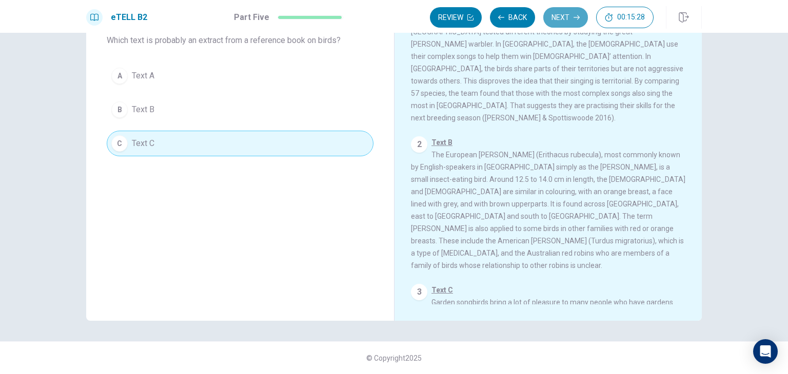
click at [575, 19] on icon "button" at bounding box center [576, 17] width 6 height 6
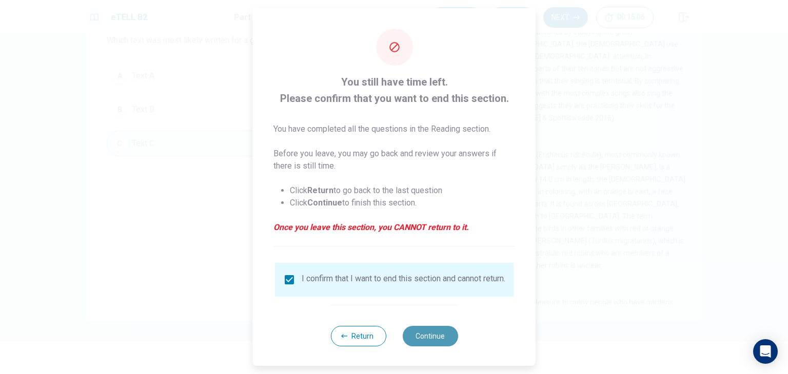
click at [433, 341] on button "Continue" at bounding box center [429, 336] width 55 height 21
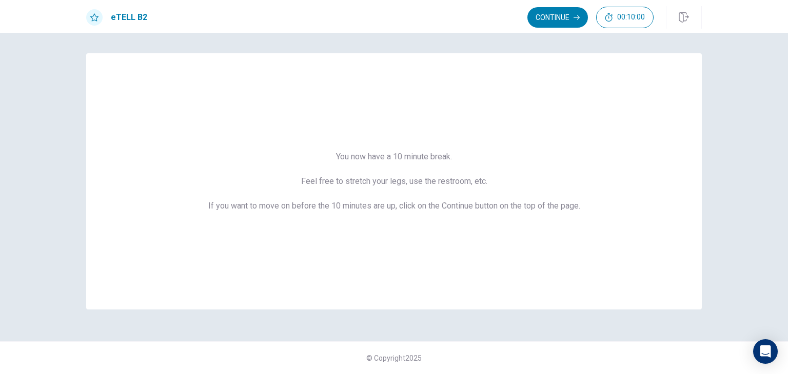
scroll to position [0, 0]
click at [572, 15] on button "Continue" at bounding box center [557, 17] width 61 height 21
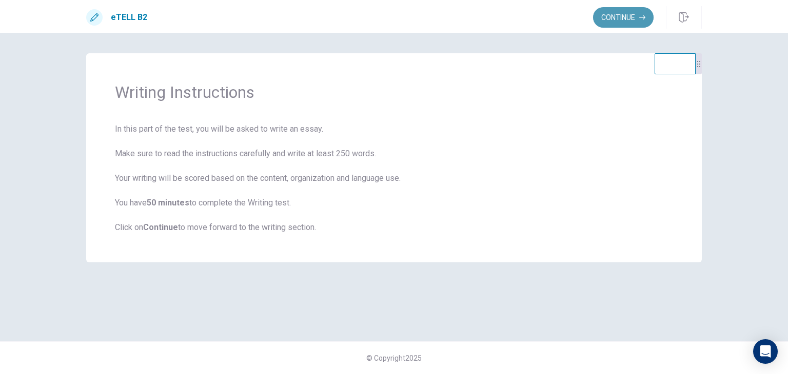
click at [618, 12] on button "Continue" at bounding box center [623, 17] width 61 height 21
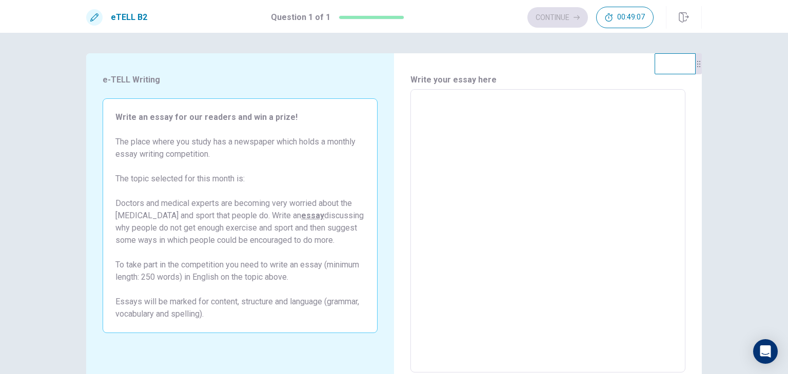
click at [430, 114] on textarea at bounding box center [547, 231] width 260 height 267
type textarea "*"
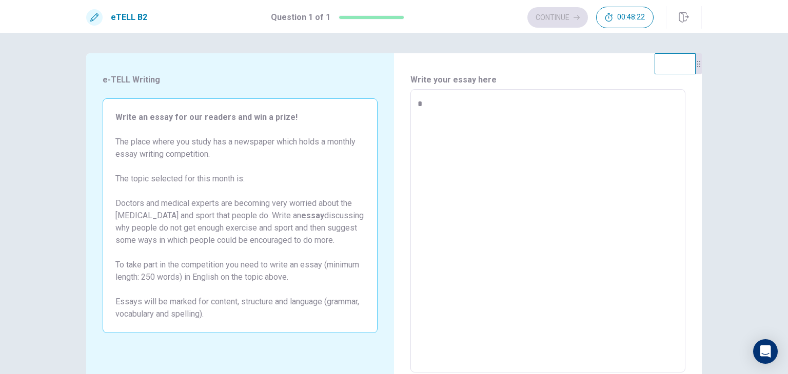
type textarea "**"
type textarea "*"
type textarea "***"
type textarea "*"
type textarea "****"
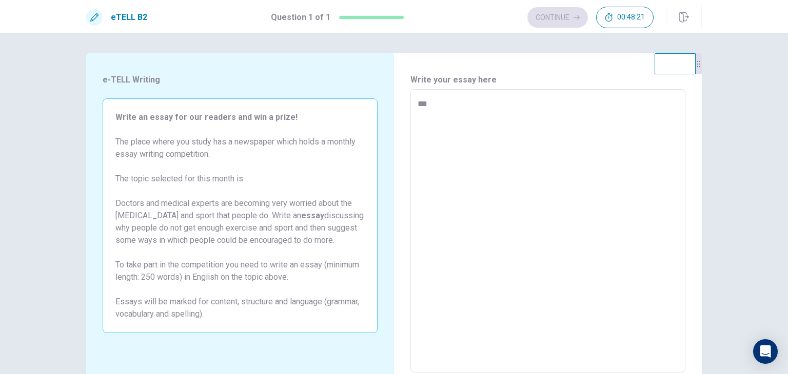
type textarea "*"
type textarea "*****"
type textarea "*"
type textarea "******"
type textarea "*"
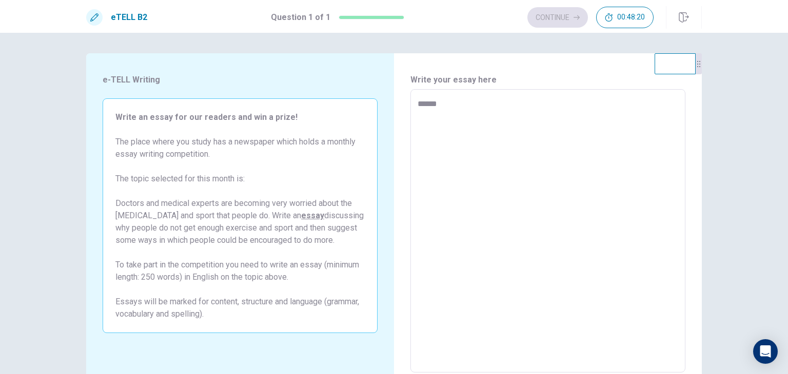
type textarea "*******"
type textarea "*"
type textarea "********"
type textarea "*"
type textarea "*********"
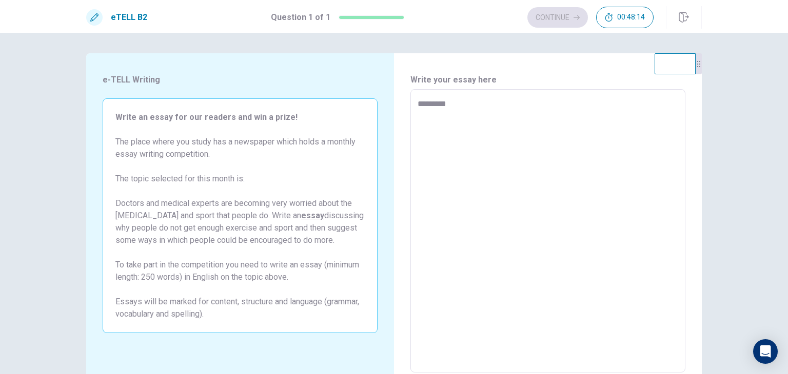
type textarea "*"
type textarea "*********"
type textarea "*"
type textarea "*********"
type textarea "*"
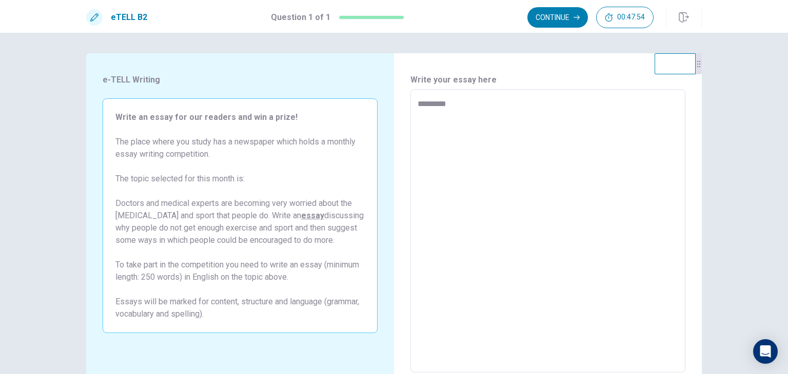
type textarea "**********"
type textarea "*"
type textarea "**********"
type textarea "*"
type textarea "**********"
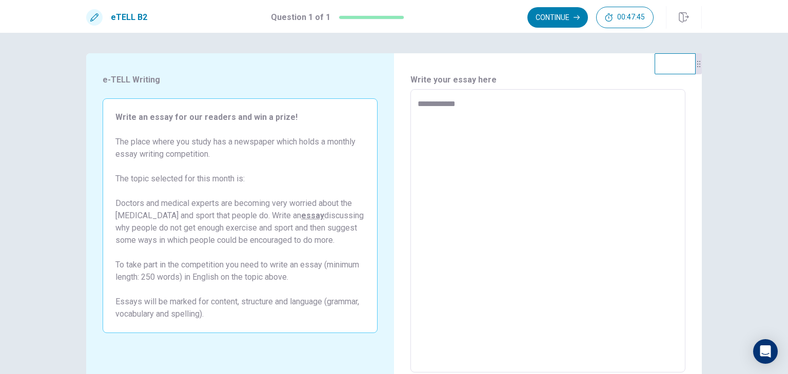
type textarea "*"
type textarea "**********"
type textarea "*"
type textarea "**********"
type textarea "*"
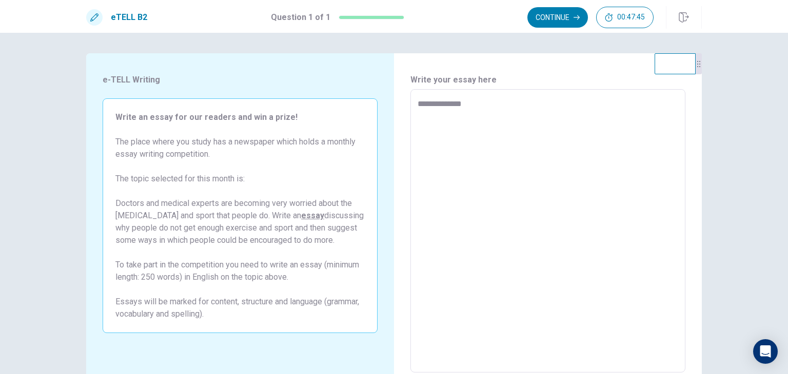
type textarea "**********"
type textarea "*"
type textarea "**********"
type textarea "*"
type textarea "**********"
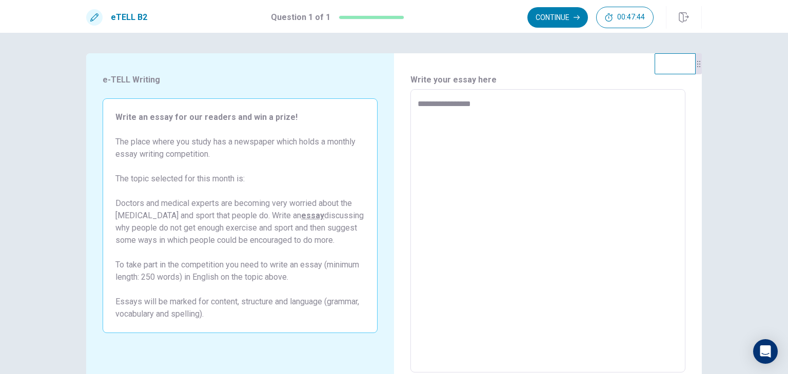
type textarea "*"
type textarea "**********"
type textarea "*"
type textarea "**********"
type textarea "*"
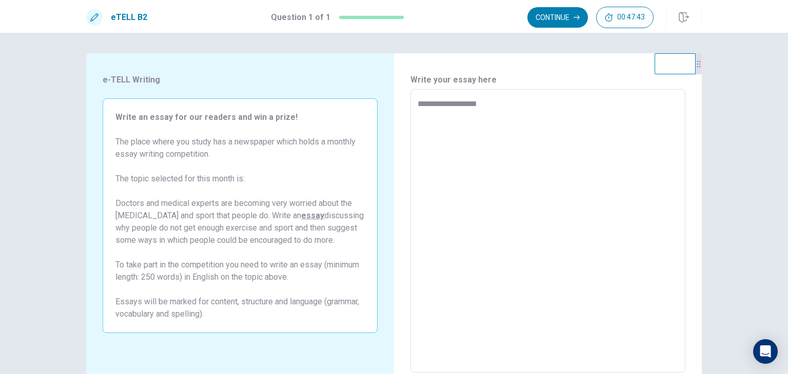
type textarea "**********"
type textarea "*"
type textarea "**********"
type textarea "*"
type textarea "**********"
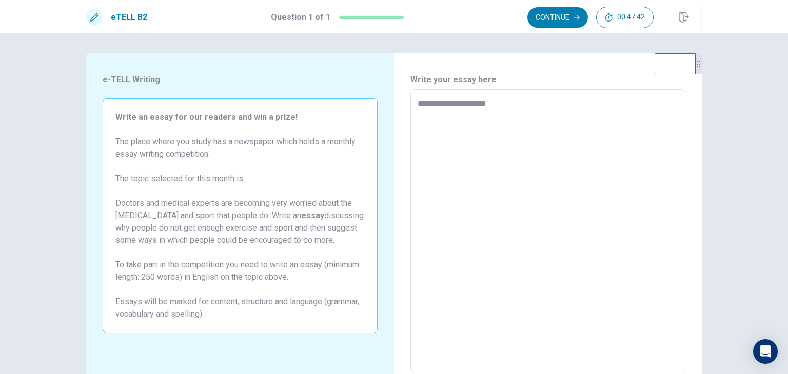
type textarea "*"
type textarea "**********"
type textarea "*"
type textarea "**********"
type textarea "*"
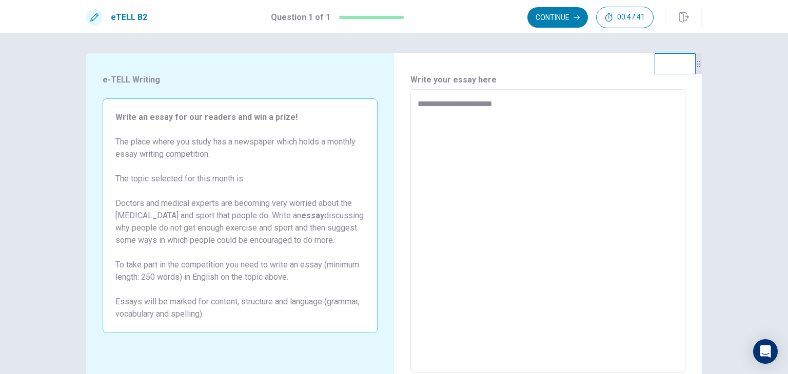
type textarea "**********"
type textarea "*"
type textarea "**********"
type textarea "*"
type textarea "**********"
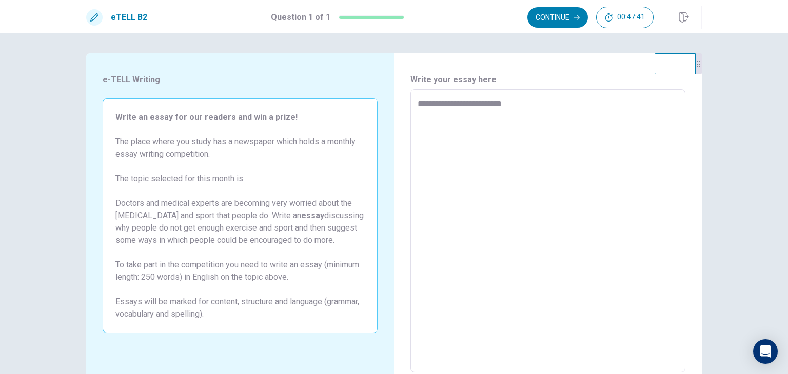
type textarea "*"
type textarea "**********"
type textarea "*"
type textarea "**********"
type textarea "*"
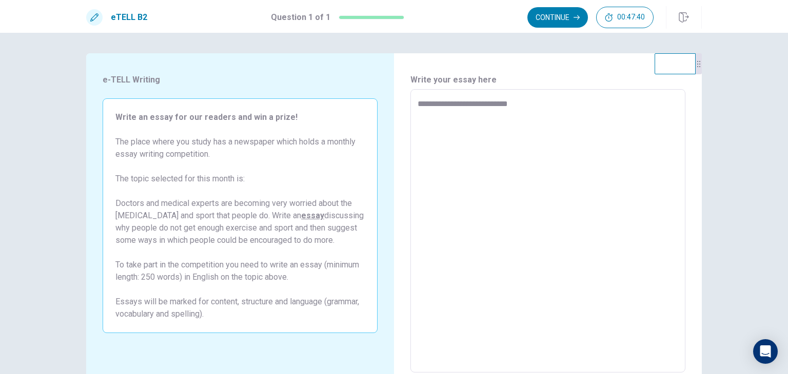
type textarea "**********"
type textarea "*"
type textarea "**********"
type textarea "*"
type textarea "**********"
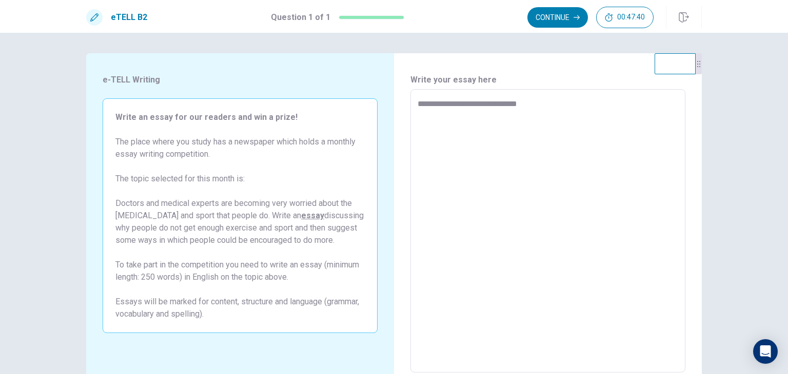
type textarea "*"
type textarea "**********"
type textarea "*"
type textarea "**********"
type textarea "*"
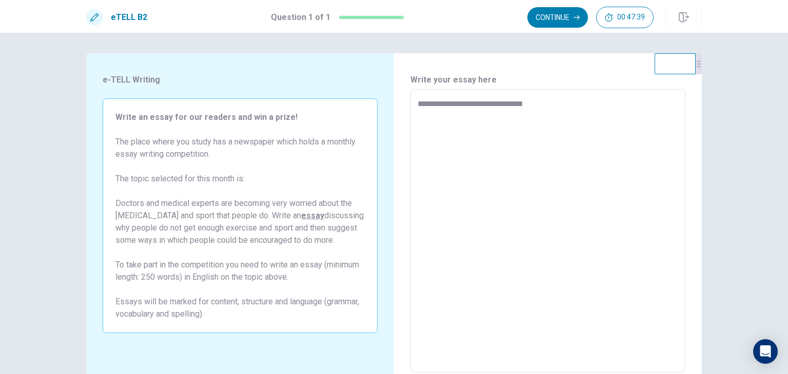
type textarea "**********"
type textarea "*"
type textarea "**********"
type textarea "*"
type textarea "**********"
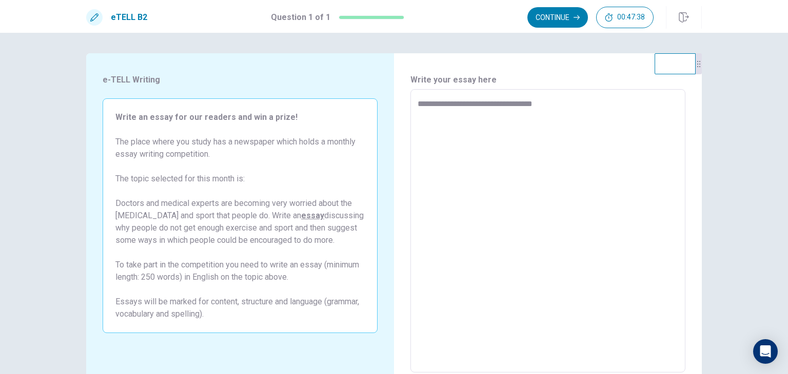
type textarea "*"
type textarea "**********"
type textarea "*"
type textarea "**********"
type textarea "*"
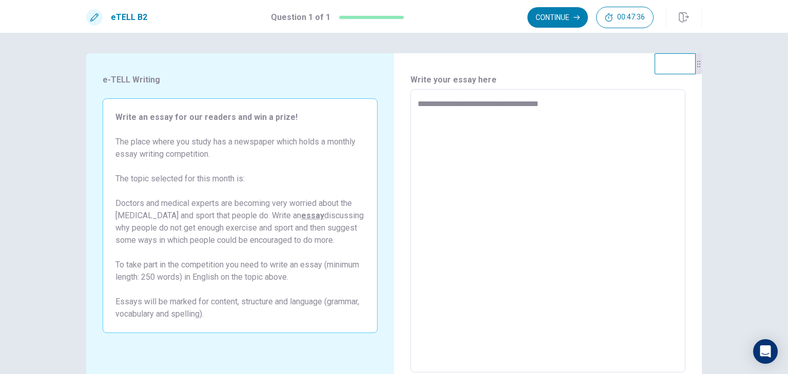
type textarea "**********"
type textarea "*"
type textarea "**********"
type textarea "*"
type textarea "**********"
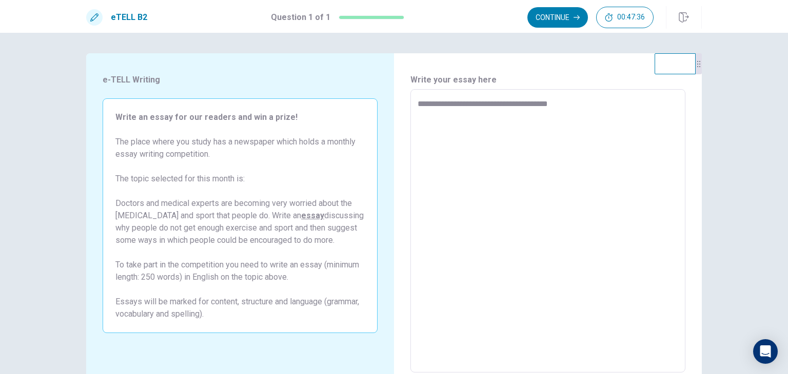
type textarea "*"
type textarea "**********"
type textarea "*"
type textarea "**********"
type textarea "*"
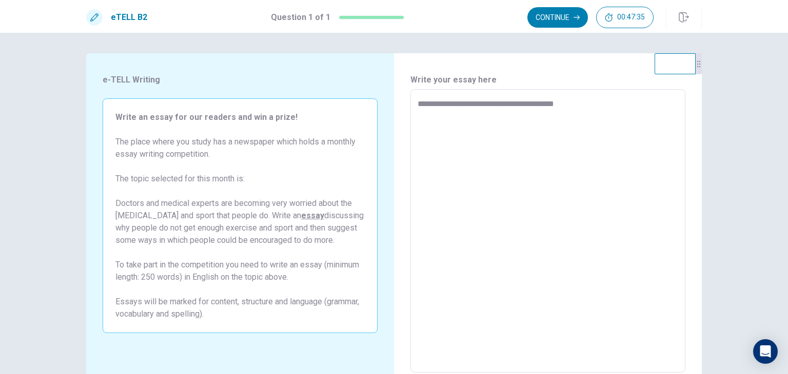
type textarea "**********"
type textarea "*"
type textarea "**********"
type textarea "*"
type textarea "**********"
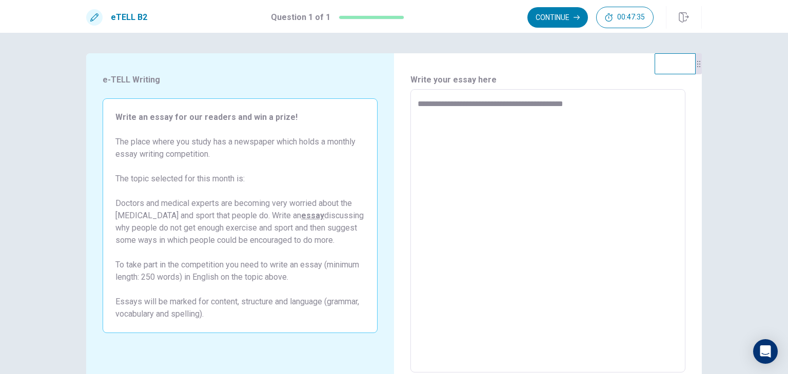
type textarea "*"
type textarea "**********"
type textarea "*"
type textarea "**********"
type textarea "*"
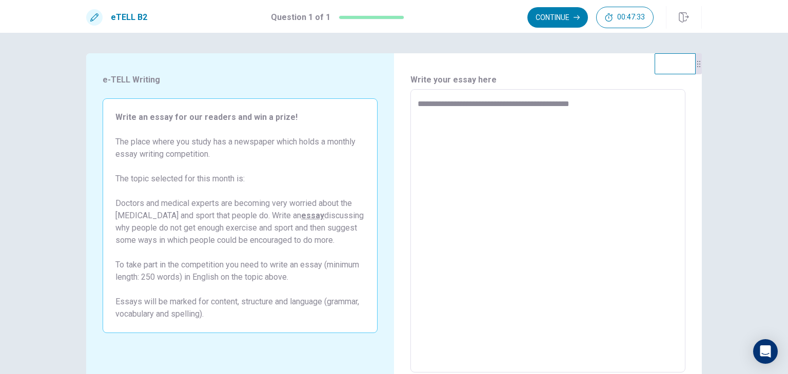
type textarea "**********"
type textarea "*"
type textarea "**********"
type textarea "*"
type textarea "**********"
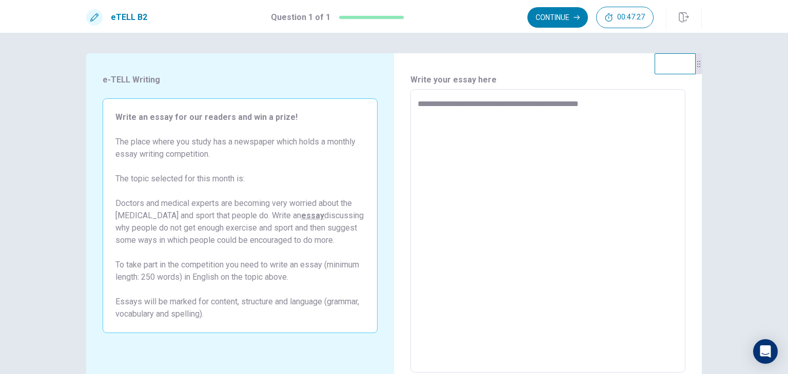
type textarea "*"
type textarea "**********"
type textarea "*"
type textarea "**********"
type textarea "*"
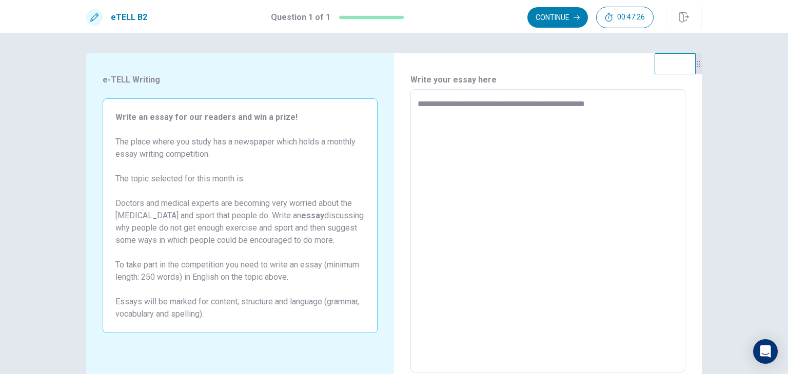
type textarea "**********"
type textarea "*"
type textarea "**********"
type textarea "*"
type textarea "**********"
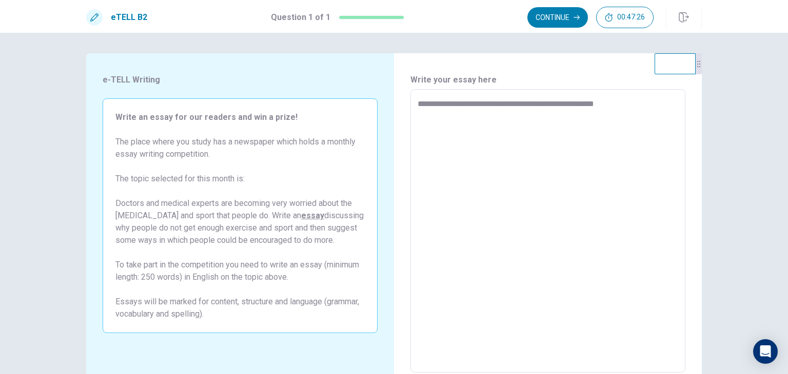
type textarea "*"
type textarea "**********"
type textarea "*"
type textarea "**********"
type textarea "*"
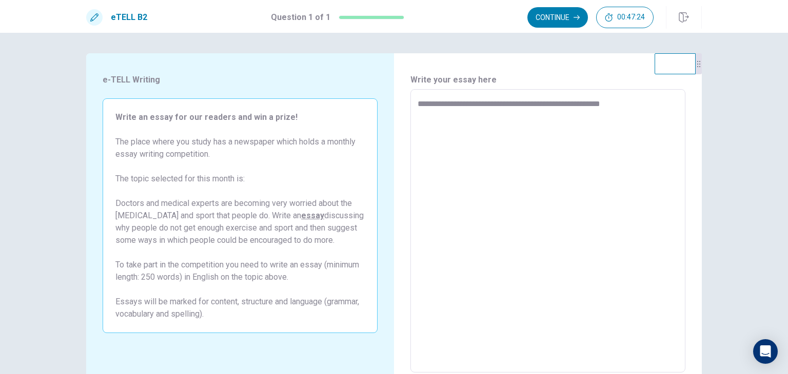
type textarea "**********"
type textarea "*"
type textarea "**********"
type textarea "*"
type textarea "**********"
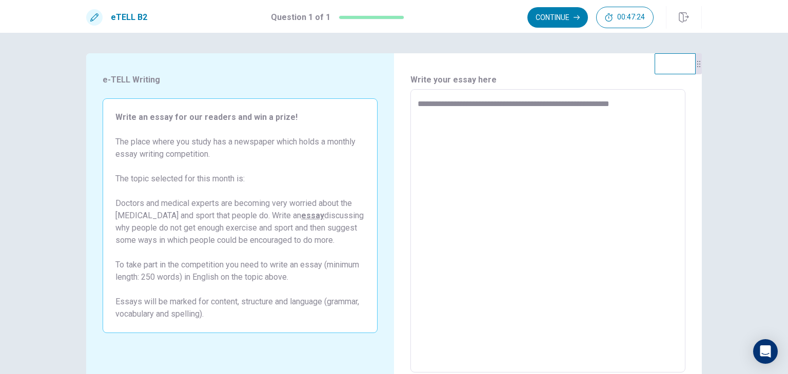
type textarea "*"
type textarea "**********"
type textarea "*"
type textarea "**********"
type textarea "*"
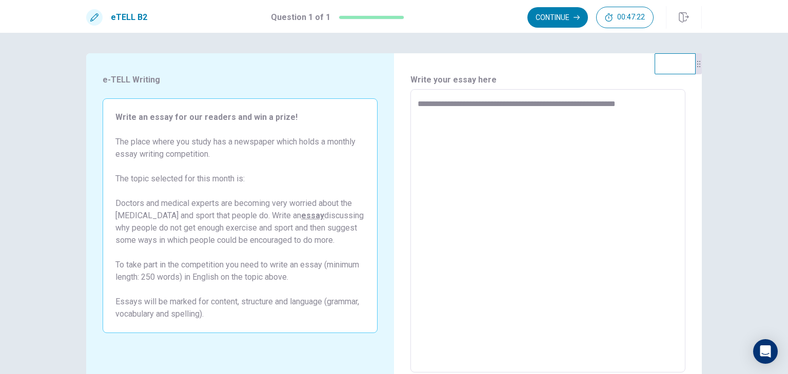
type textarea "**********"
type textarea "*"
type textarea "**********"
type textarea "*"
type textarea "**********"
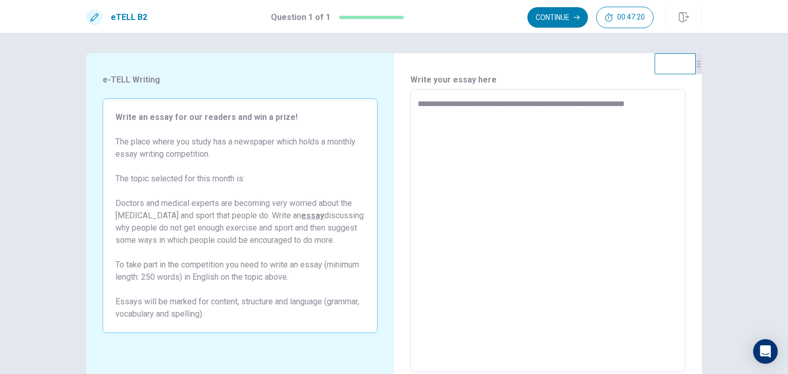
type textarea "*"
type textarea "**********"
type textarea "*"
type textarea "**********"
type textarea "*"
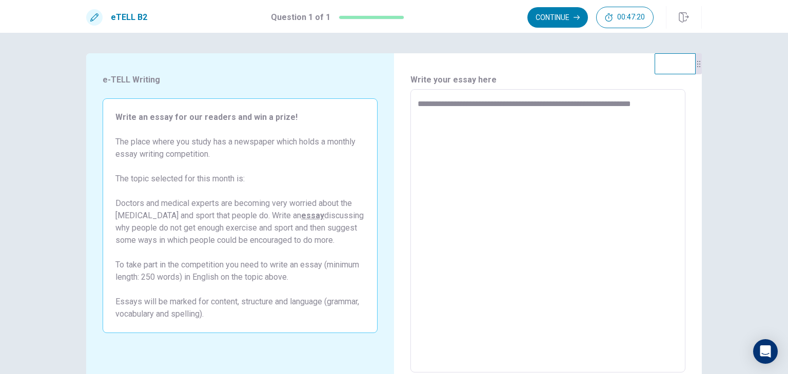
type textarea "**********"
type textarea "*"
type textarea "**********"
type textarea "*"
type textarea "**********"
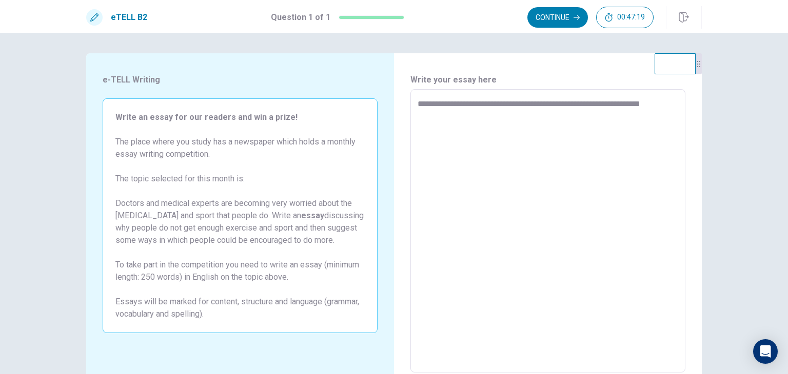
type textarea "*"
type textarea "**********"
type textarea "*"
type textarea "**********"
type textarea "*"
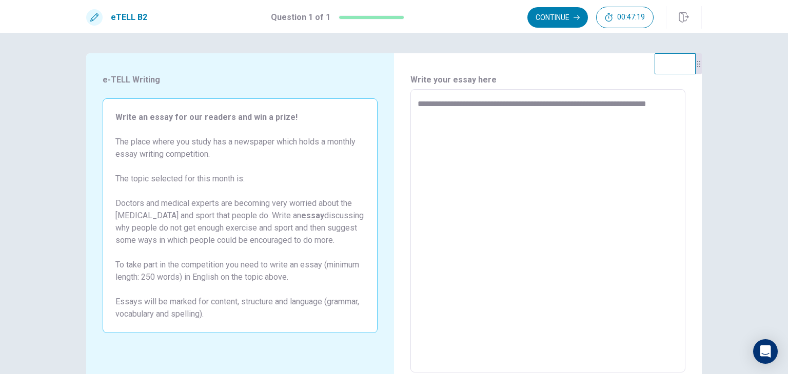
type textarea "**********"
type textarea "*"
type textarea "**********"
type textarea "*"
type textarea "**********"
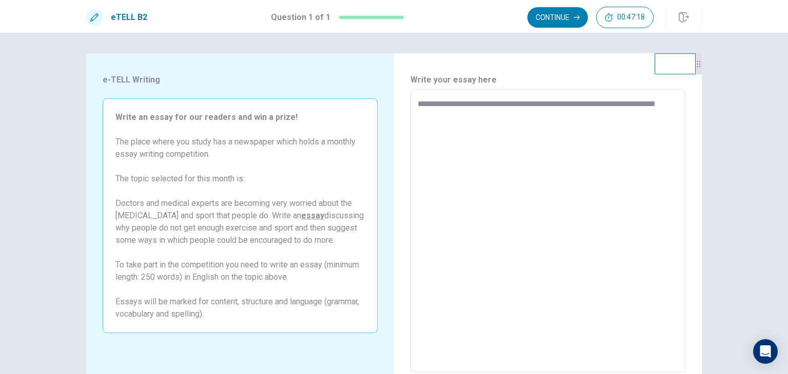
type textarea "*"
type textarea "**********"
type textarea "*"
type textarea "**********"
type textarea "*"
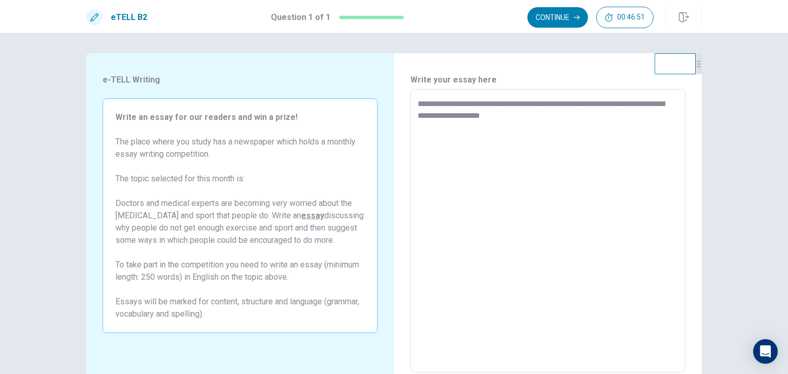
click at [623, 105] on textarea "**********" at bounding box center [547, 231] width 260 height 267
click at [601, 118] on textarea "**********" at bounding box center [547, 231] width 260 height 267
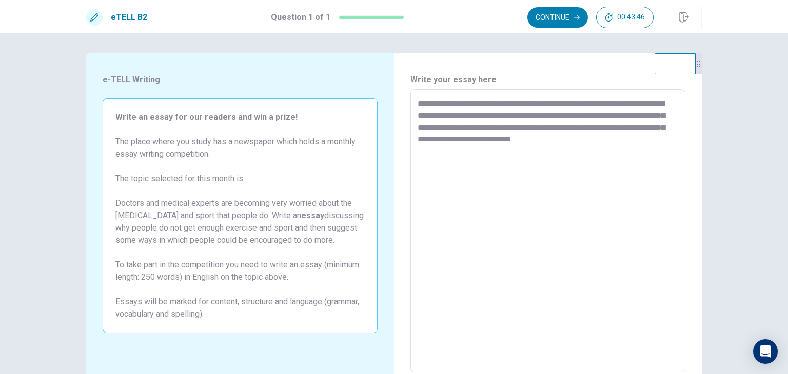
click at [578, 152] on textarea "**********" at bounding box center [547, 231] width 260 height 267
click at [617, 153] on textarea "**********" at bounding box center [547, 231] width 260 height 267
click at [507, 164] on textarea "**********" at bounding box center [547, 231] width 260 height 267
click at [531, 165] on textarea "**********" at bounding box center [547, 231] width 260 height 267
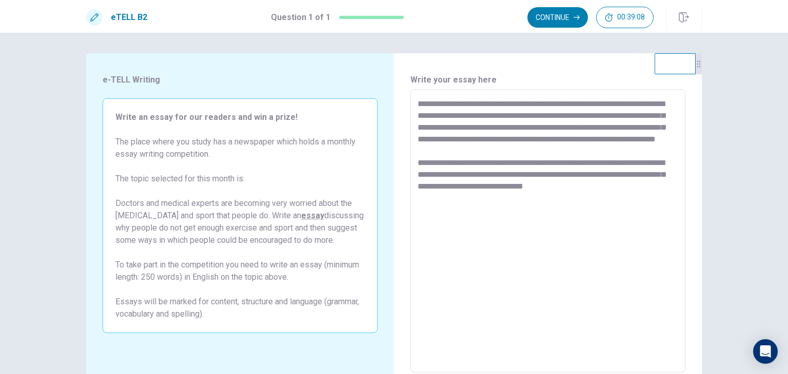
click at [595, 221] on textarea "**********" at bounding box center [547, 231] width 260 height 267
click at [598, 222] on textarea "**********" at bounding box center [547, 231] width 260 height 267
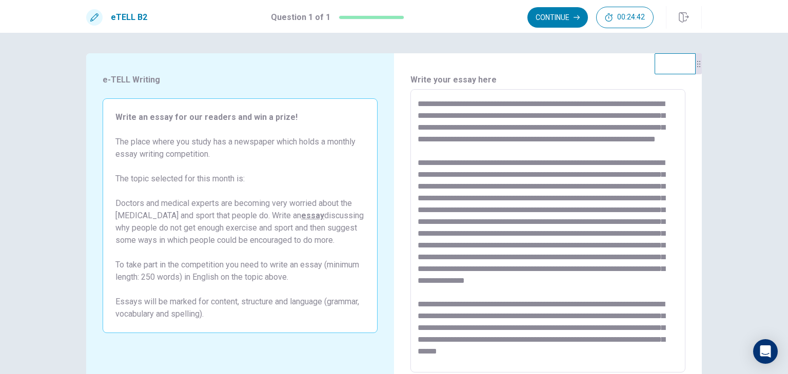
scroll to position [110, 0]
click at [572, 358] on textarea at bounding box center [547, 231] width 260 height 267
click at [654, 359] on textarea at bounding box center [547, 231] width 260 height 267
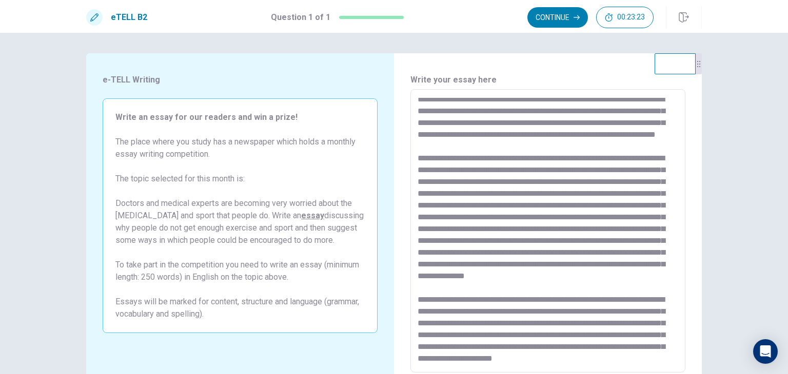
click at [582, 357] on textarea at bounding box center [547, 231] width 260 height 267
click at [495, 366] on div "* ​" at bounding box center [547, 231] width 275 height 284
click at [472, 359] on textarea at bounding box center [547, 231] width 260 height 267
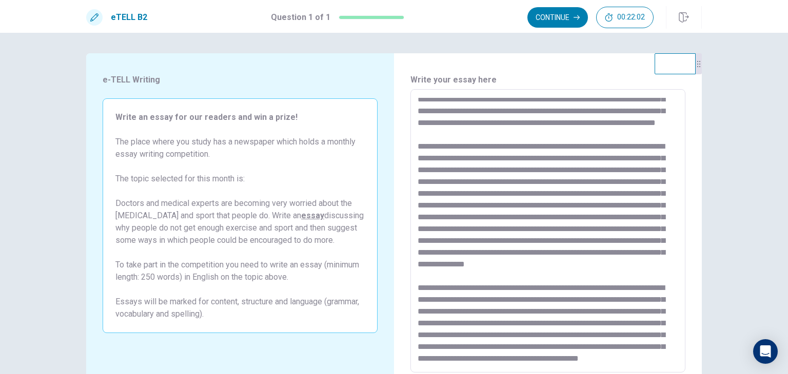
scroll to position [157, 0]
click at [419, 359] on textarea at bounding box center [547, 231] width 260 height 267
click at [460, 359] on textarea at bounding box center [547, 231] width 260 height 267
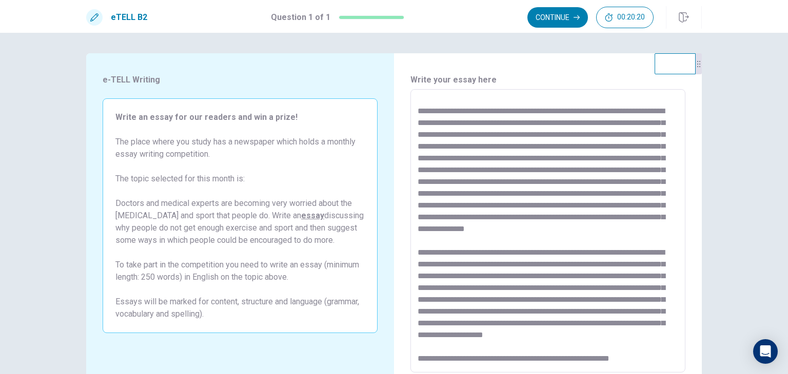
scroll to position [193, 0]
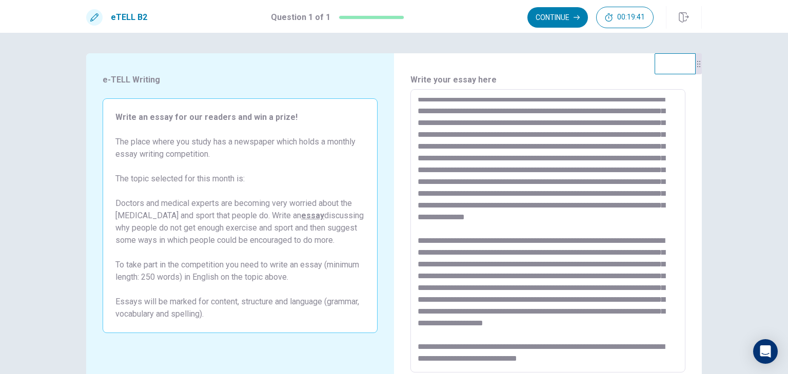
click at [572, 347] on textarea at bounding box center [547, 231] width 260 height 267
click at [656, 362] on textarea at bounding box center [547, 231] width 260 height 267
click at [555, 335] on textarea at bounding box center [547, 231] width 260 height 267
click at [545, 351] on textarea at bounding box center [547, 231] width 260 height 267
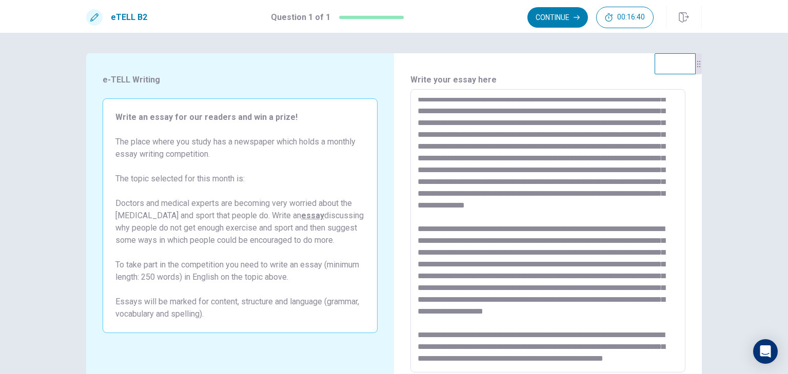
scroll to position [229, 0]
click at [556, 16] on button "Continue" at bounding box center [557, 17] width 61 height 21
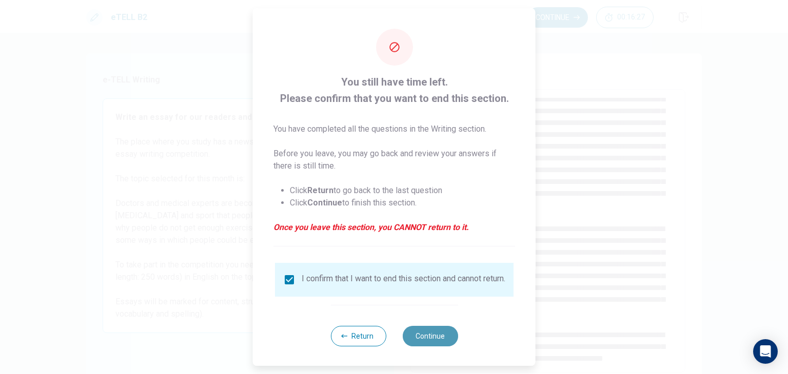
click at [430, 343] on button "Continue" at bounding box center [429, 336] width 55 height 21
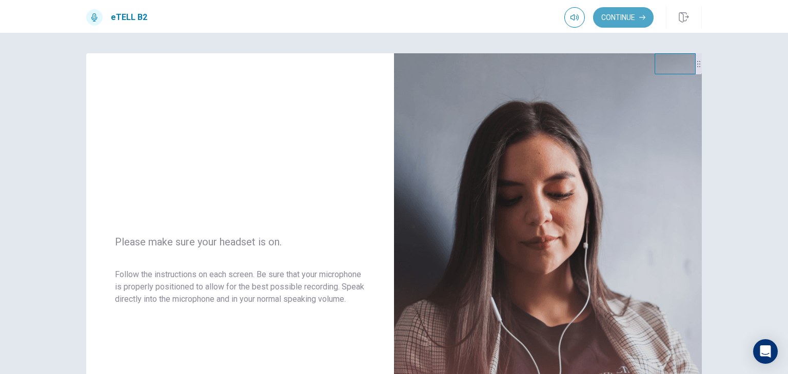
click at [632, 17] on button "Continue" at bounding box center [623, 17] width 61 height 21
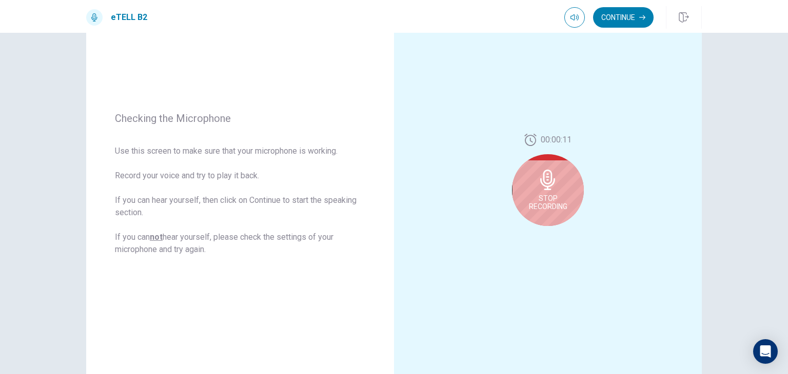
scroll to position [97, 0]
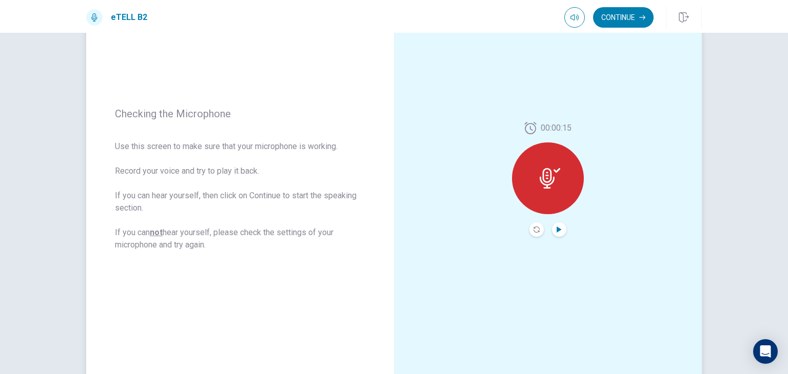
click at [556, 228] on icon "Play Audio" at bounding box center [558, 230] width 5 height 6
click at [544, 181] on icon at bounding box center [549, 178] width 21 height 21
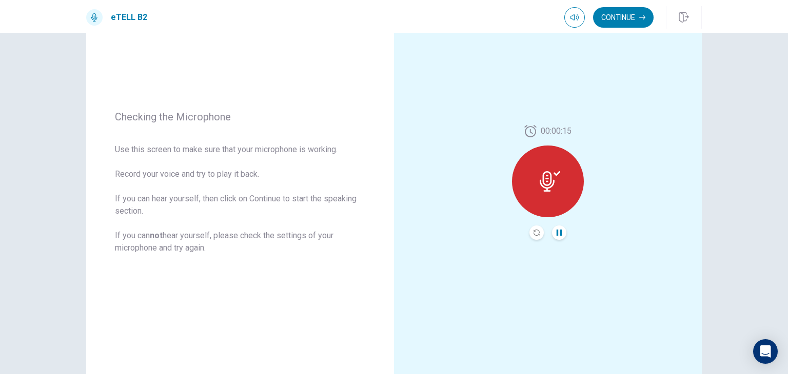
scroll to position [95, 0]
click at [608, 14] on button "Continue" at bounding box center [623, 17] width 61 height 21
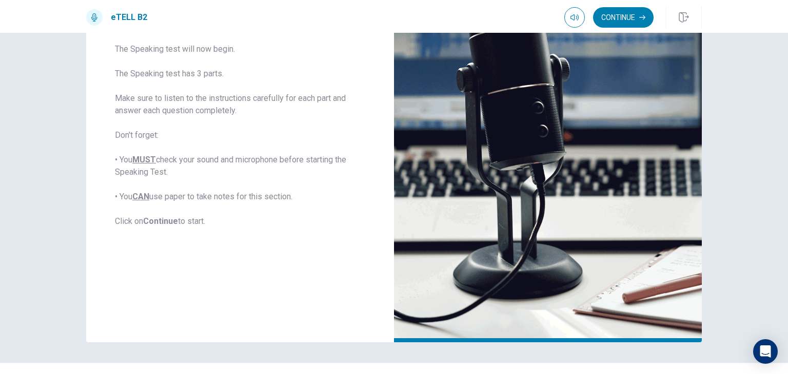
scroll to position [160, 0]
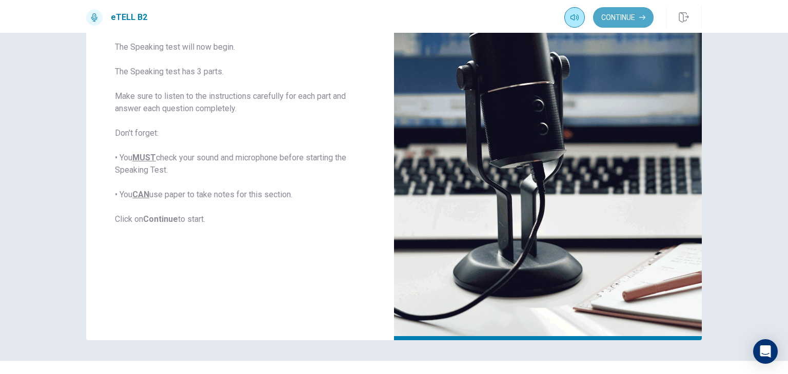
click at [637, 21] on button "Continue" at bounding box center [623, 17] width 61 height 21
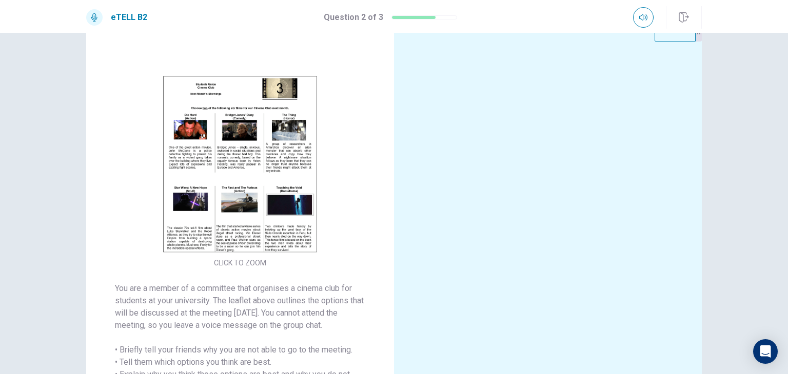
scroll to position [34, 0]
click at [258, 183] on img at bounding box center [240, 163] width 197 height 179
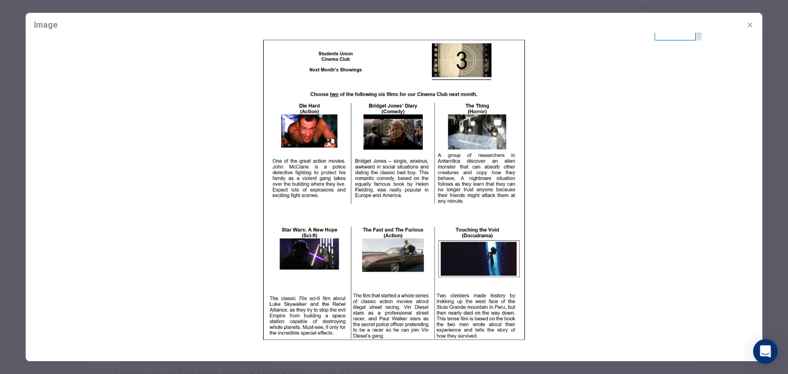
click at [258, 182] on img at bounding box center [394, 189] width 736 height 305
click at [751, 26] on icon "button" at bounding box center [750, 25] width 8 height 8
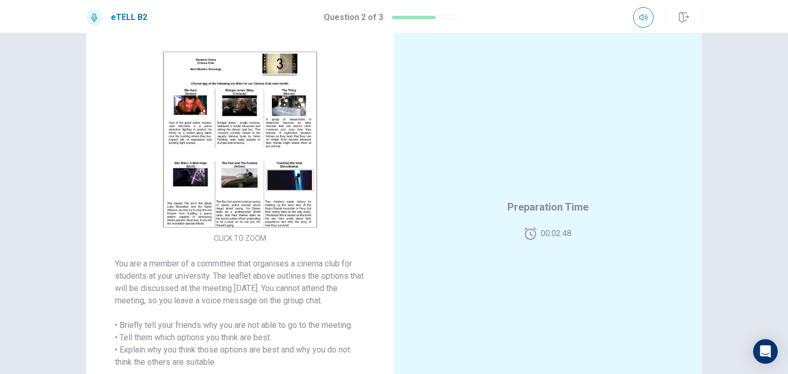
scroll to position [55, 0]
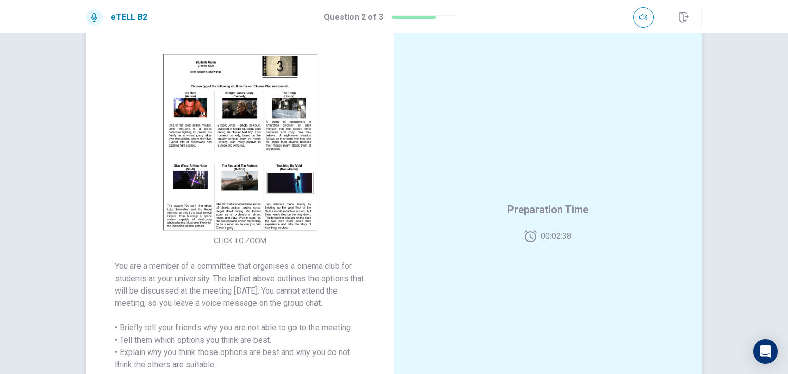
click at [257, 156] on img at bounding box center [240, 142] width 197 height 179
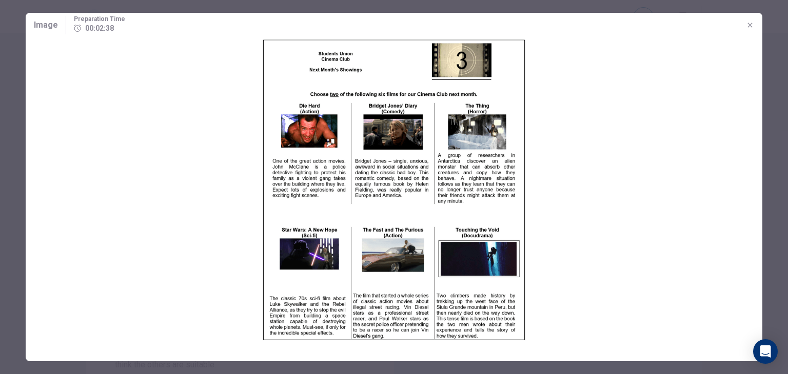
click at [257, 156] on img at bounding box center [394, 189] width 736 height 305
click at [747, 27] on icon "button" at bounding box center [750, 25] width 8 height 8
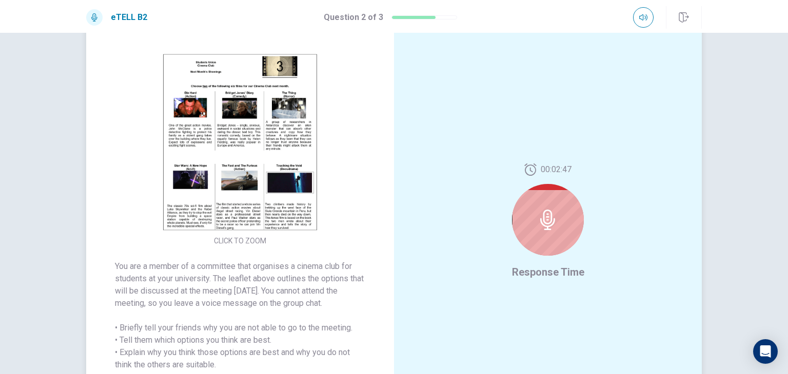
click at [248, 182] on img at bounding box center [240, 142] width 197 height 179
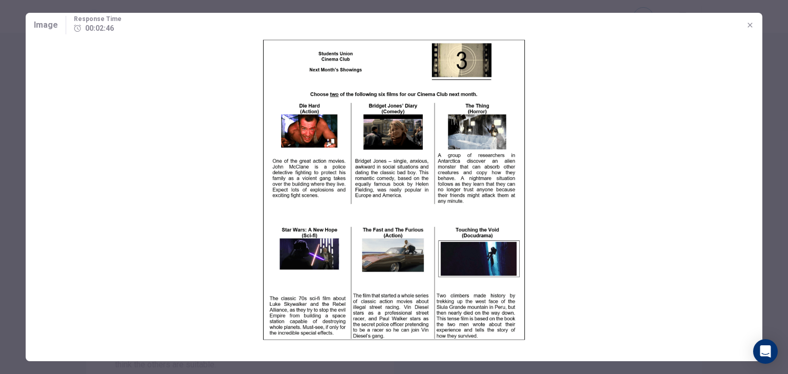
click at [248, 181] on img at bounding box center [394, 189] width 736 height 305
click at [751, 30] on button "button" at bounding box center [749, 25] width 16 height 16
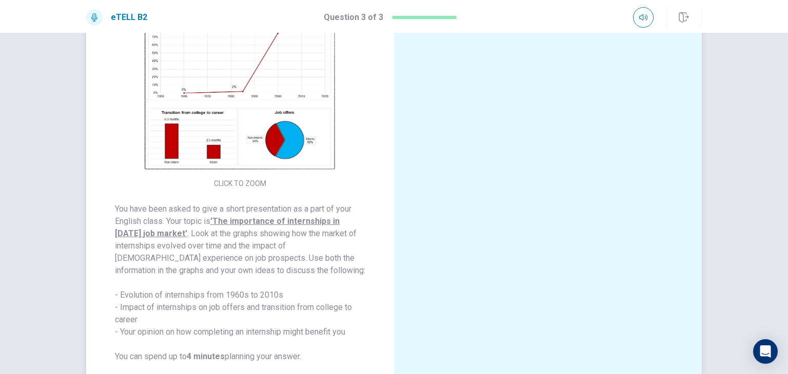
scroll to position [17, 0]
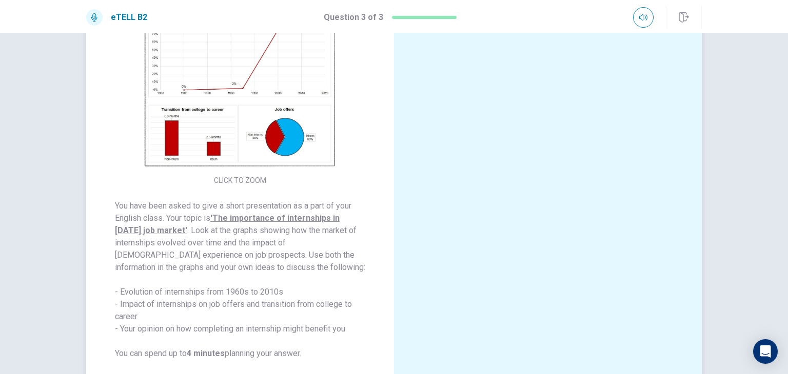
click at [384, 282] on div "You have been asked to give a short presentation as a part of your English clas…" at bounding box center [240, 317] width 308 height 258
click at [257, 132] on img at bounding box center [240, 81] width 197 height 179
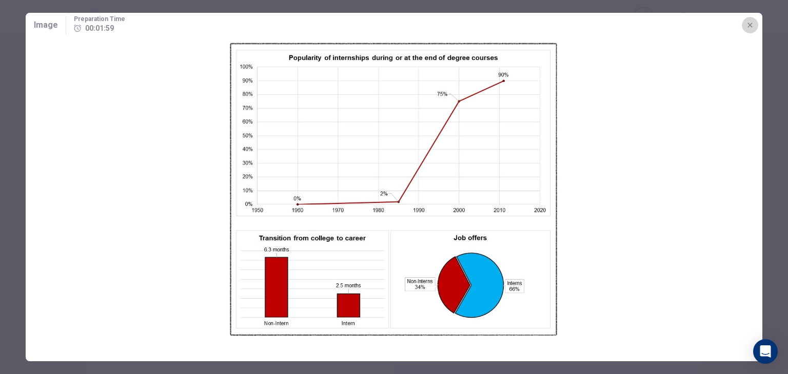
click at [751, 23] on icon "button" at bounding box center [750, 25] width 8 height 8
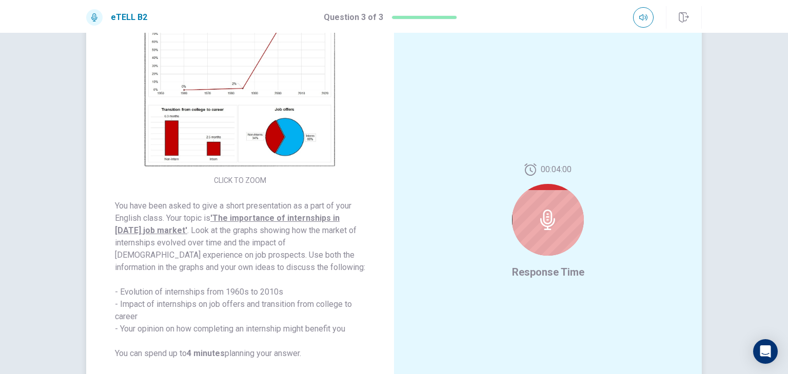
click at [306, 128] on img at bounding box center [240, 81] width 197 height 179
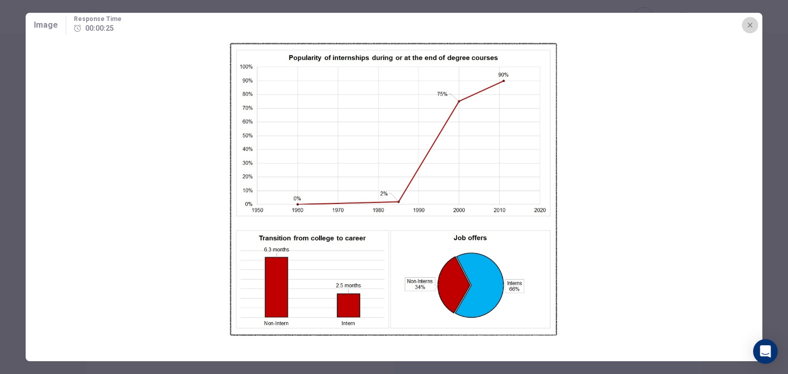
click at [751, 25] on icon "button" at bounding box center [750, 25] width 8 height 8
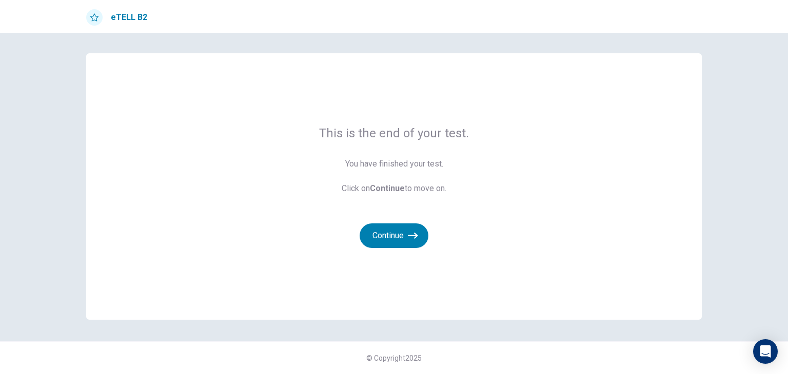
scroll to position [0, 0]
click at [393, 236] on button "Continue" at bounding box center [393, 236] width 69 height 25
